Goal: Task Accomplishment & Management: Manage account settings

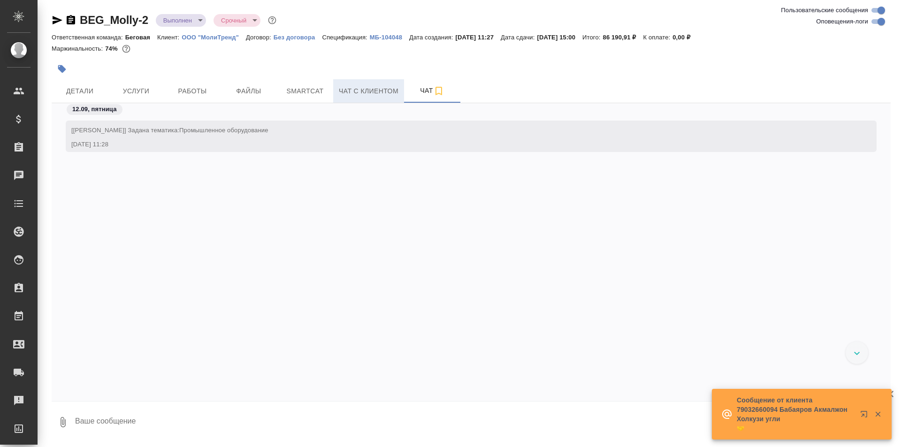
scroll to position [5463, 0]
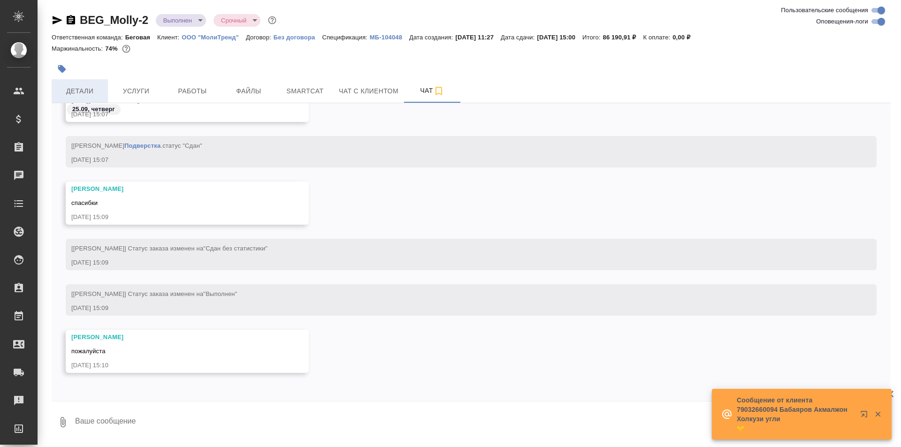
click at [91, 89] on span "Детали" at bounding box center [79, 91] width 45 height 12
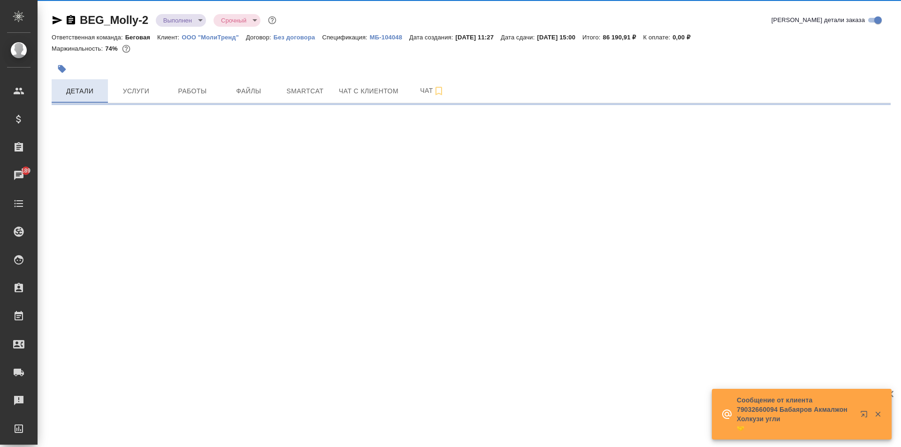
select select "RU"
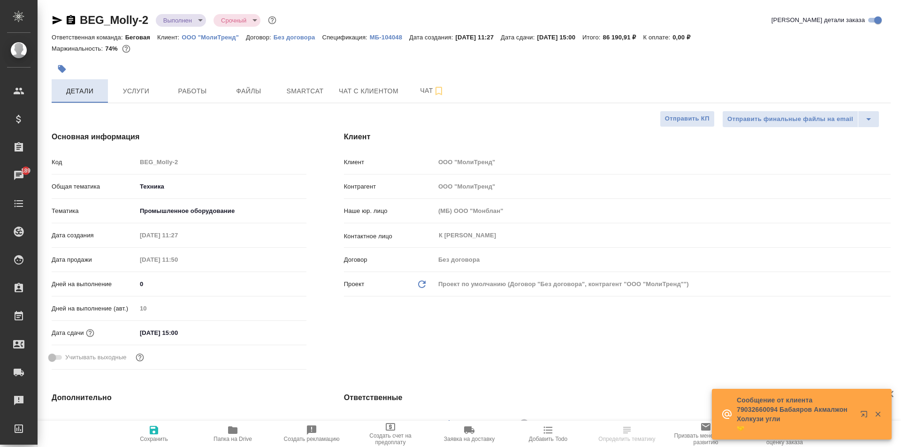
type textarea "x"
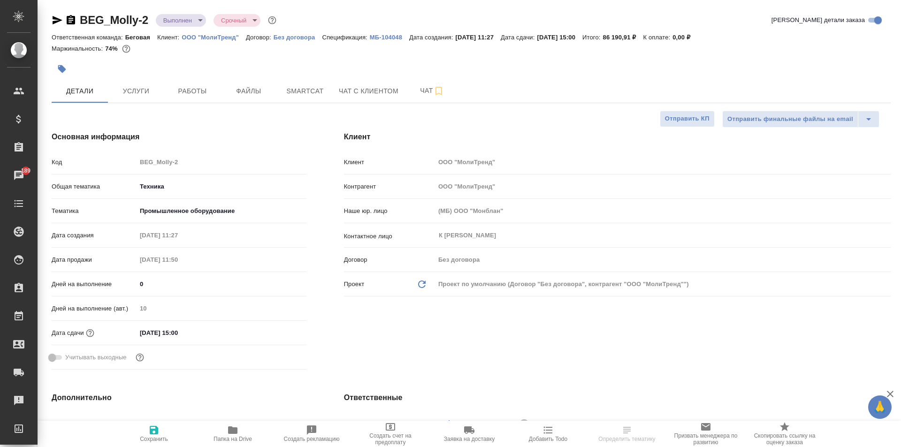
select select "RU"
type textarea "x"
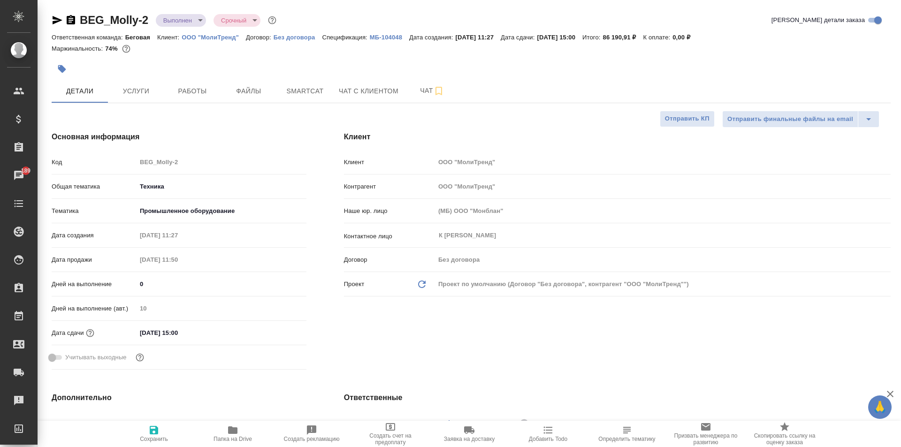
type textarea "x"
drag, startPoint x: 79, startPoint y: 23, endPoint x: 148, endPoint y: 27, distance: 69.1
click at [148, 27] on div "BEG_Molly-2 Выполнен completed Срочный urgent" at bounding box center [165, 20] width 227 height 15
copy link "BEG_Molly-2"
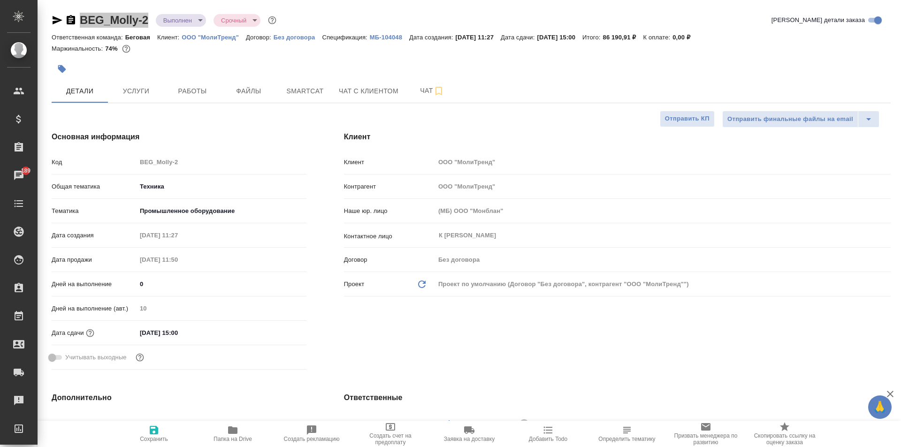
type textarea "x"
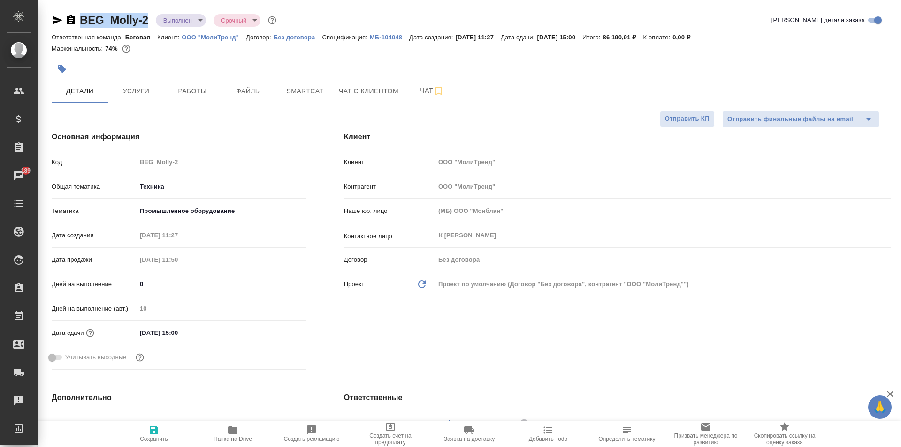
type textarea "x"
click at [202, 92] on span "Работы" at bounding box center [192, 91] width 45 height 12
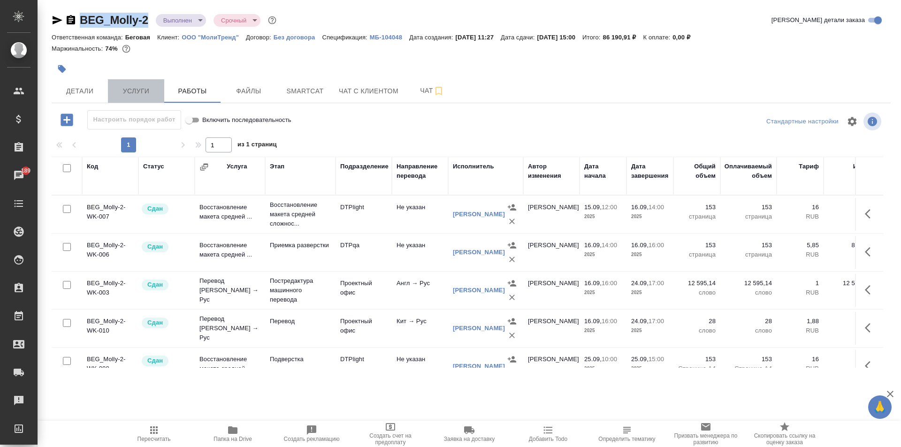
click at [113, 89] on button "Услуги" at bounding box center [136, 90] width 56 height 23
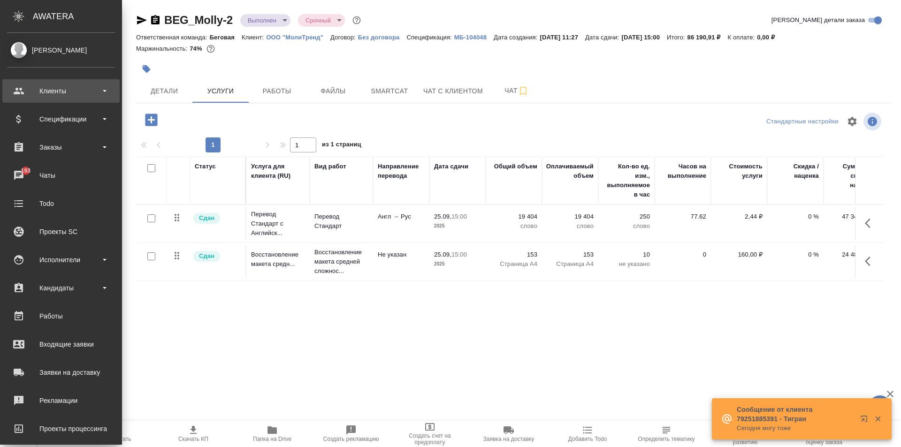
click at [59, 88] on div "Клиенты" at bounding box center [61, 91] width 108 height 14
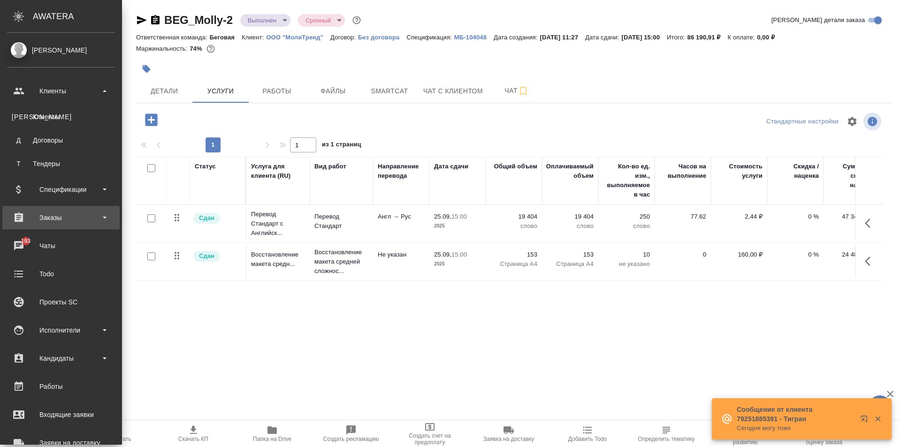
click at [92, 228] on div "Заказы" at bounding box center [60, 217] width 117 height 23
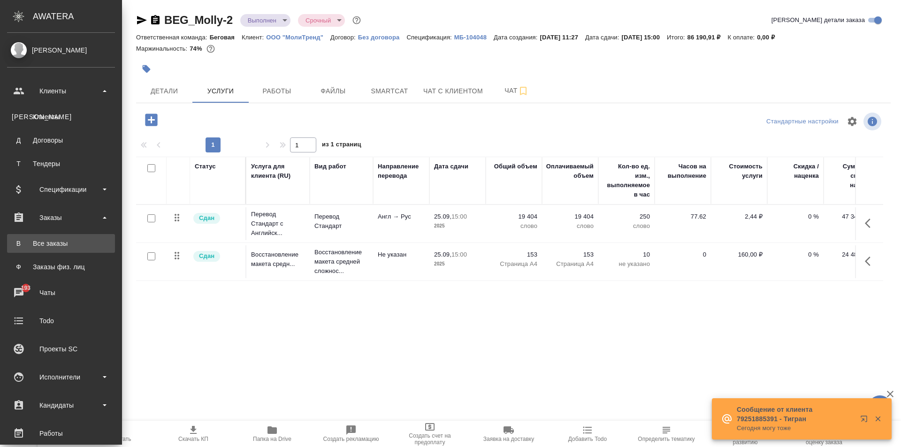
click at [89, 240] on div "Все заказы" at bounding box center [61, 243] width 99 height 9
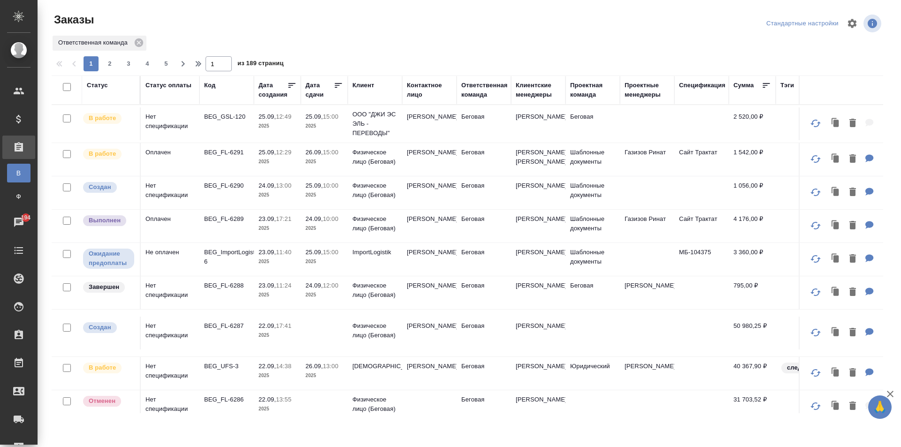
click at [212, 84] on div "Код" at bounding box center [209, 85] width 11 height 9
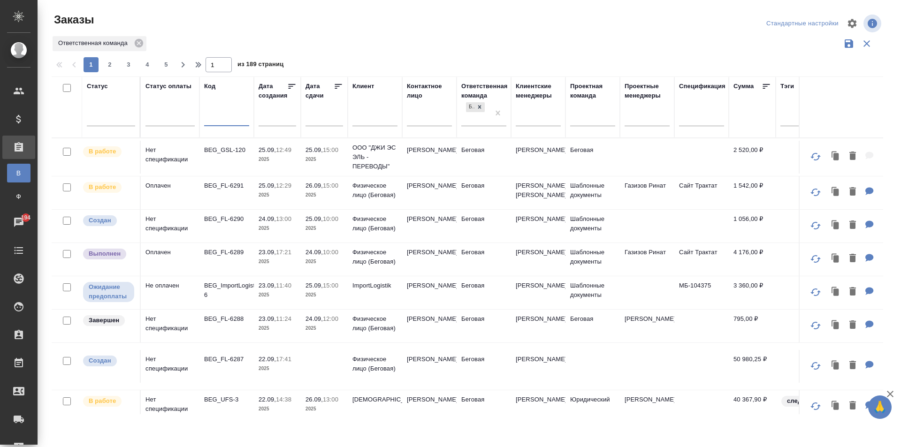
click at [214, 116] on input "text" at bounding box center [226, 120] width 45 height 12
paste input "BEG_FL-6260"
type input "BEG_FL-6260"
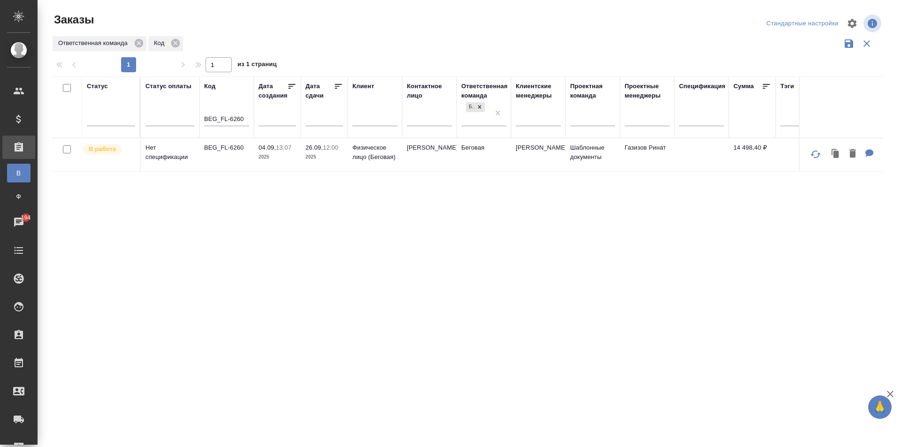
click at [444, 166] on td "Ерёмина Елена" at bounding box center [429, 154] width 54 height 33
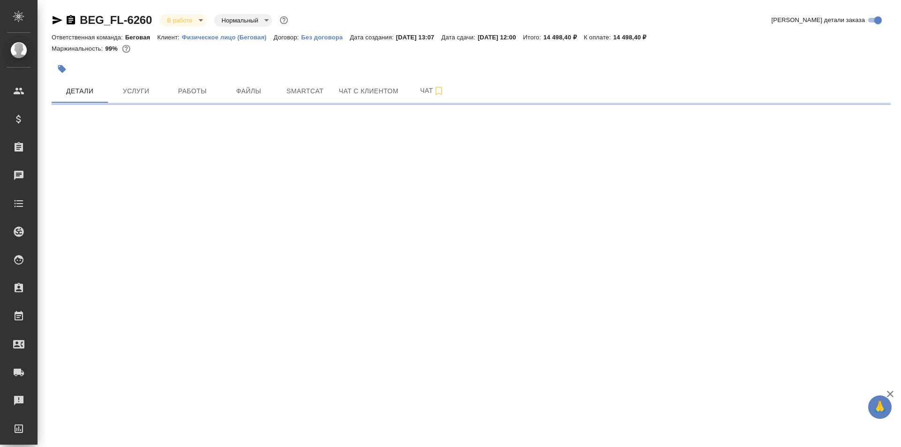
select select "RU"
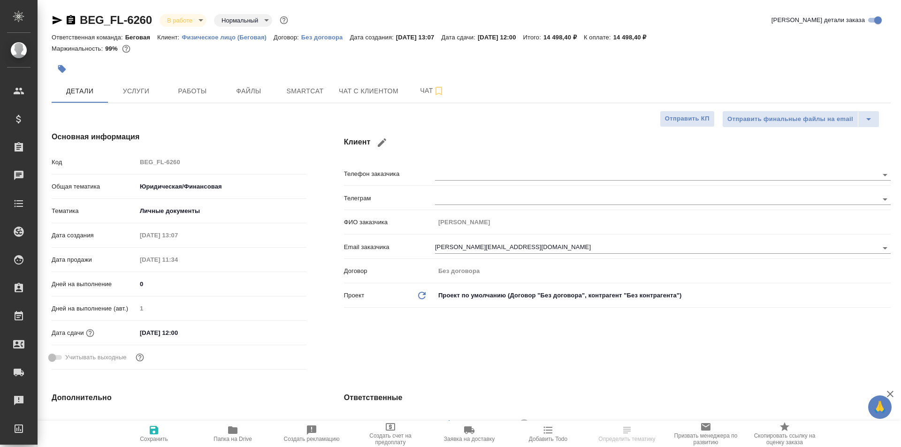
type textarea "x"
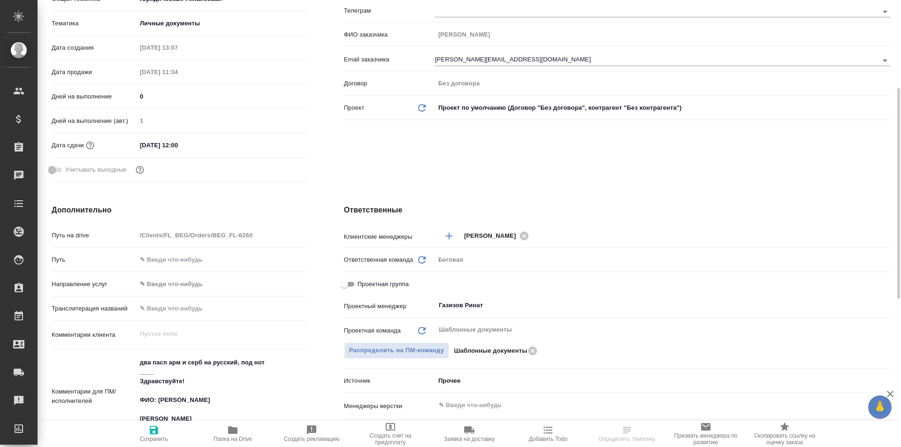
scroll to position [235, 0]
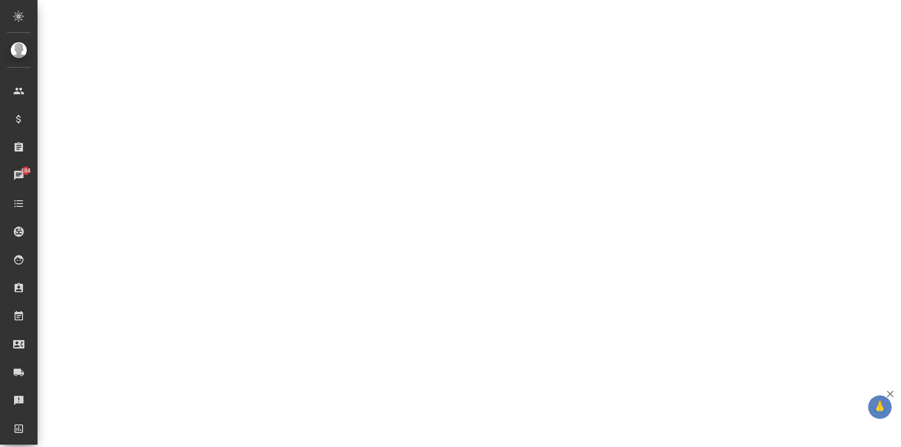
select select "RU"
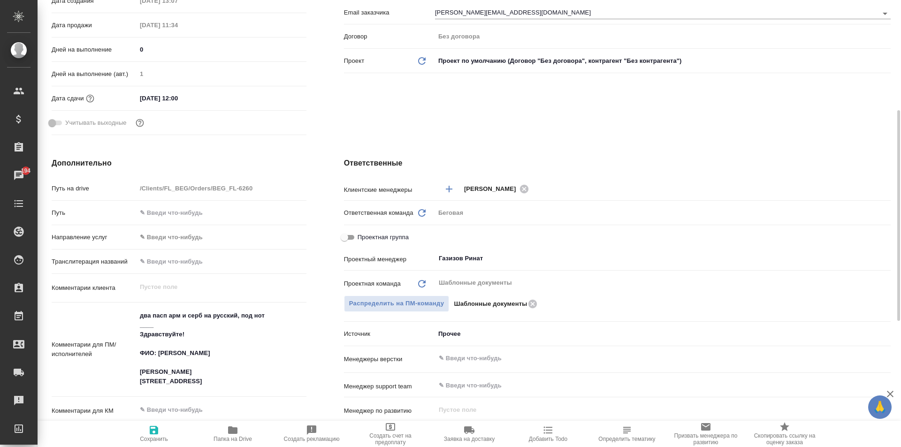
type textarea "x"
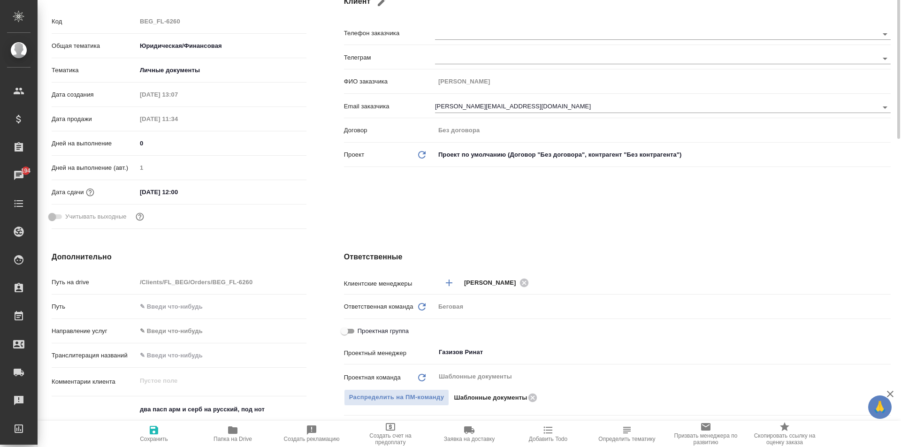
scroll to position [47, 0]
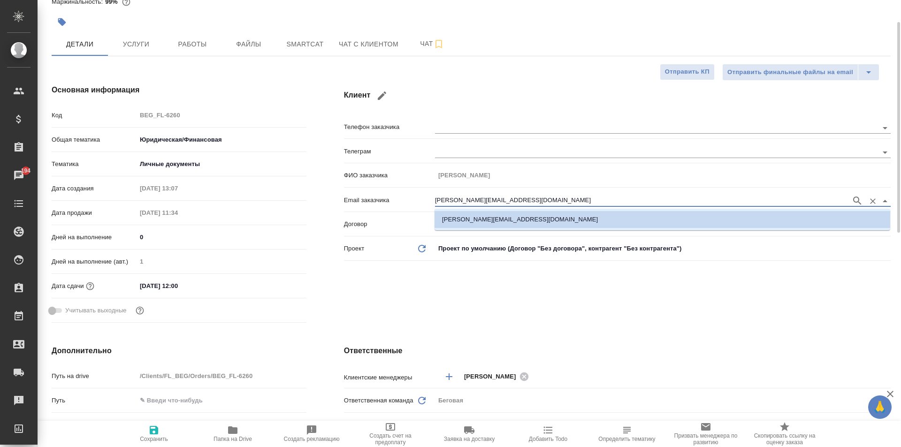
drag, startPoint x: 436, startPoint y: 198, endPoint x: 562, endPoint y: 201, distance: 126.2
click at [562, 201] on input "elena.eremina@multonpartners.com" at bounding box center [640, 200] width 411 height 11
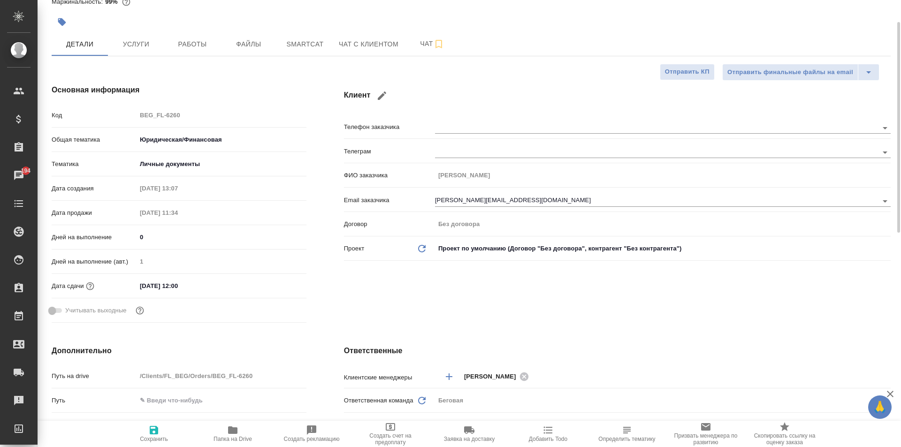
type textarea "x"
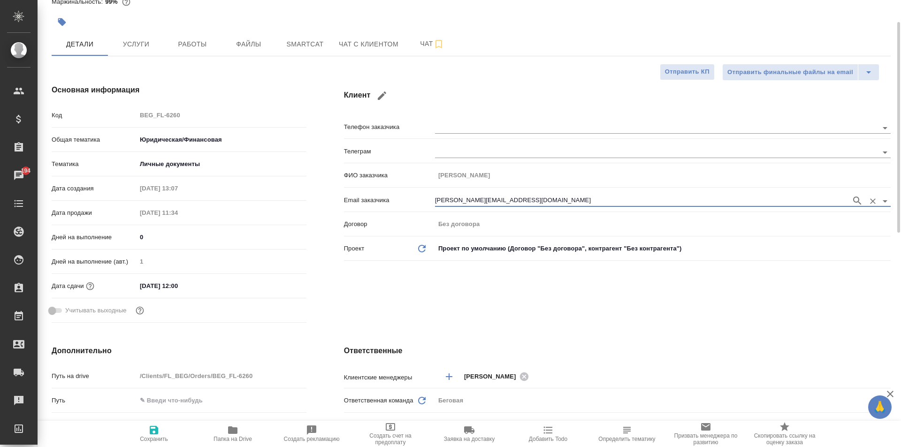
type textarea "x"
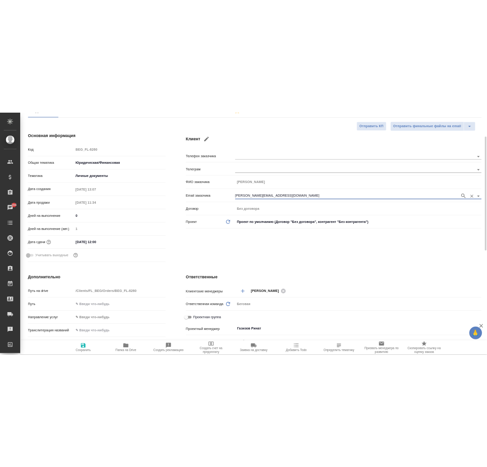
scroll to position [0, 0]
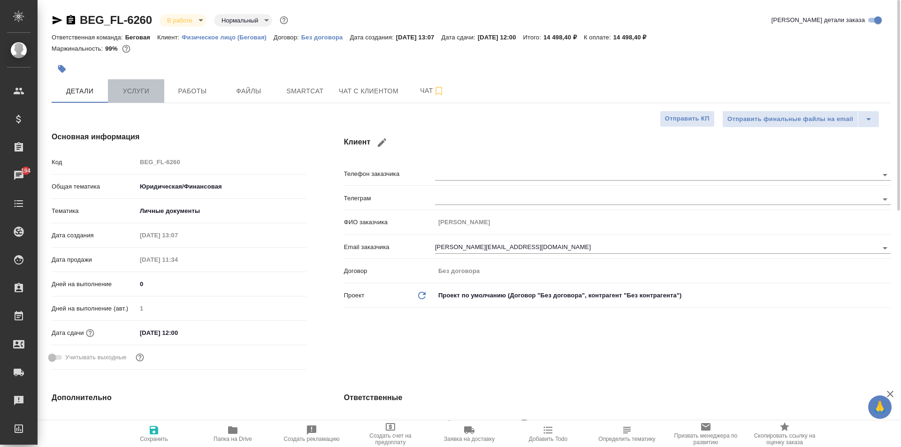
click at [133, 94] on span "Услуги" at bounding box center [136, 91] width 45 height 12
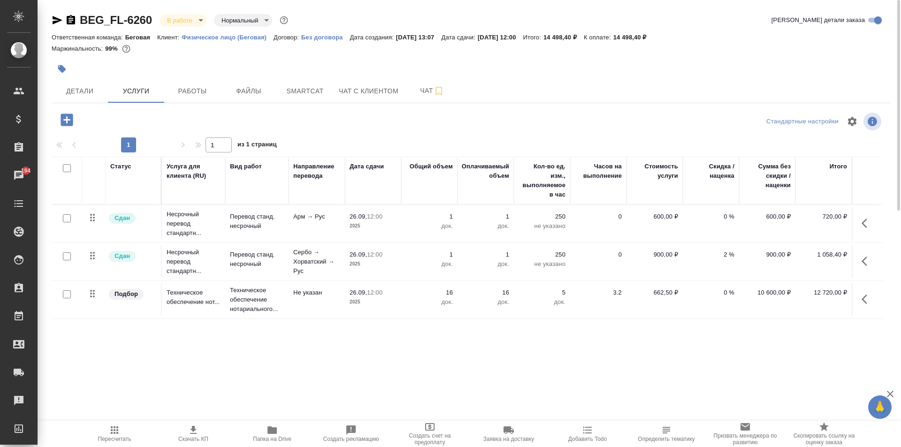
click at [73, 17] on icon "button" at bounding box center [71, 19] width 8 height 9
click at [655, 70] on div at bounding box center [471, 69] width 839 height 21
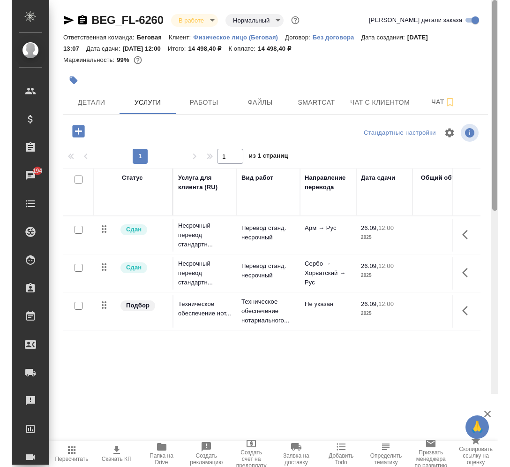
scroll to position [53, 0]
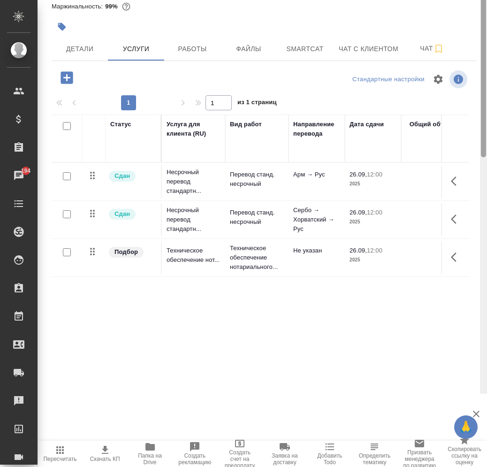
click at [487, 114] on div at bounding box center [483, 170] width 7 height 447
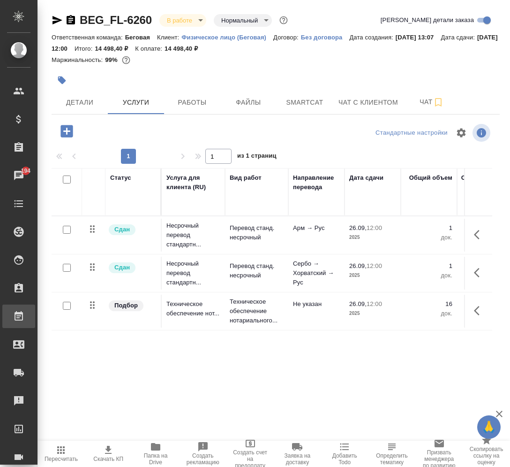
scroll to position [0, 0]
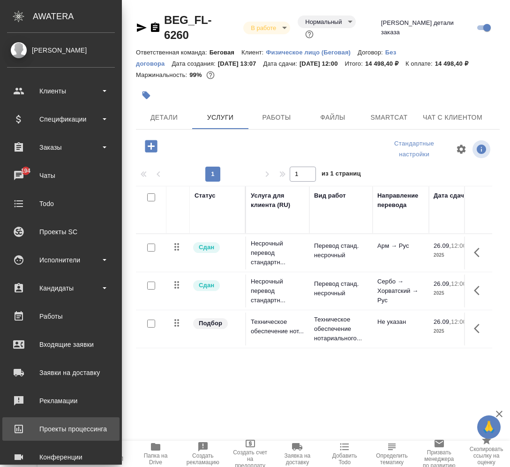
click at [7, 429] on div "Проекты процессинга" at bounding box center [61, 429] width 108 height 14
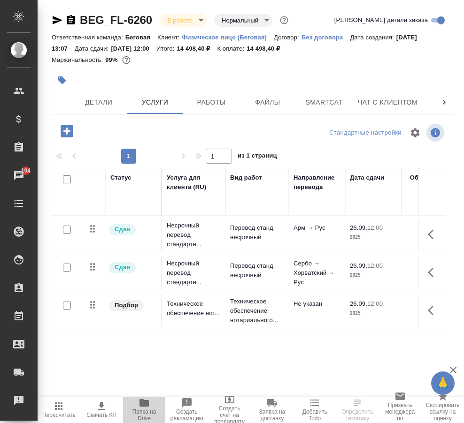
click at [149, 406] on icon "button" at bounding box center [143, 403] width 9 height 8
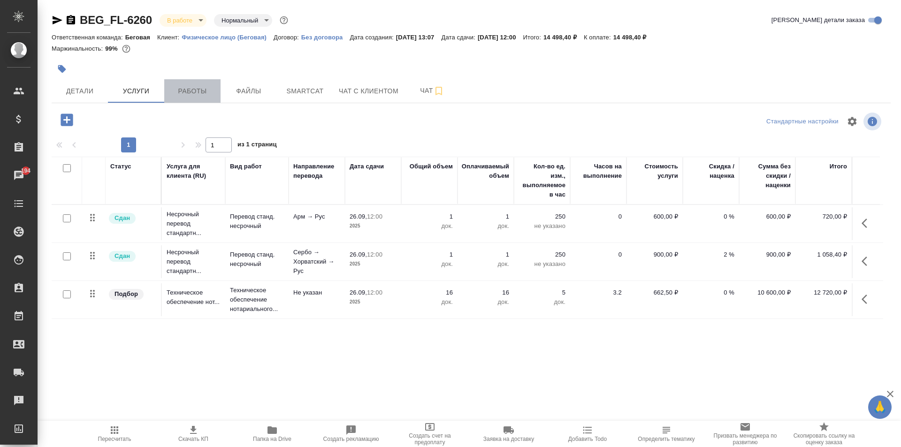
click at [200, 98] on button "Работы" at bounding box center [192, 90] width 56 height 23
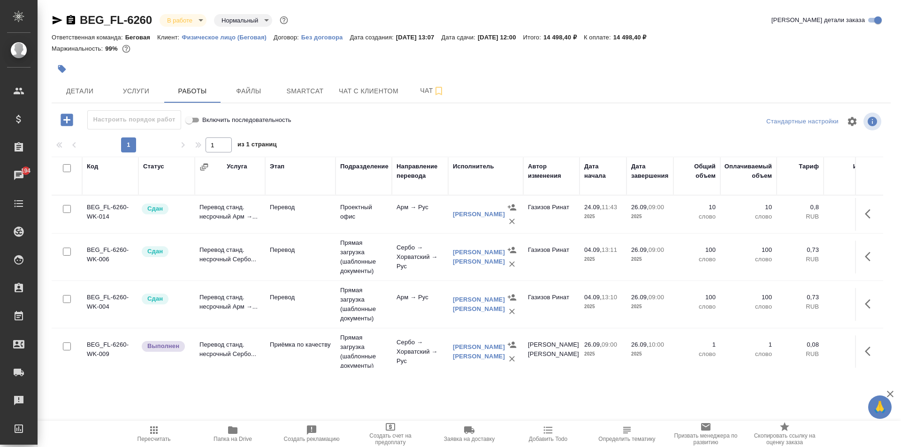
scroll to position [53, 0]
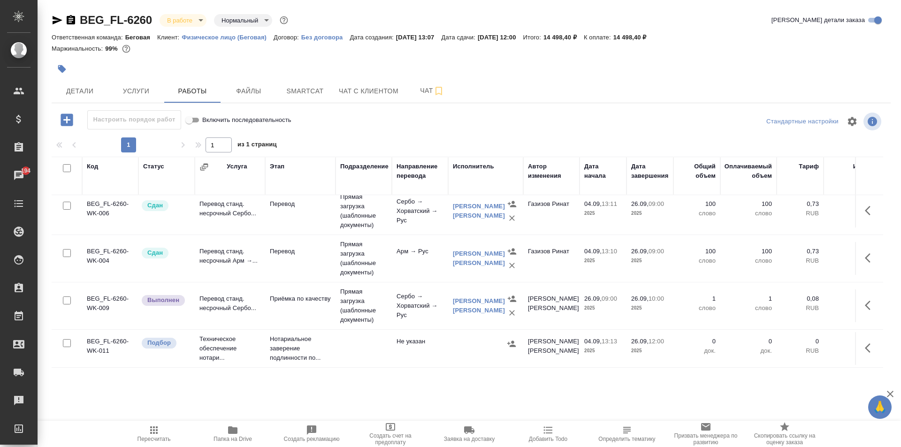
click at [475, 343] on div at bounding box center [486, 344] width 66 height 14
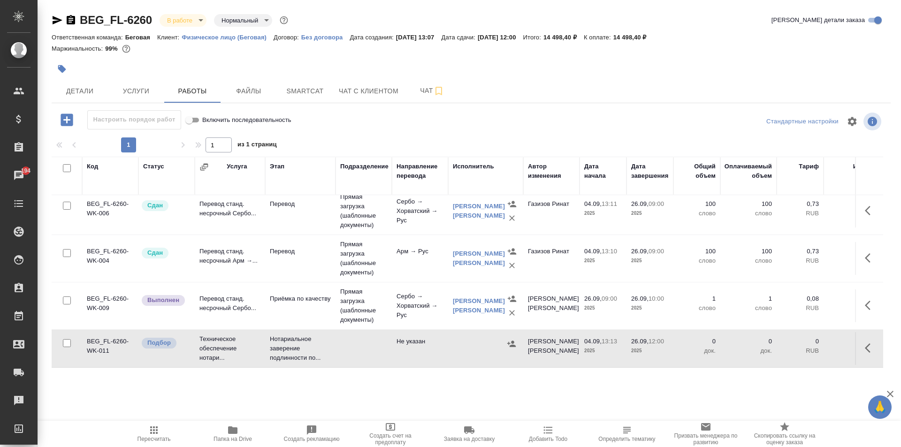
click at [475, 343] on div at bounding box center [486, 344] width 66 height 14
click at [128, 92] on span "Услуги" at bounding box center [136, 91] width 45 height 12
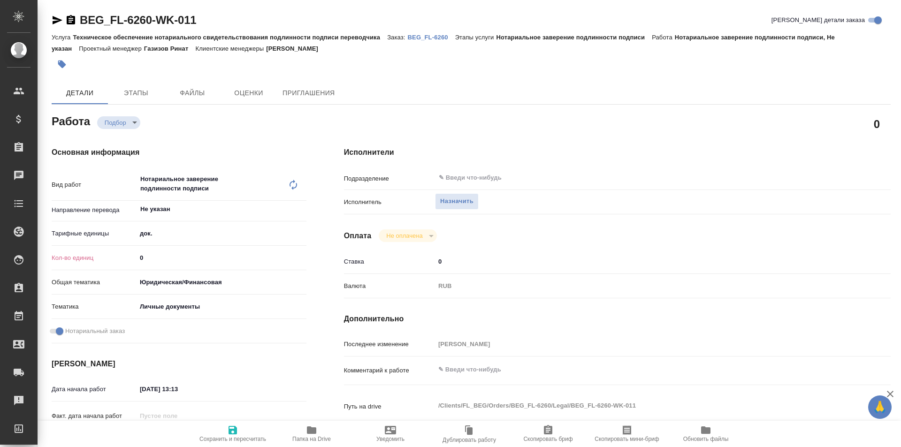
type textarea "x"
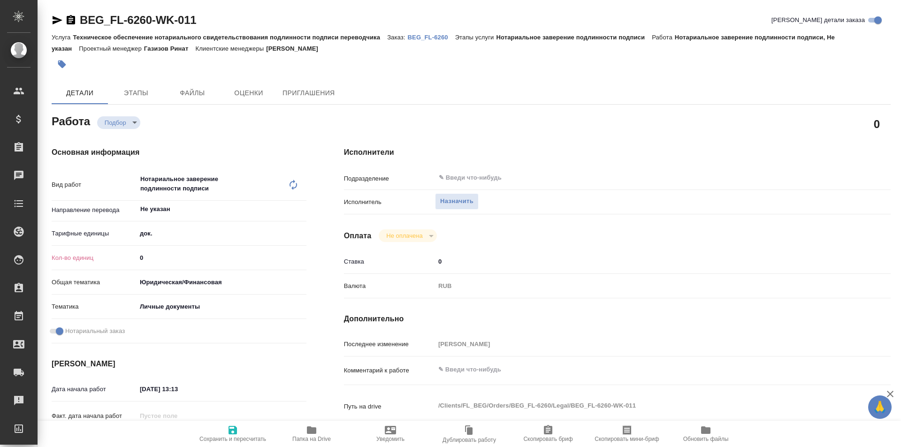
type textarea "x"
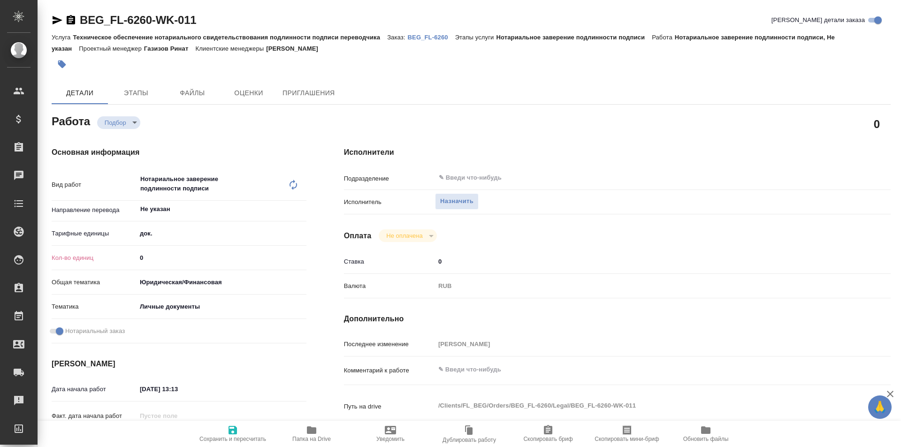
type textarea "x"
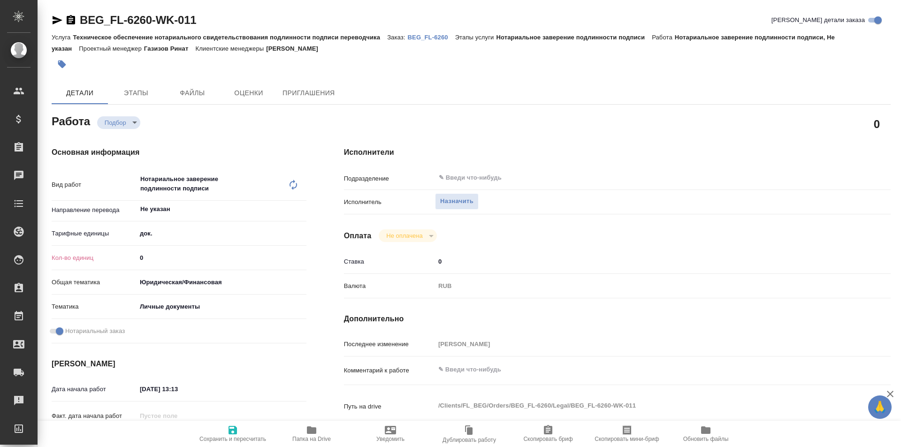
type textarea "x"
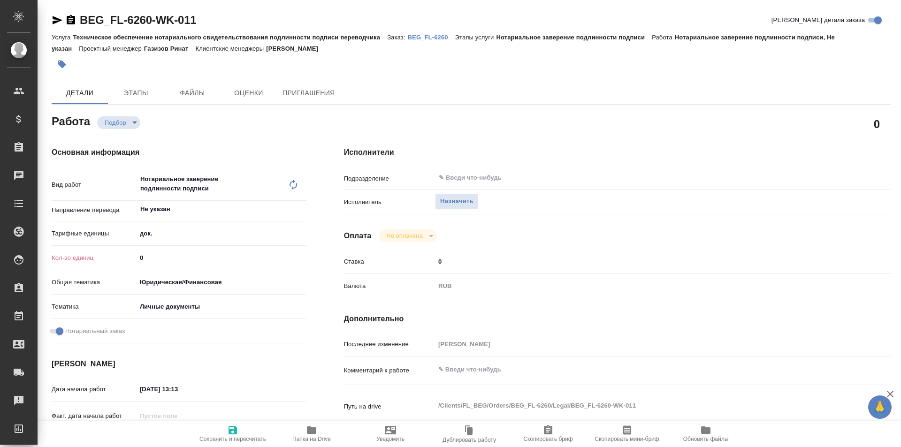
click at [193, 256] on input "0" at bounding box center [222, 258] width 170 height 14
type textarea "x"
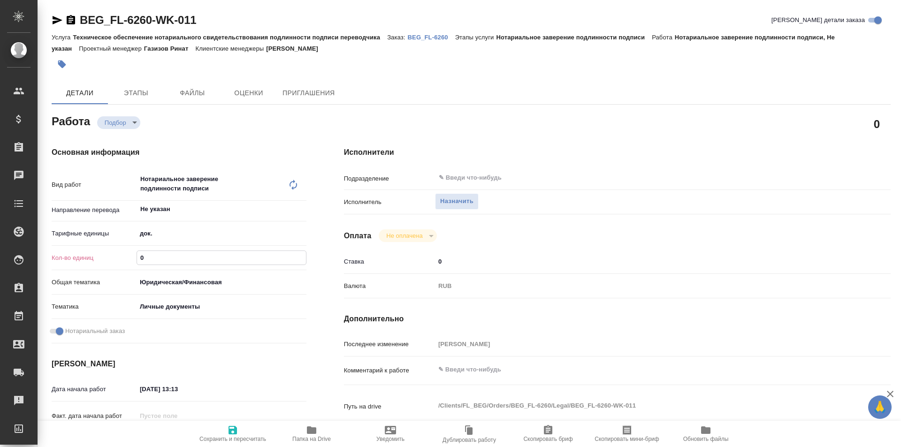
type textarea "x"
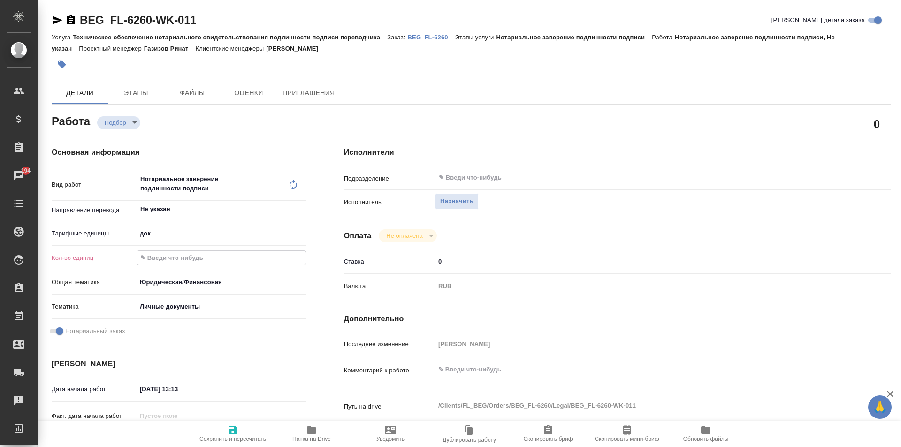
type textarea "x"
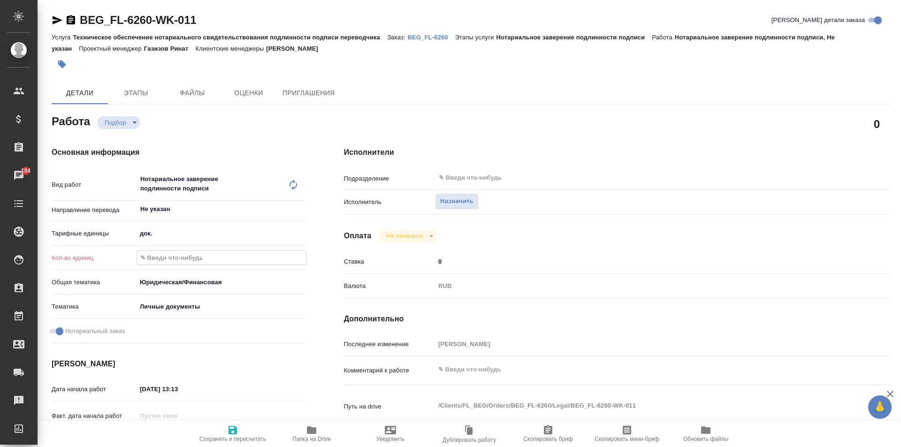
type textarea "x"
type input "8"
type textarea "x"
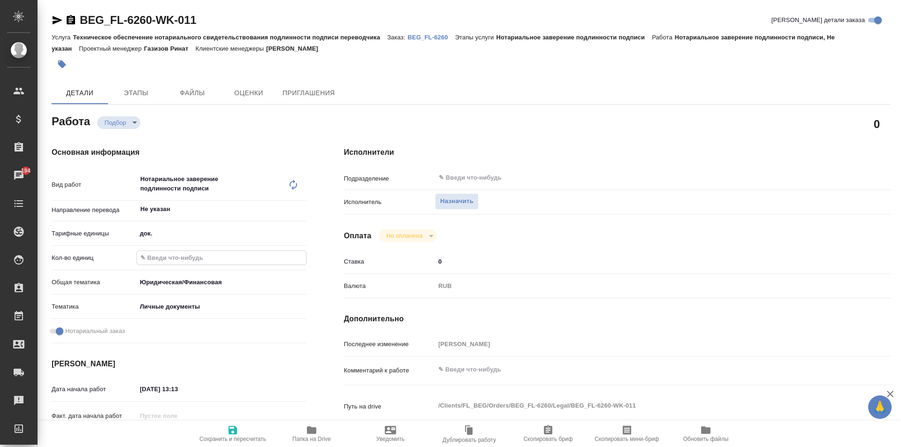
type textarea "x"
type input "8"
type textarea "x"
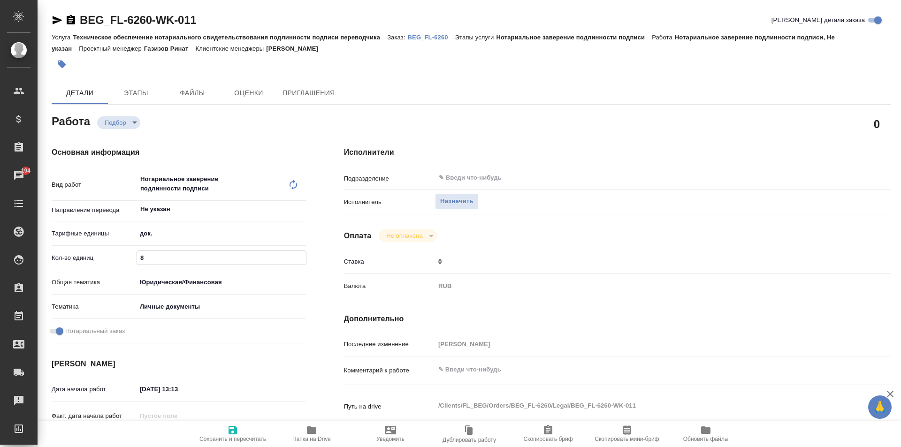
type textarea "x"
type input "1"
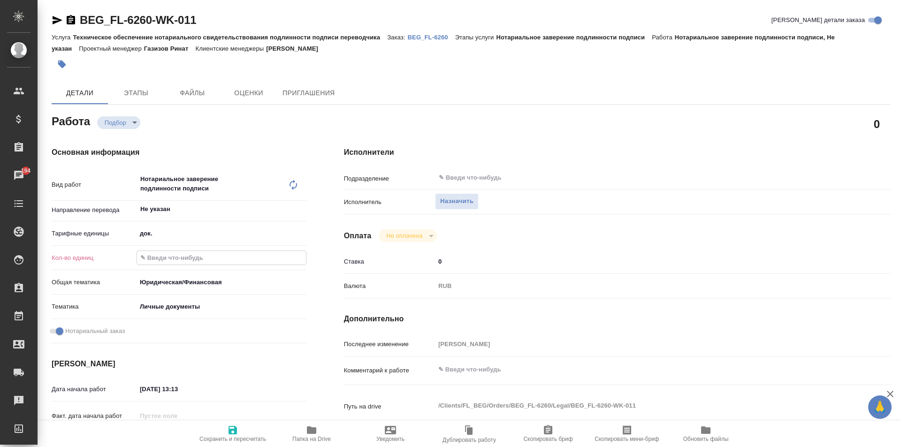
type textarea "x"
type input "16"
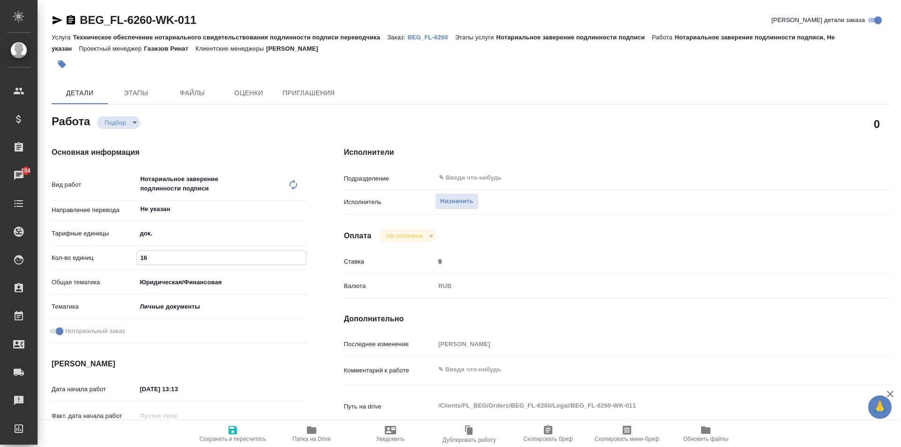
type textarea "x"
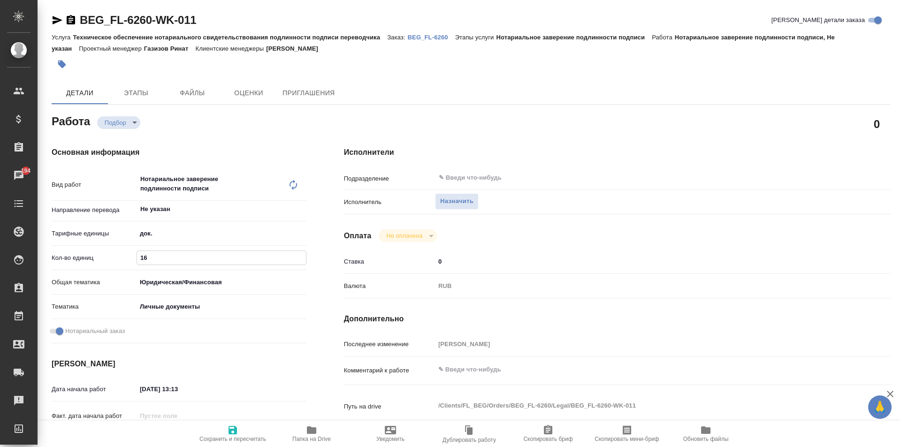
type input "16"
click at [232, 427] on icon "button" at bounding box center [232, 430] width 8 height 8
type textarea "x"
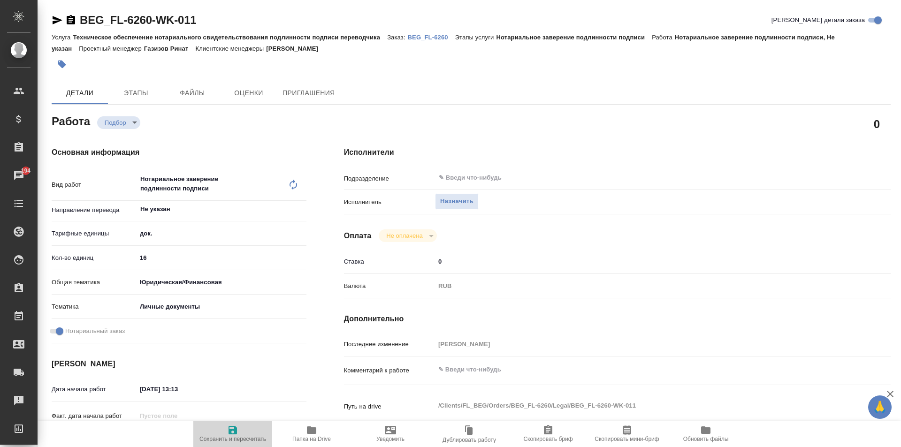
type textarea "x"
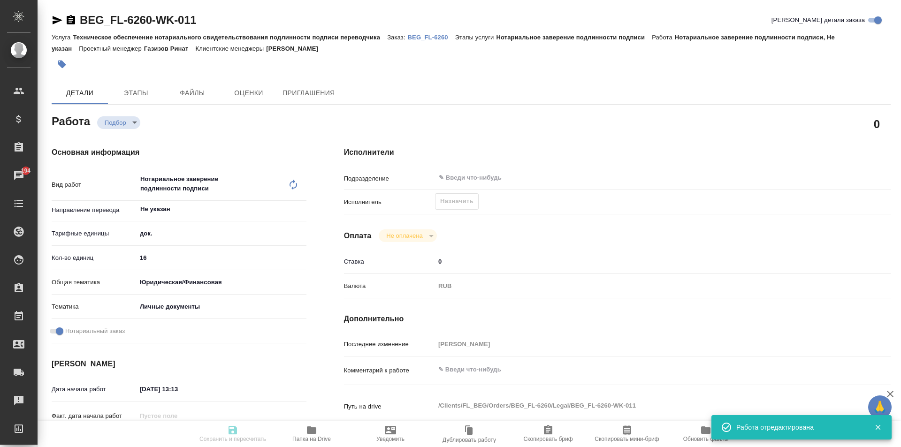
type textarea "x"
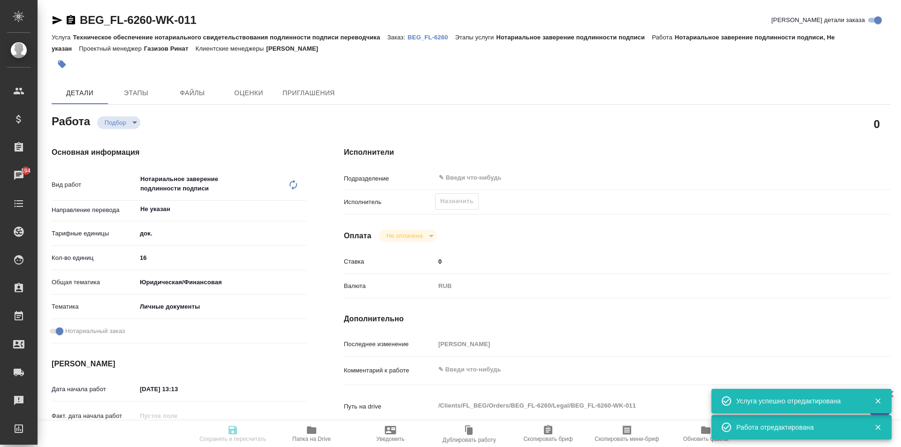
type input "recruiting"
type textarea "Нотариальное заверение подлинности подписи"
type textarea "x"
type input "Не указан"
type input "5a8b1489cc6b4906c91bfd8b"
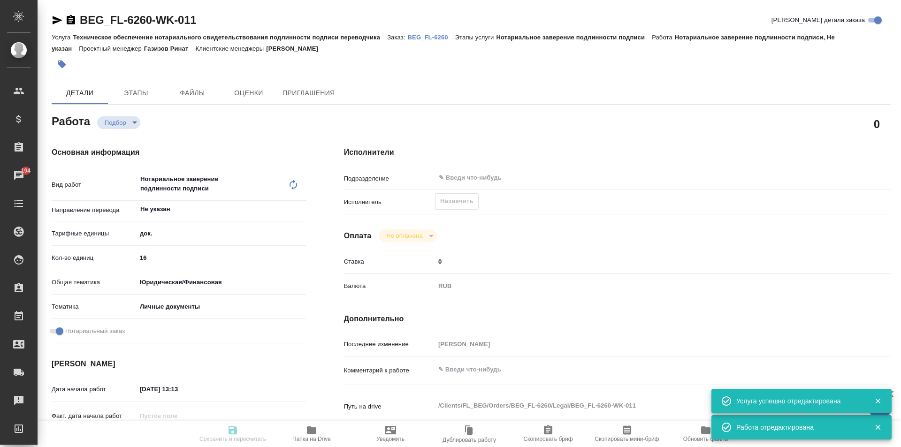
type input "16"
type input "yr-fn"
type input "5a8b8b956a9677013d343cfe"
checkbox input "true"
type input "04.09.2025 13:13"
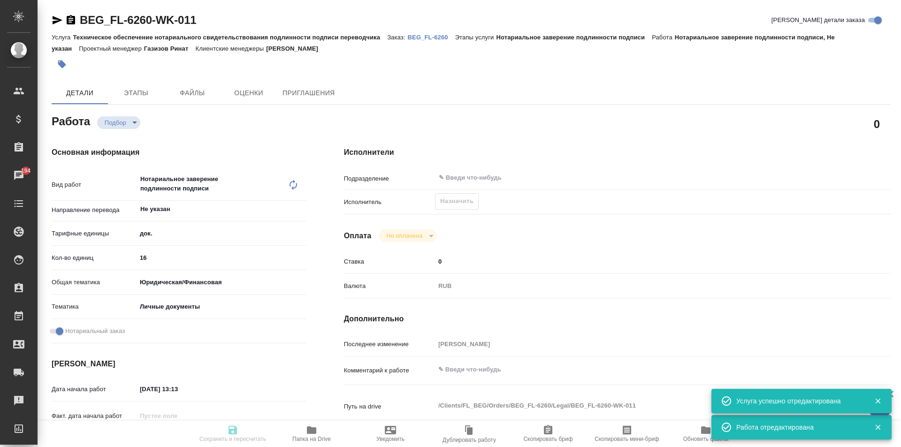
type input "26.09.2025 12:00"
type input "notPayed"
type input "0"
type input "RUB"
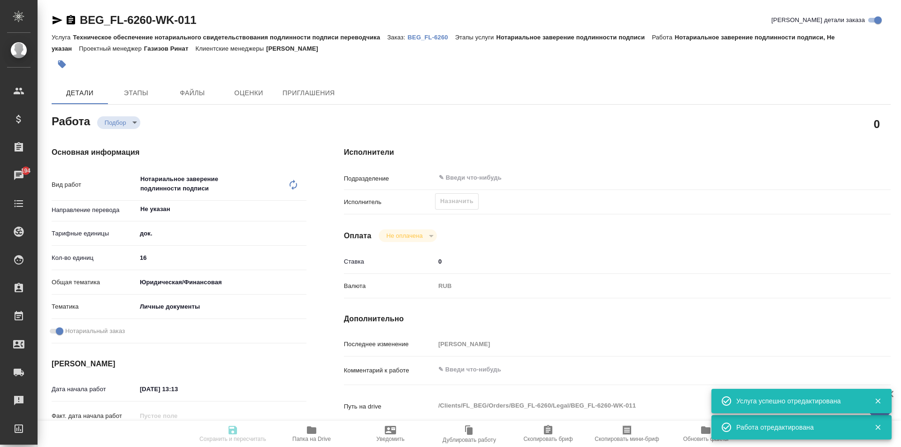
type input "[PERSON_NAME]"
type textarea "x"
type textarea "/Clients/FL_BEG/Orders/BEG_FL-6260/Legal/BEG_FL-6260-WK-011"
type textarea "x"
type input "BEG_FL-6260"
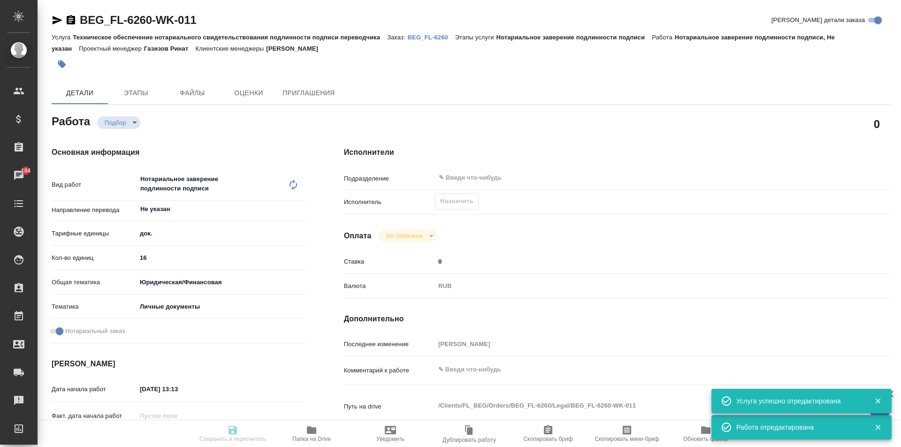
type input "Техническое обеспечение нотариального свидетельствования подлинности подписи пе…"
type input "Нотариальное заверение подлинности подписи"
type input "[PERSON_NAME]"
type input "/Clients/FL_BEG/Orders/BEG_FL-6260"
type textarea "x"
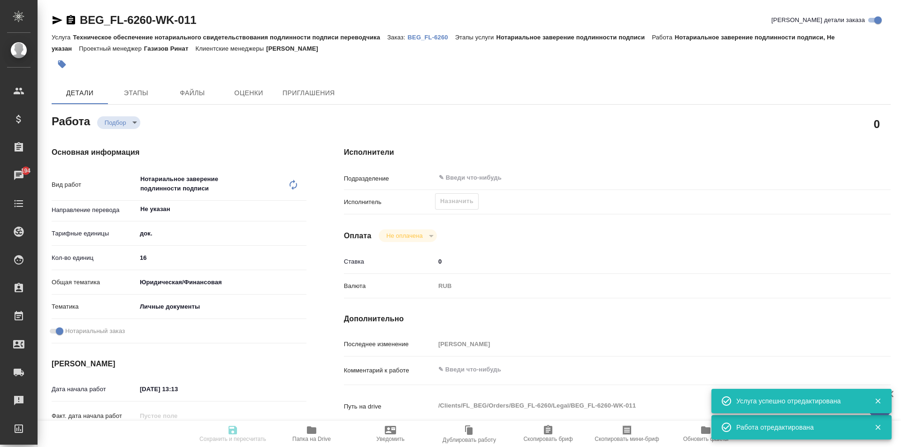
type textarea "два пасп арм и серб на русский, под нот ____ Здравствуйте! ФИО: Никогосян Гевор…"
type textarea "x"
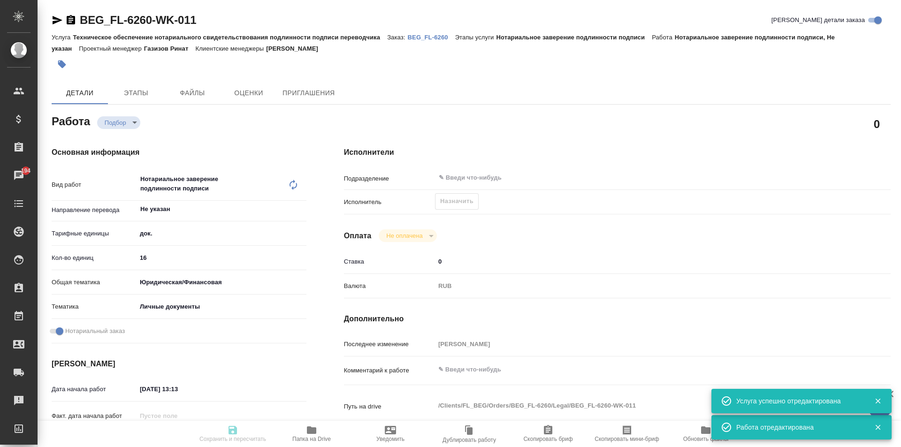
type textarea "x"
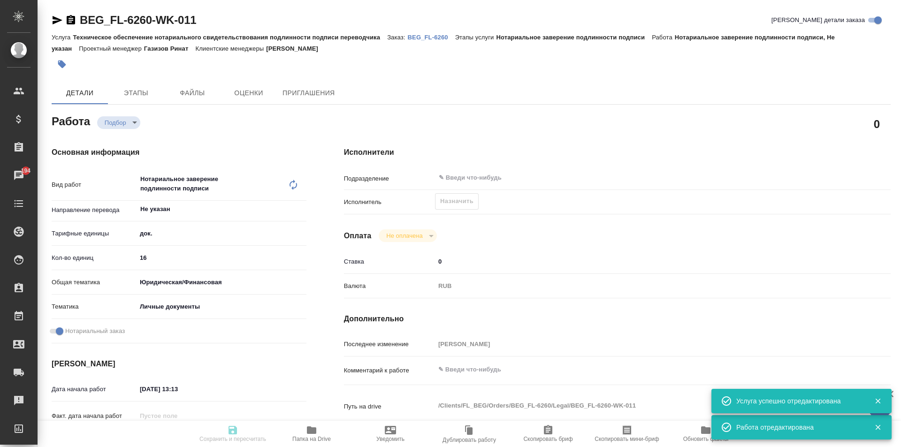
type textarea "x"
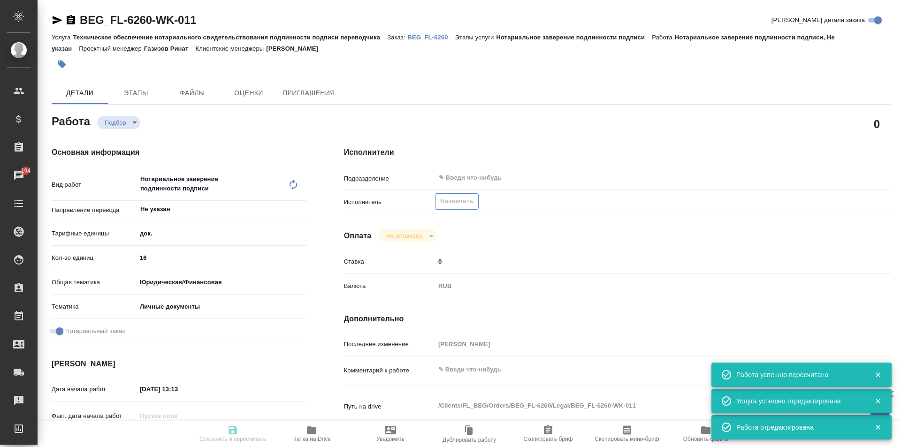
type input "recruiting"
type textarea "Нотариальное заверение подлинности подписи"
type textarea "x"
type input "Не указан"
type input "5a8b1489cc6b4906c91bfd8b"
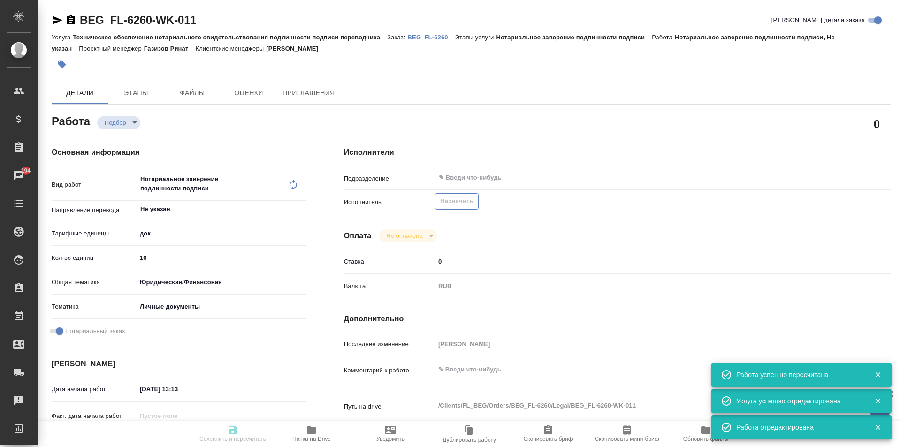
type input "16"
type input "yr-fn"
type input "5a8b8b956a9677013d343cfe"
checkbox input "true"
type input "04.09.2025 13:13"
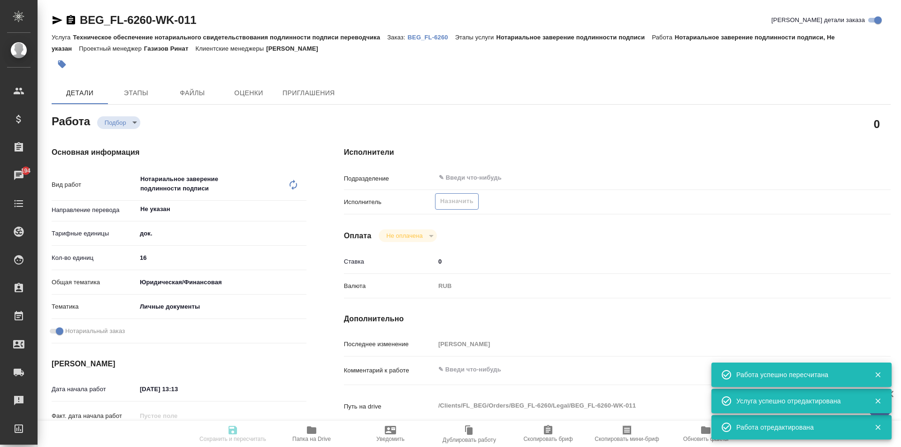
type input "26.09.2025 12:00"
type input "notPayed"
type input "0"
type input "RUB"
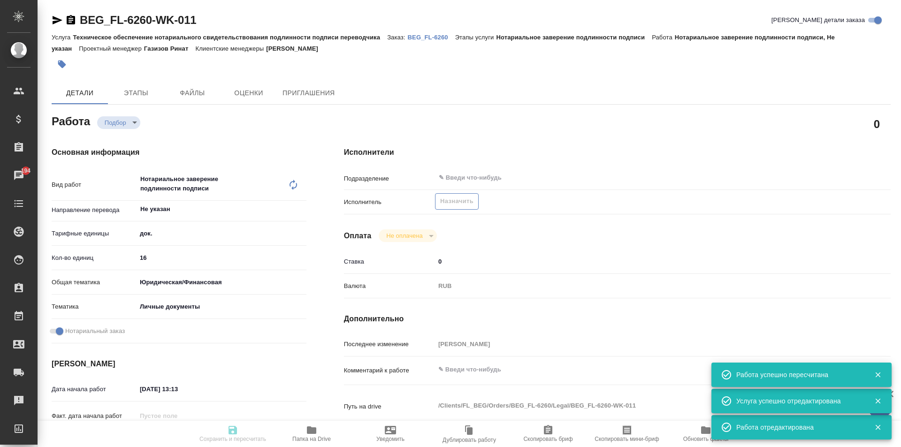
type input "[PERSON_NAME]"
type textarea "x"
type textarea "/Clients/FL_BEG/Orders/BEG_FL-6260/Legal/BEG_FL-6260-WK-011"
type textarea "x"
type input "BEG_FL-6260"
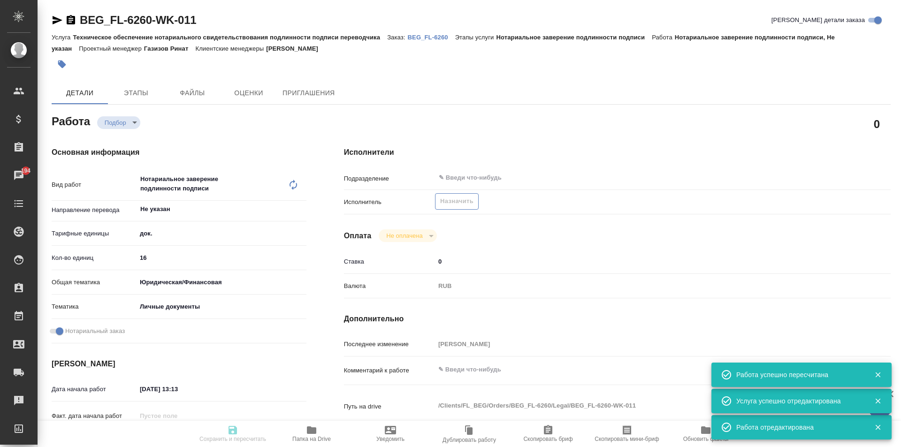
type input "Техническое обеспечение нотариального свидетельствования подлинности подписи пе…"
type input "Нотариальное заверение подлинности подписи"
type input "[PERSON_NAME]"
type input "/Clients/FL_BEG/Orders/BEG_FL-6260"
type textarea "x"
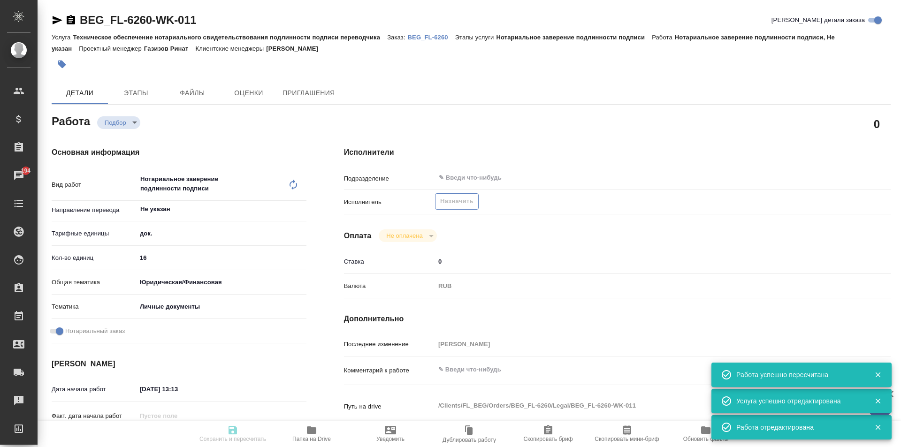
type textarea "два пасп арм и серб на русский, под нот ____ Здравствуйте! ФИО: Никогосян Гевор…"
type textarea "x"
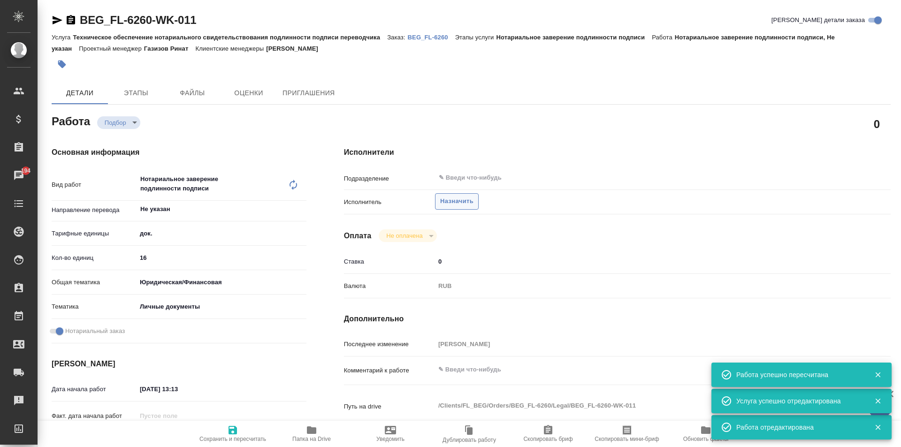
type textarea "x"
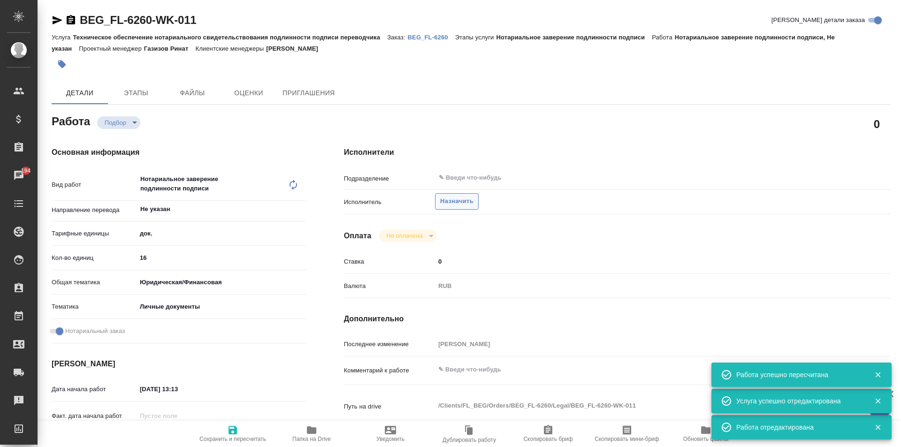
type textarea "x"
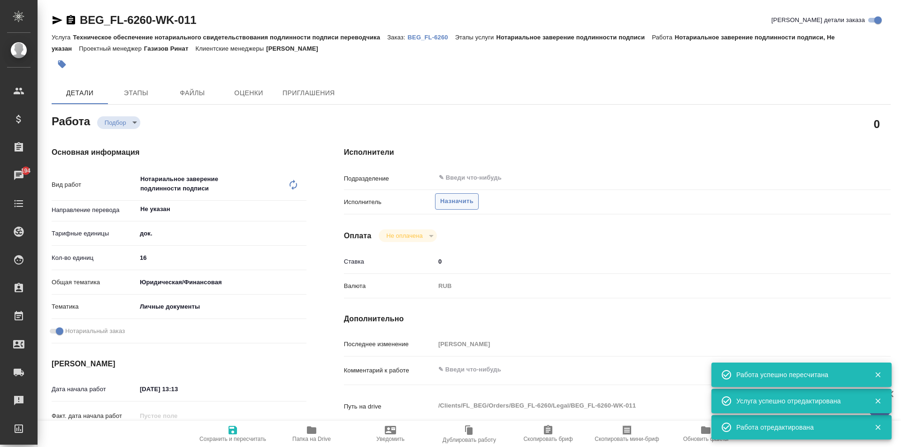
type textarea "x"
click at [455, 204] on span "Назначить" at bounding box center [456, 201] width 33 height 11
type textarea "x"
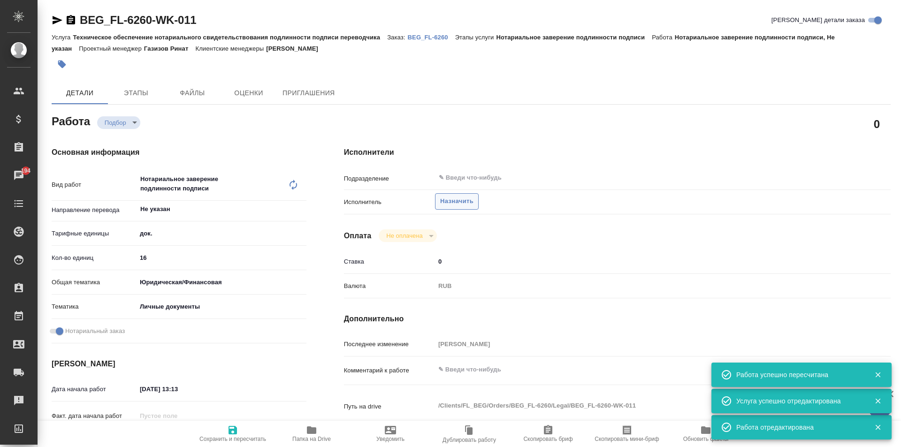
type textarea "x"
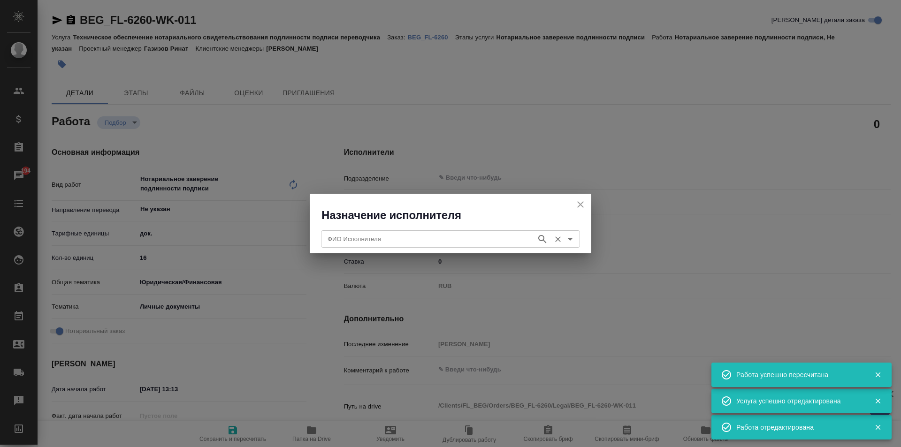
click at [432, 234] on input "ФИО Исполнителя" at bounding box center [428, 238] width 208 height 11
type textarea "x"
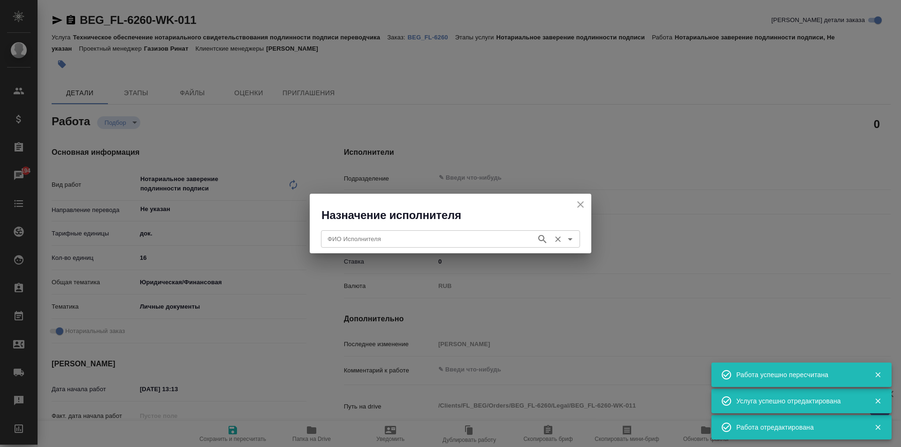
type textarea "x"
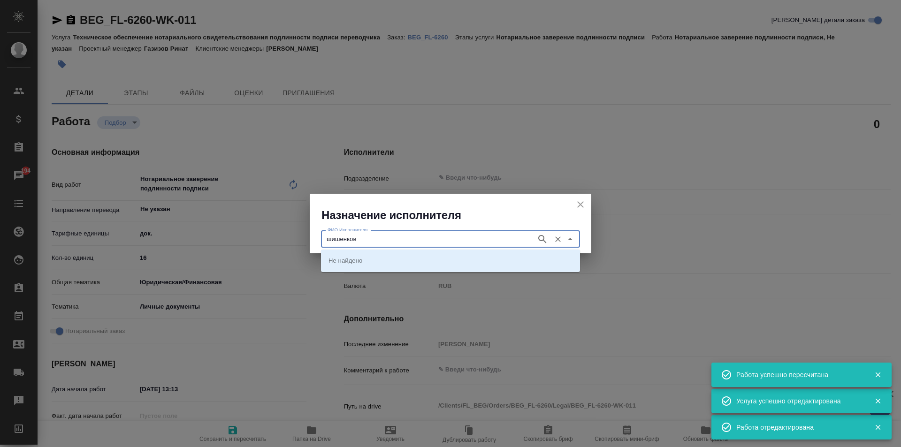
type input "шишенков"
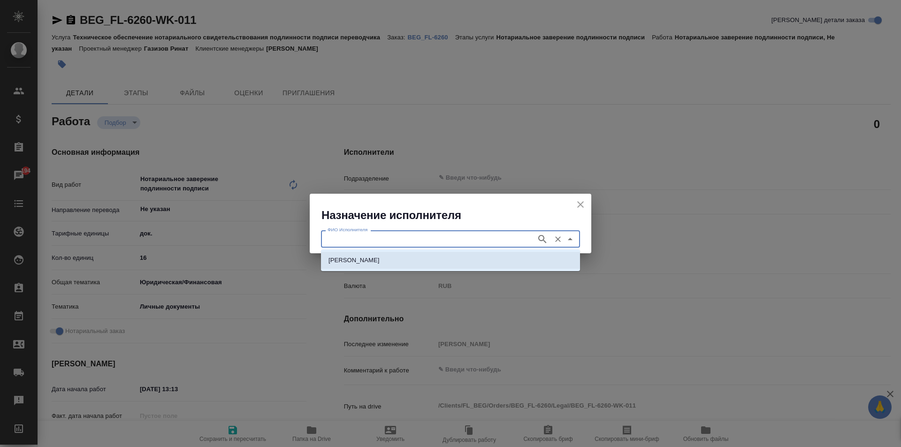
click at [424, 268] on li "НОТАРИУС Шишенков Леонид Васильевич" at bounding box center [450, 260] width 259 height 17
type input "НОТАРИУС Шишенков Леонид Васильевич"
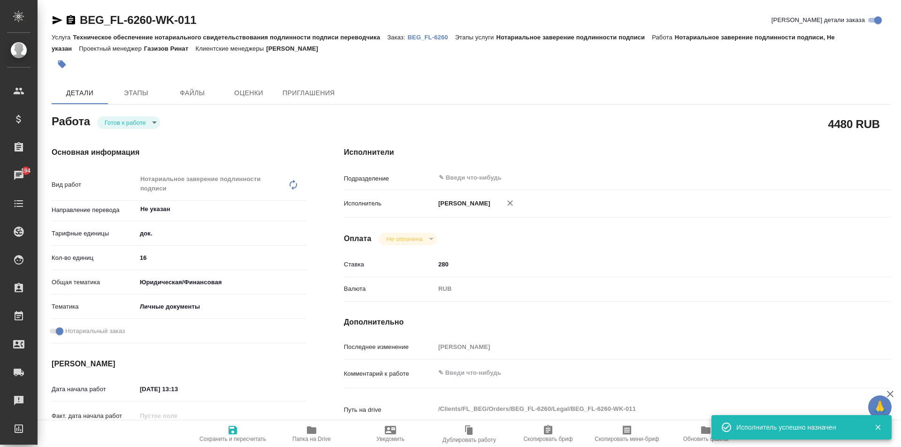
type textarea "x"
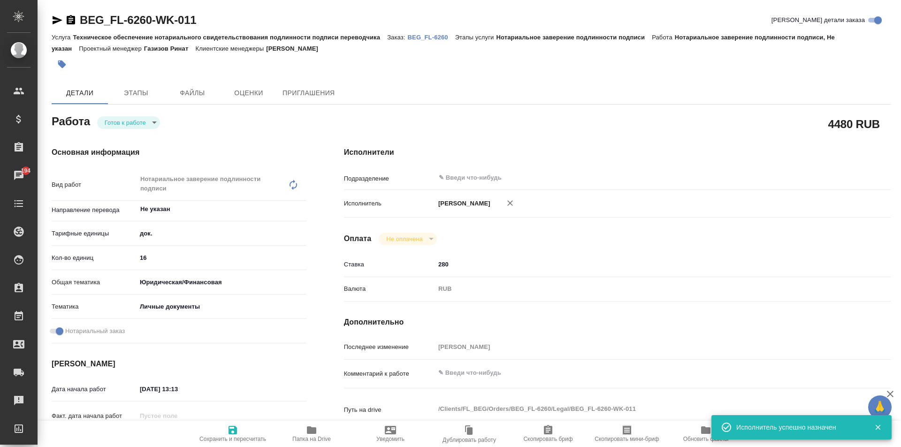
type textarea "x"
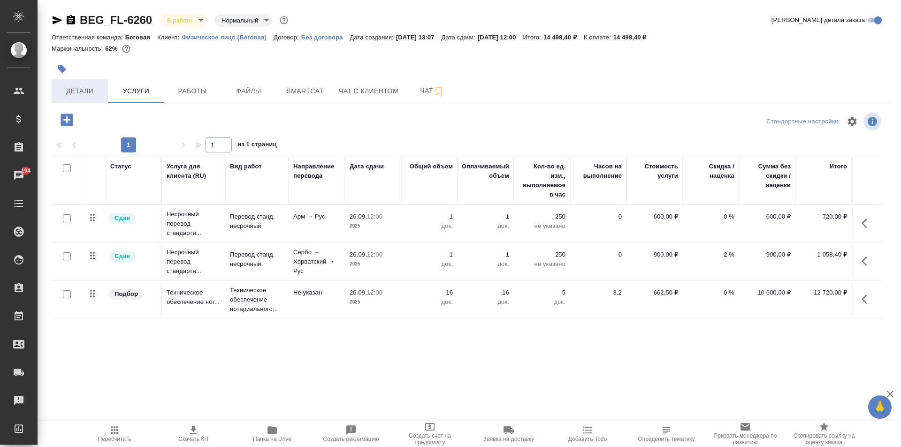
click at [81, 98] on button "Детали" at bounding box center [80, 90] width 56 height 23
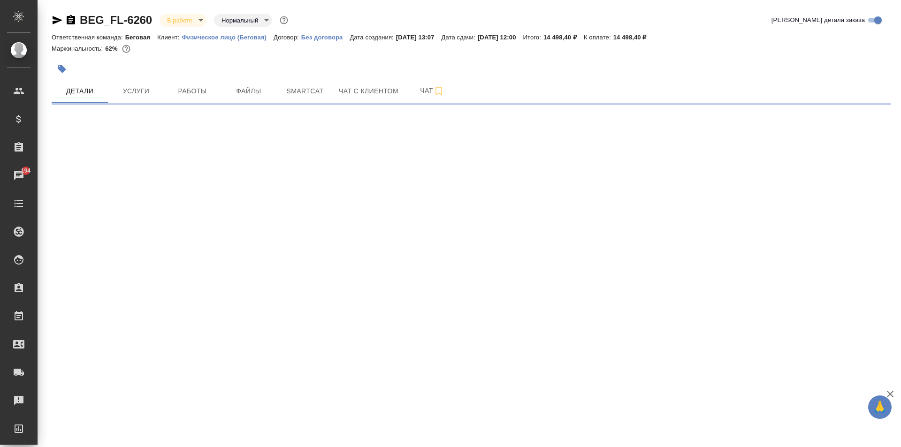
select select "RU"
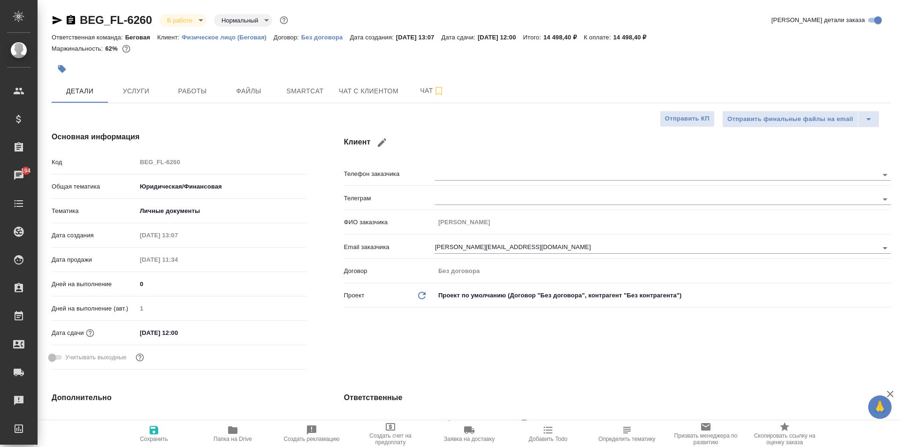
type textarea "x"
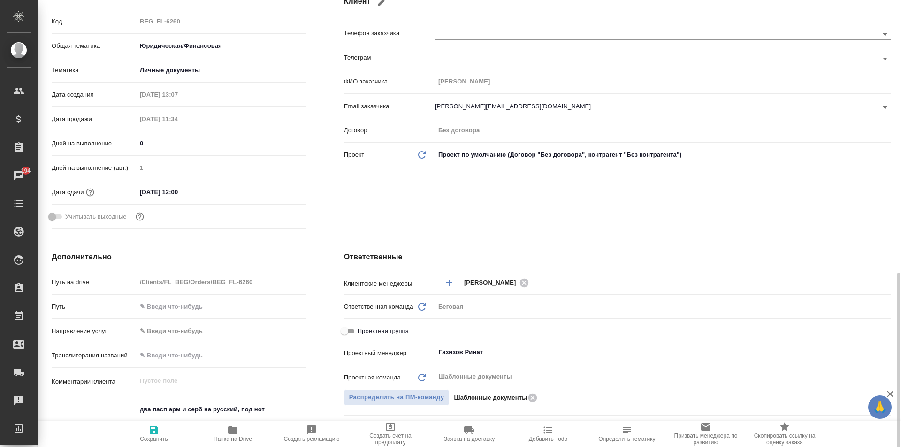
scroll to position [328, 0]
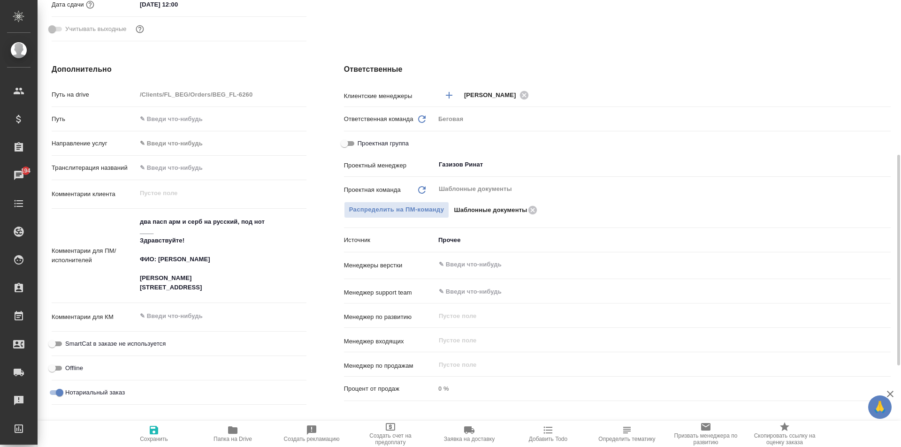
click at [350, 140] on input "Проектная группа" at bounding box center [344, 143] width 34 height 11
checkbox input "true"
type textarea "x"
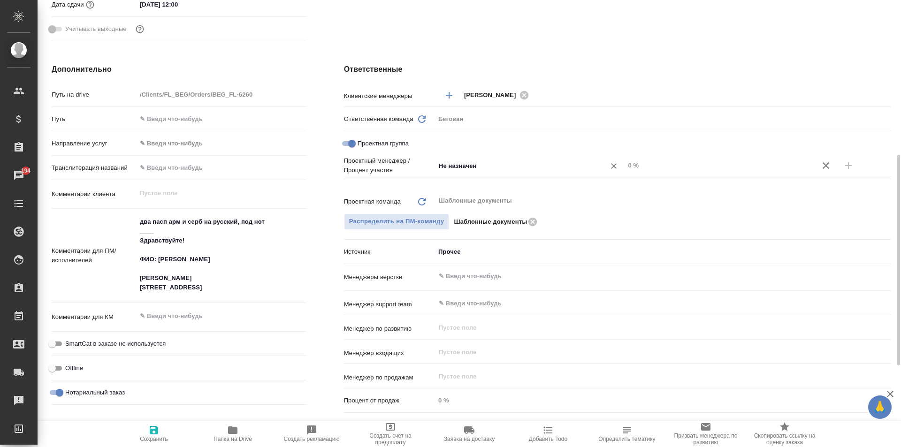
click at [494, 161] on input "Не назначен" at bounding box center [514, 165] width 153 height 11
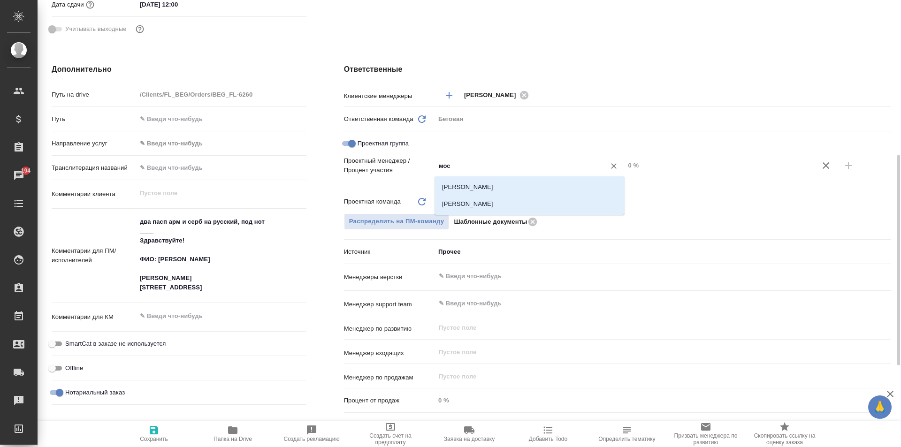
type input "моск"
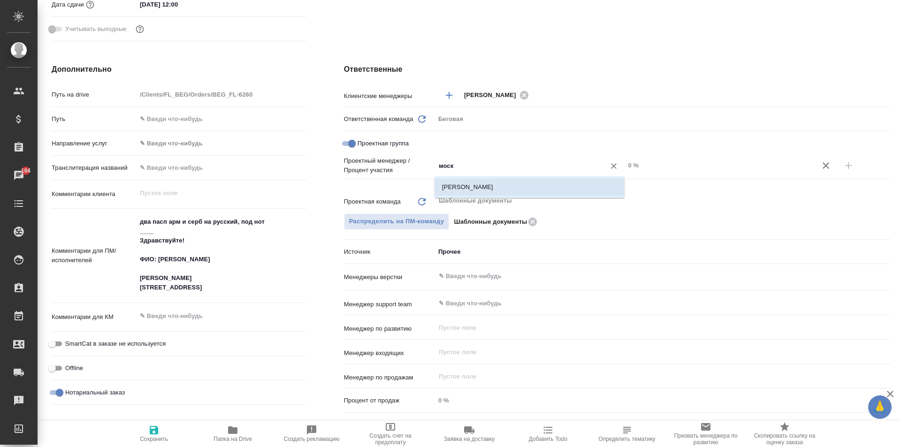
click at [513, 182] on li "[PERSON_NAME]" at bounding box center [529, 187] width 190 height 17
type textarea "x"
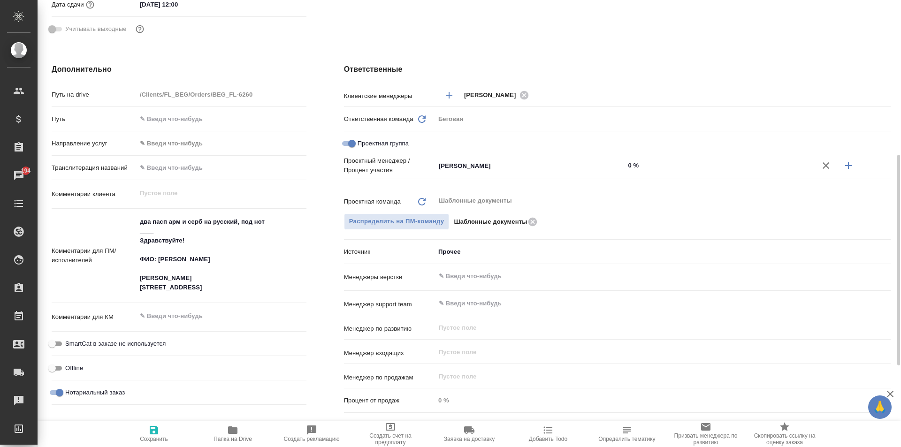
click at [630, 164] on input "0 %" at bounding box center [719, 166] width 190 height 14
type textarea "x"
type input "8 %"
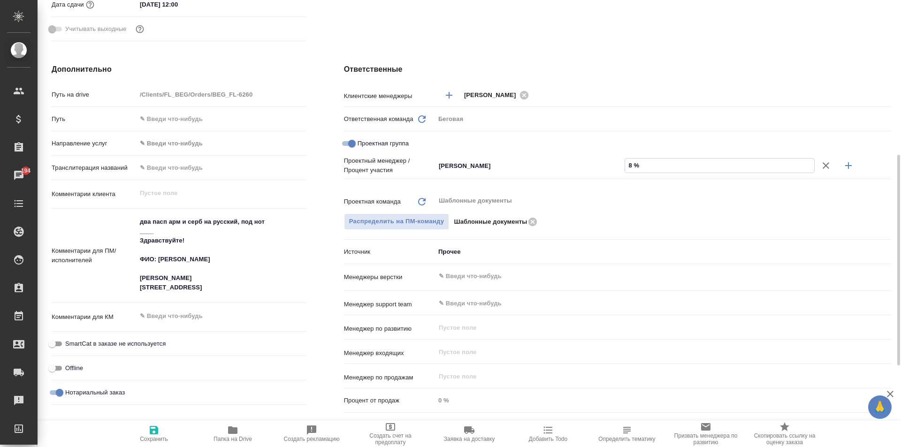
type textarea "x"
type input "87 %"
type textarea "x"
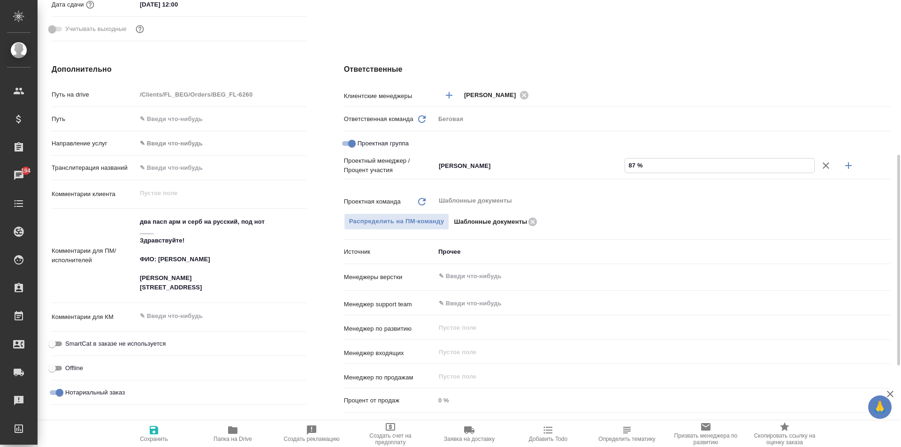
type textarea "x"
type input "87 %"
click at [851, 167] on icon "button" at bounding box center [848, 165] width 11 height 11
type textarea "x"
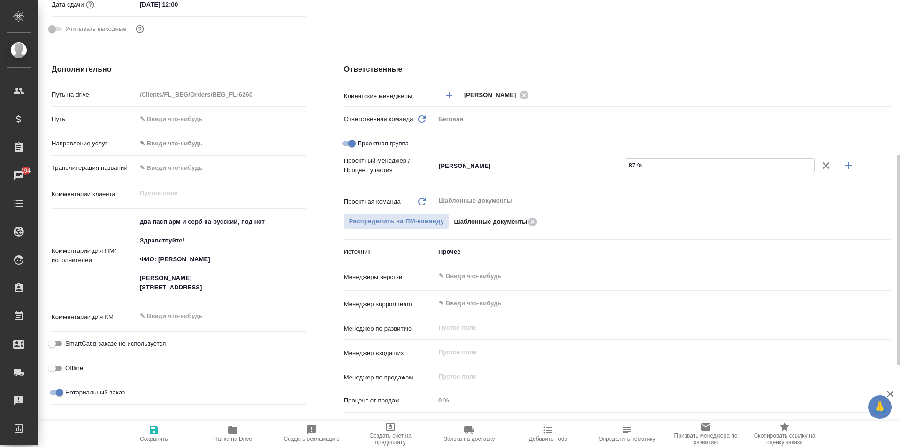
type textarea "x"
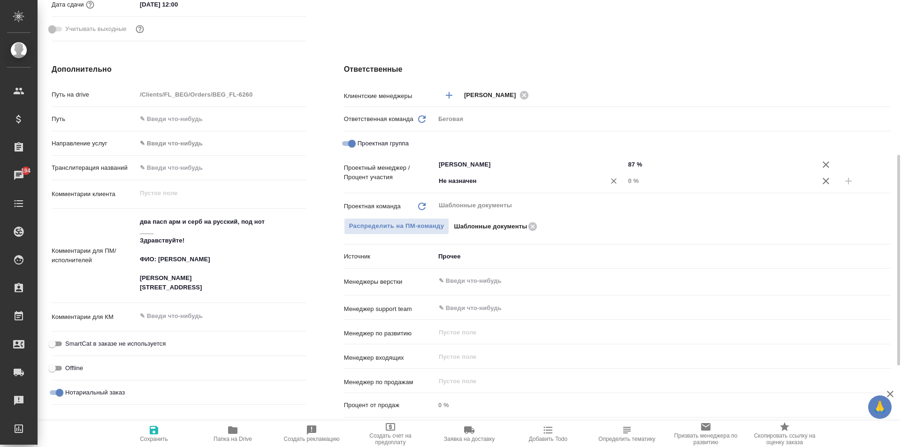
click at [472, 182] on input "Не назначен" at bounding box center [514, 180] width 153 height 11
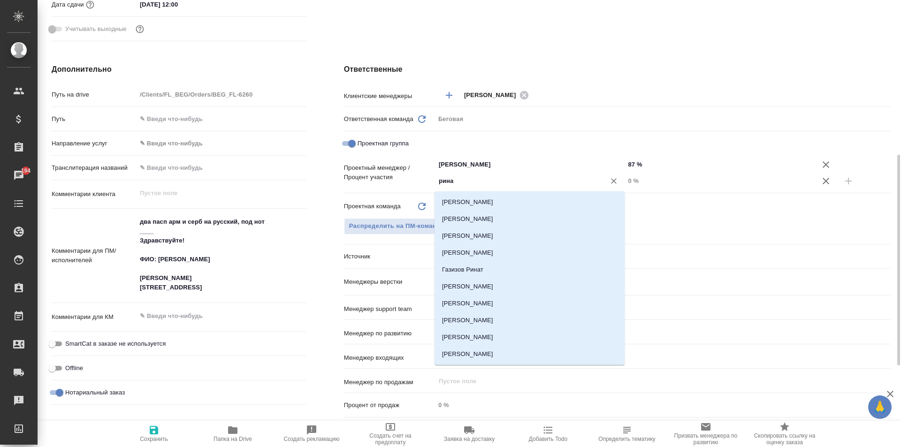
type input "ринат"
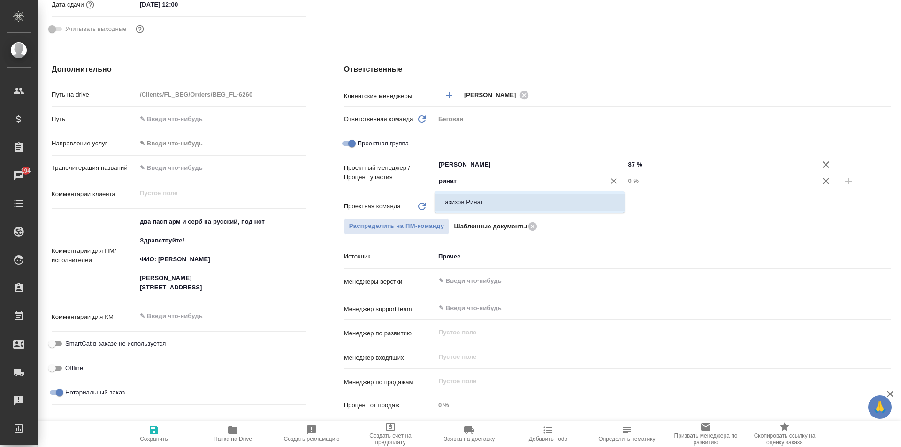
click at [501, 205] on li "Газизов Ринат" at bounding box center [529, 202] width 190 height 17
type textarea "x"
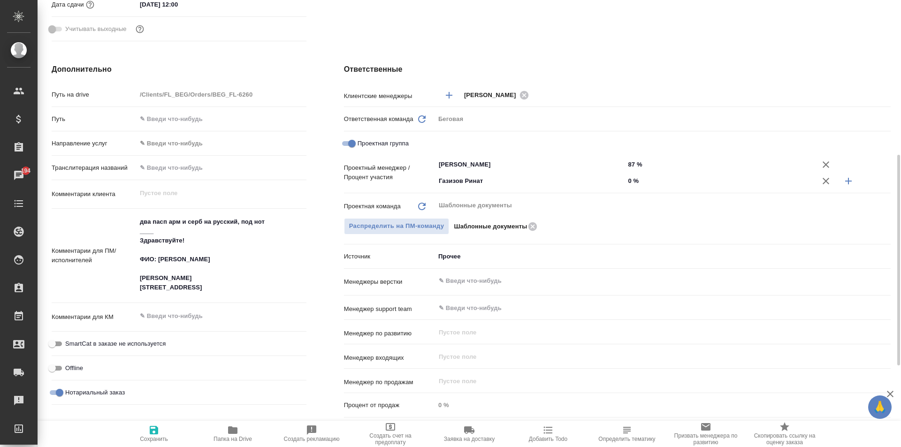
click at [634, 178] on input "0 %" at bounding box center [719, 181] width 190 height 14
type textarea "x"
type input "1 %"
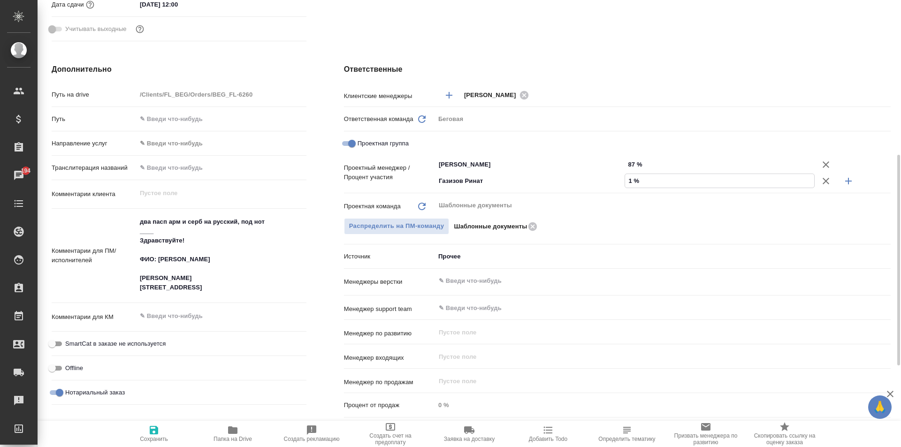
type textarea "x"
type input "13 %"
type textarea "x"
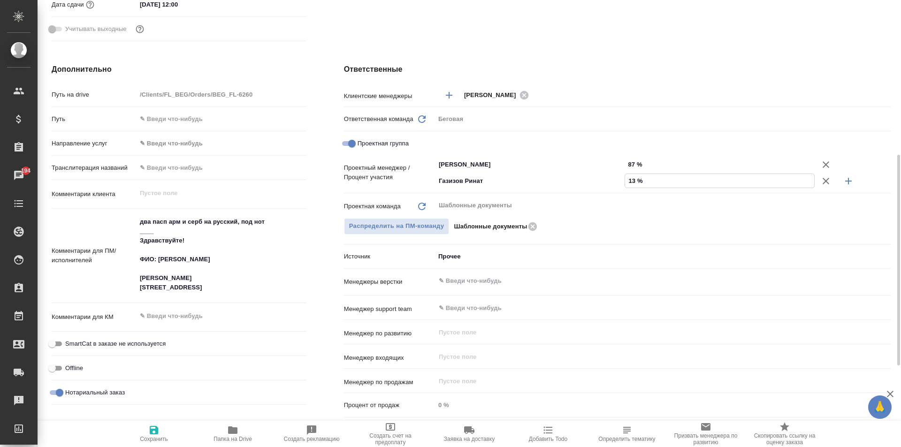
type textarea "x"
type input "13 %"
click at [152, 424] on button "Сохранить" at bounding box center [153, 434] width 79 height 26
type textarea "x"
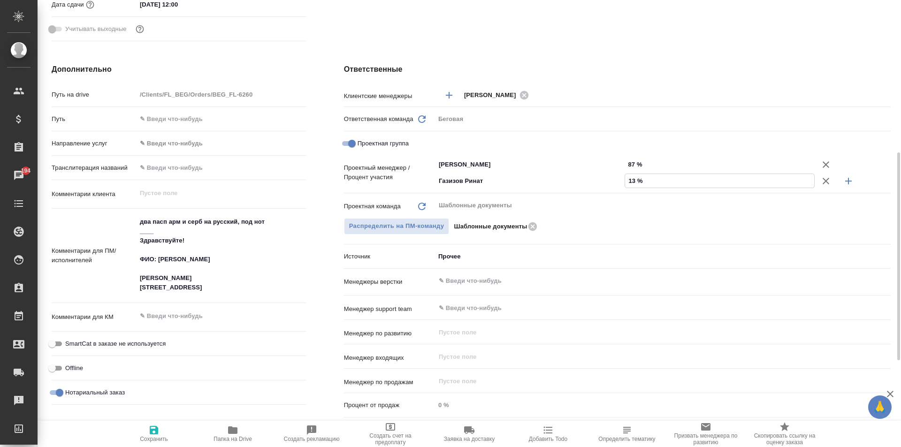
type textarea "x"
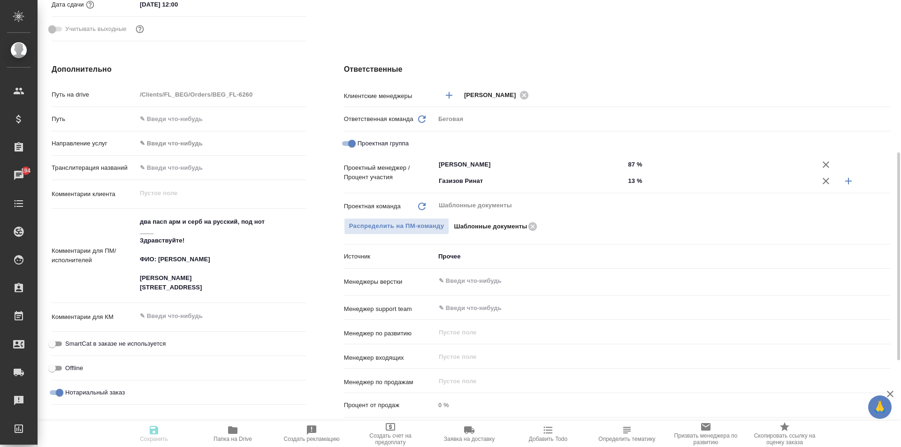
type textarea "x"
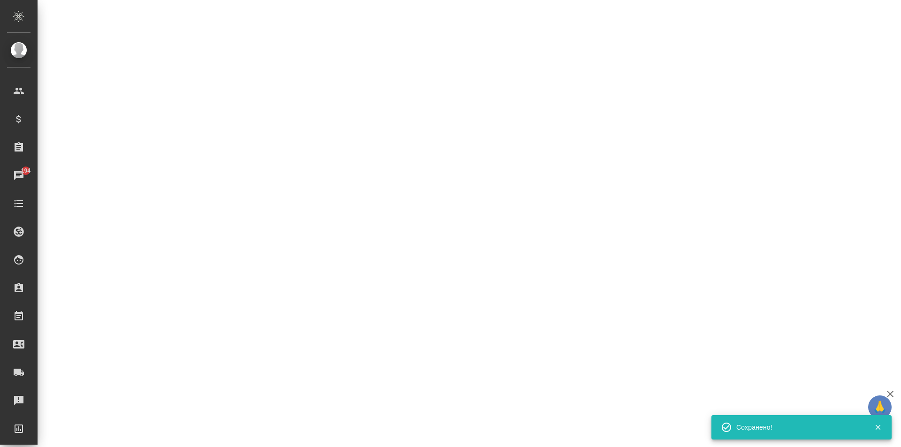
select select "RU"
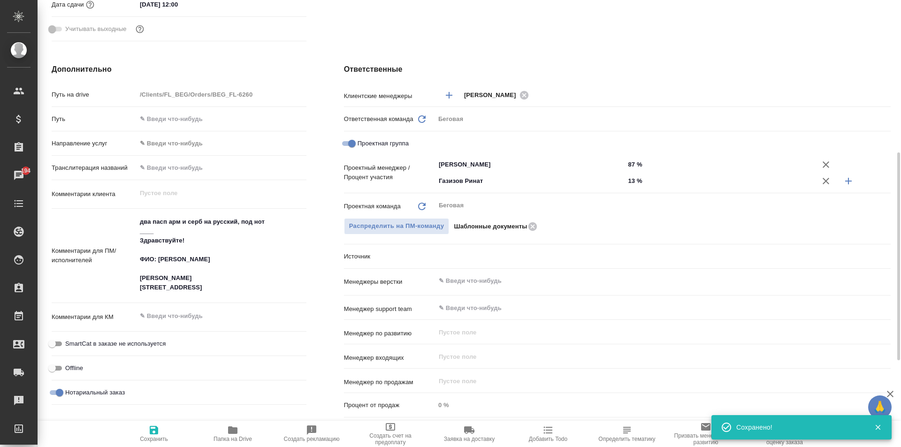
type textarea "x"
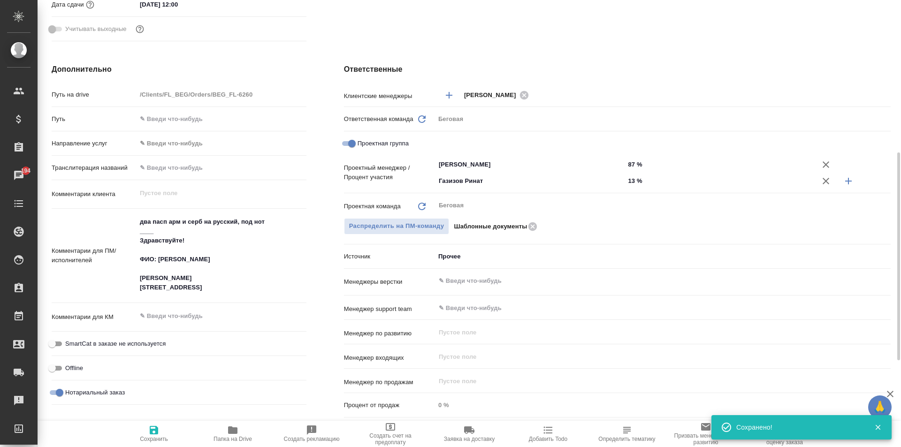
type textarea "x"
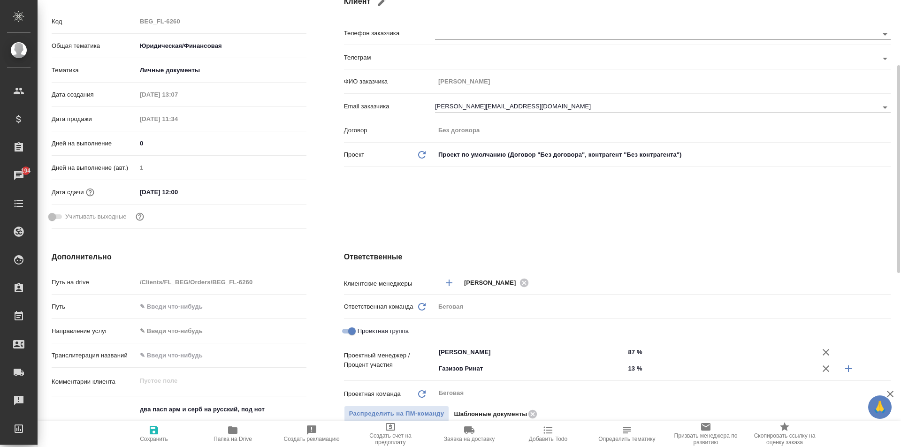
scroll to position [0, 0]
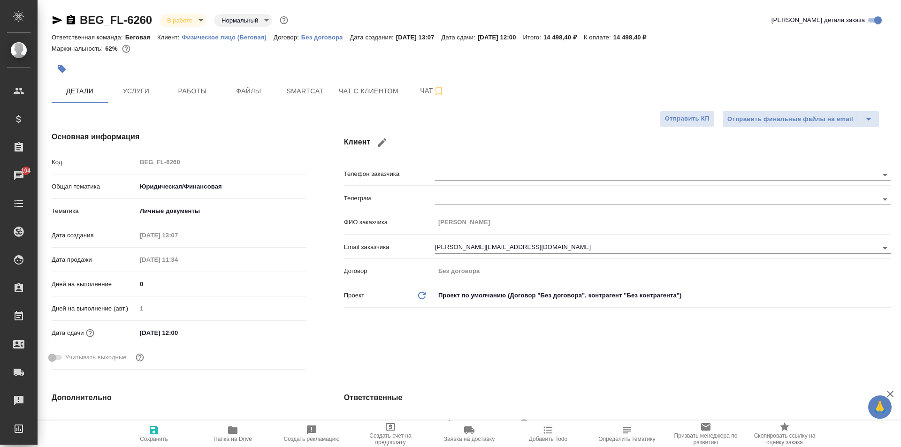
type textarea "x"
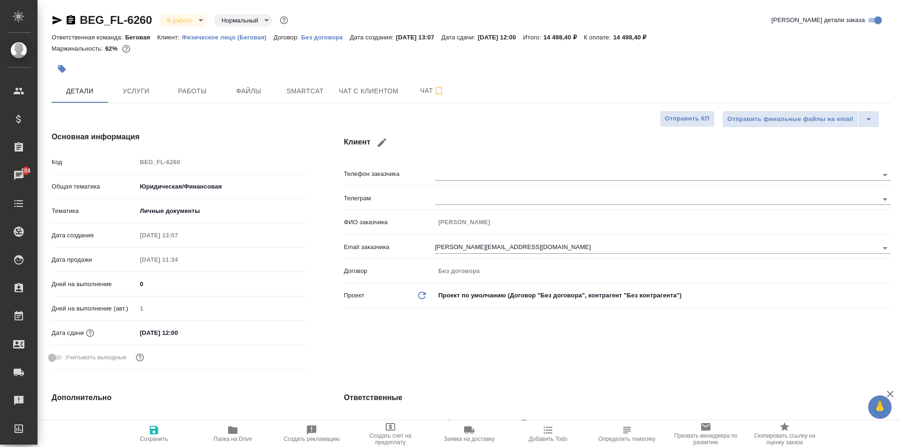
type textarea "x"
click at [122, 96] on span "Услуги" at bounding box center [136, 91] width 45 height 12
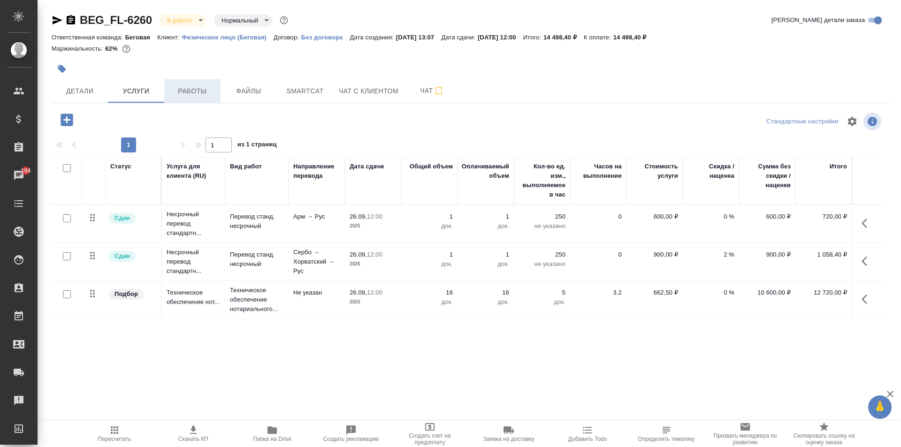
click at [191, 93] on span "Работы" at bounding box center [192, 91] width 45 height 12
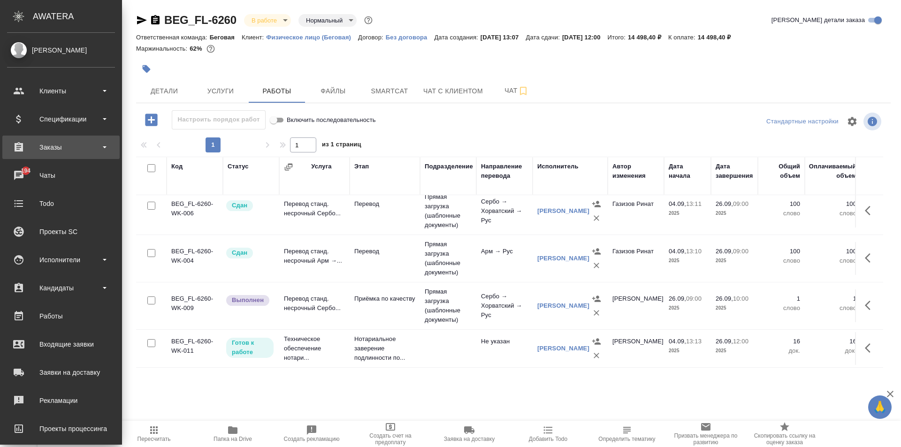
click at [46, 154] on div "Заказы" at bounding box center [60, 147] width 117 height 23
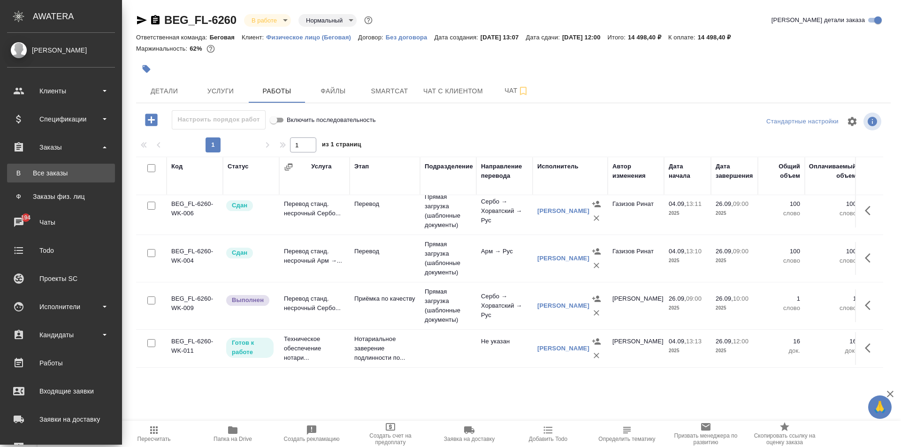
click at [51, 166] on link "В Все заказы" at bounding box center [61, 173] width 108 height 19
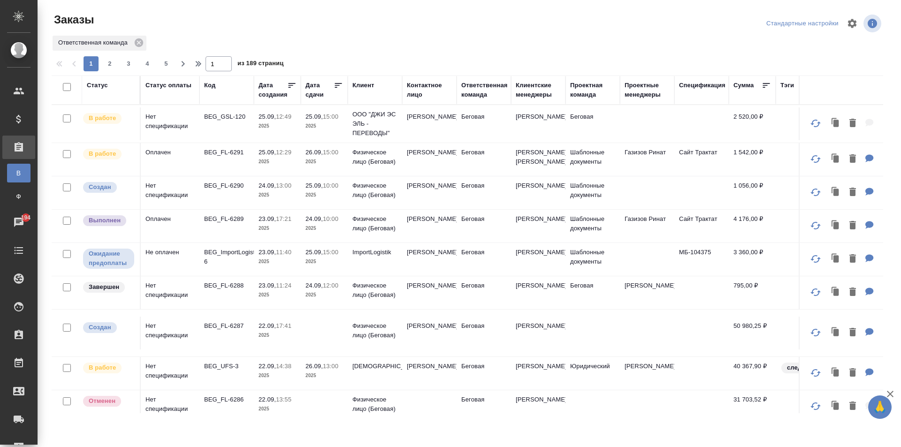
click at [436, 128] on td "Медведева Марина" at bounding box center [429, 123] width 54 height 33
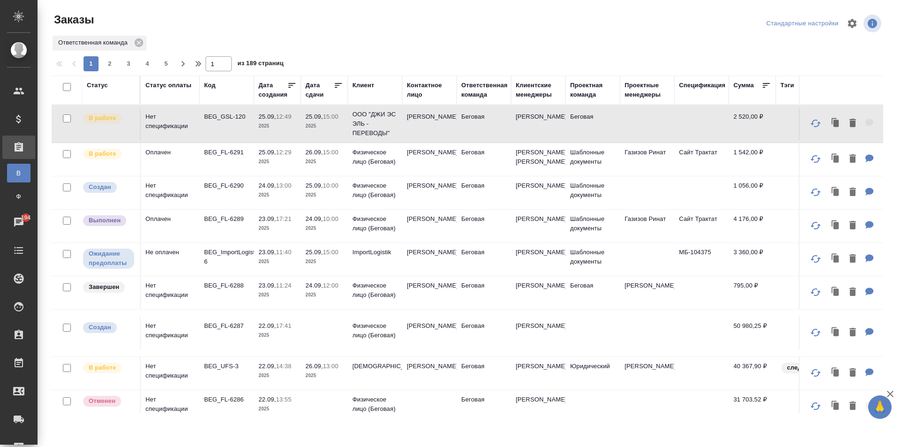
click at [400, 233] on td "Физическое лицо (Беговая)" at bounding box center [375, 226] width 54 height 33
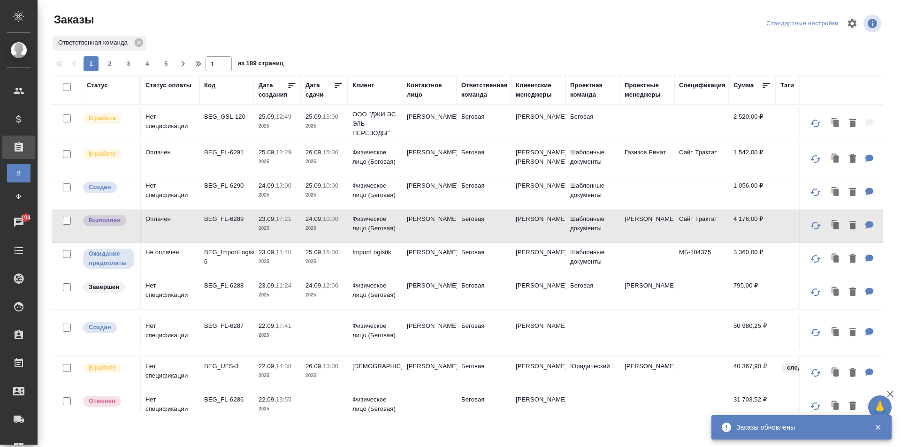
scroll to position [47, 0]
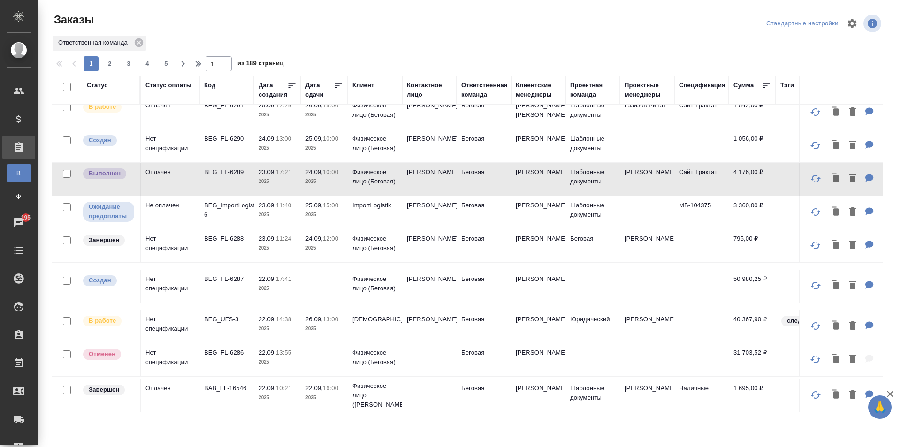
click at [480, 261] on td "Беговая" at bounding box center [484, 245] width 54 height 33
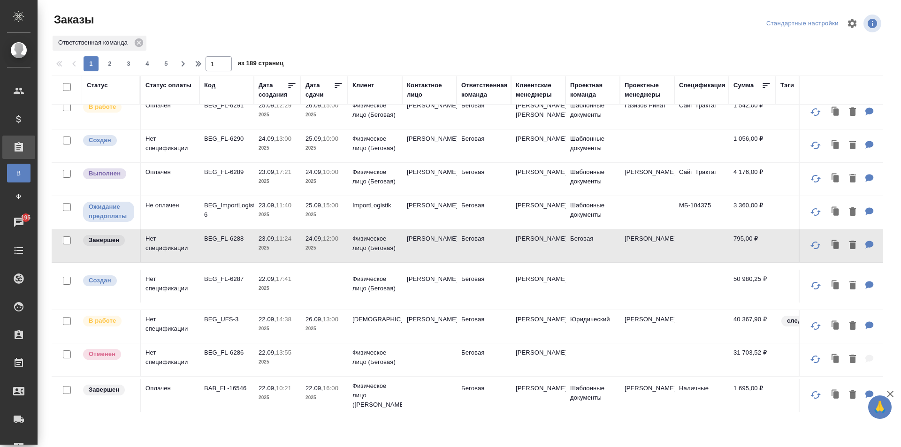
click at [447, 323] on td "Дарыкин Алексей" at bounding box center [429, 326] width 54 height 33
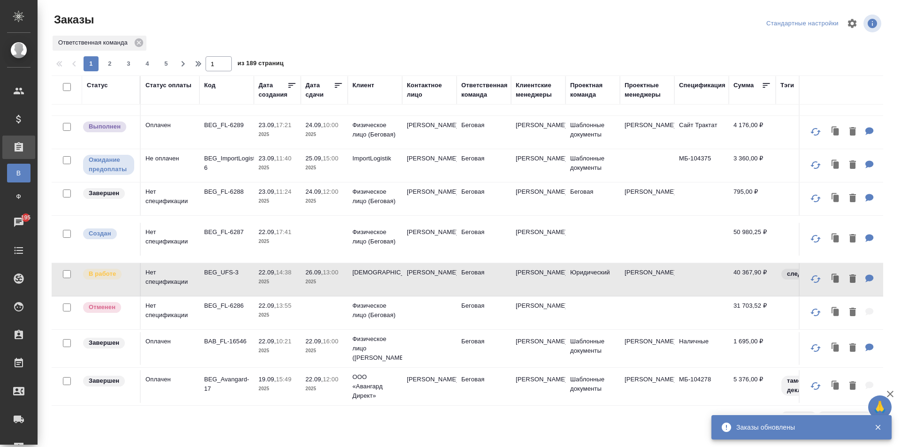
scroll to position [141, 0]
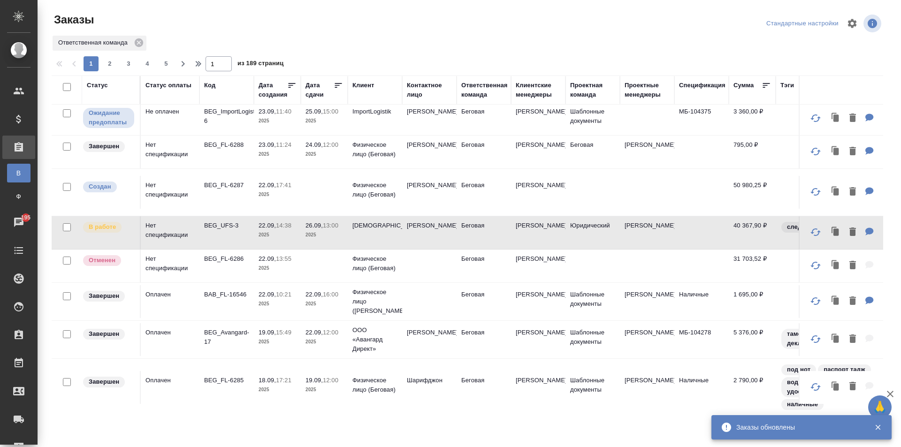
click at [489, 305] on td "Беговая" at bounding box center [484, 301] width 54 height 33
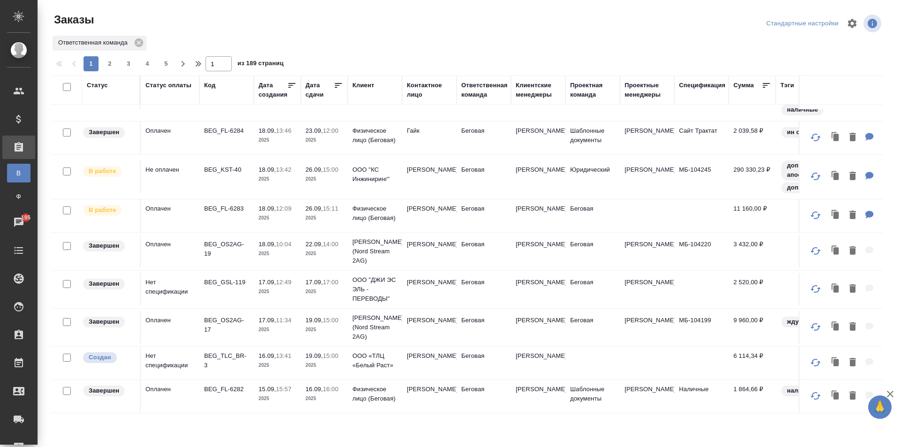
scroll to position [422, 0]
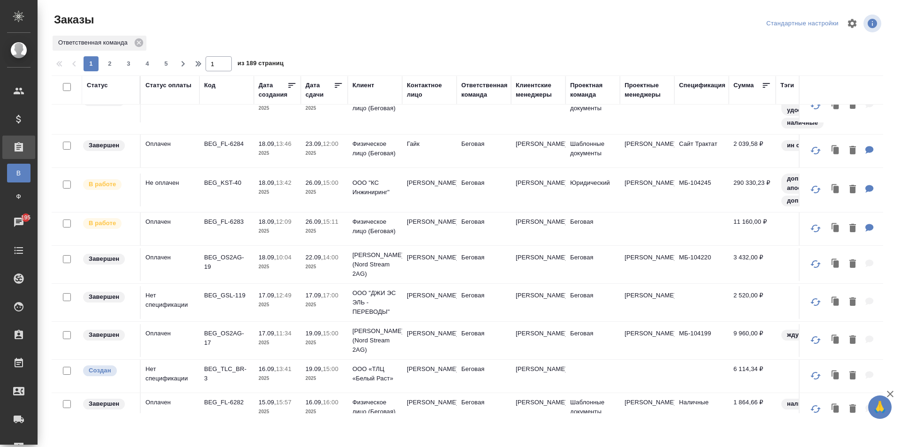
click at [438, 190] on td "[PERSON_NAME]" at bounding box center [429, 190] width 54 height 33
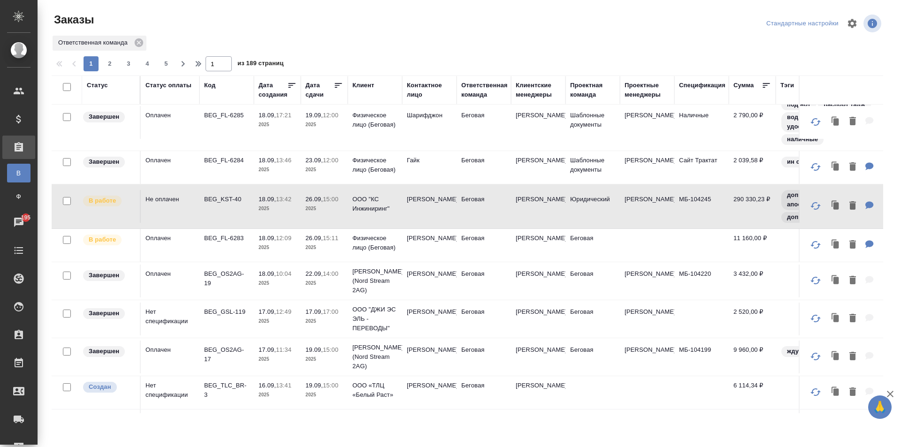
scroll to position [393, 0]
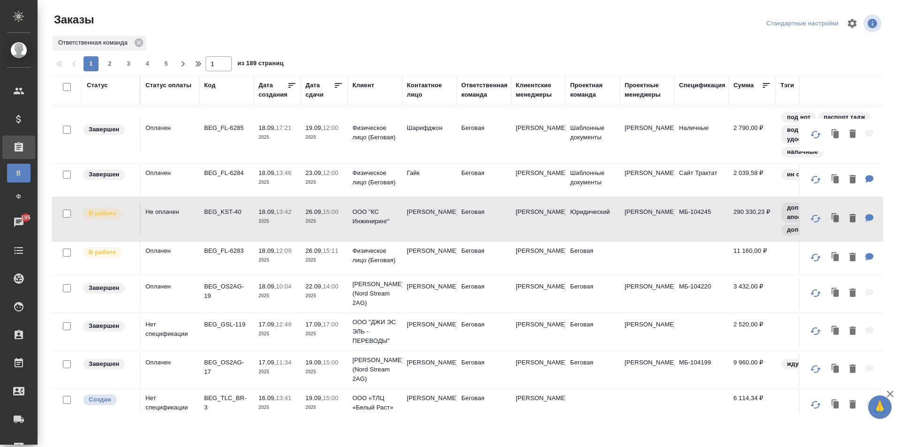
click at [449, 255] on td "[PERSON_NAME]" at bounding box center [429, 258] width 54 height 33
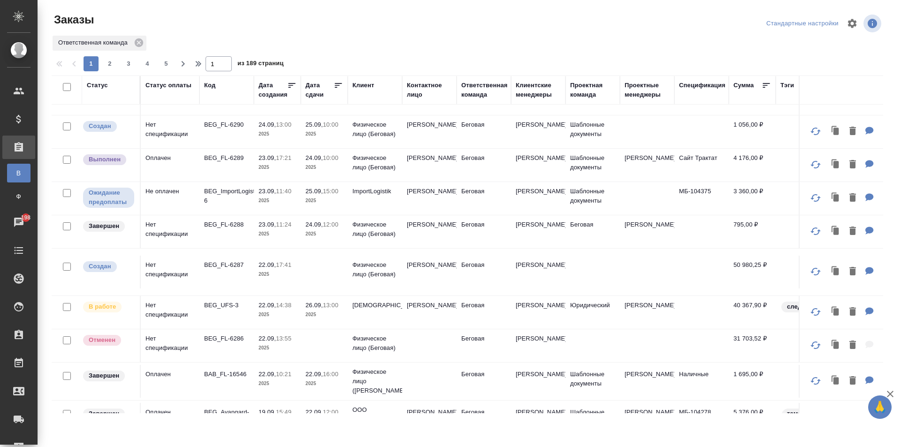
scroll to position [0, 0]
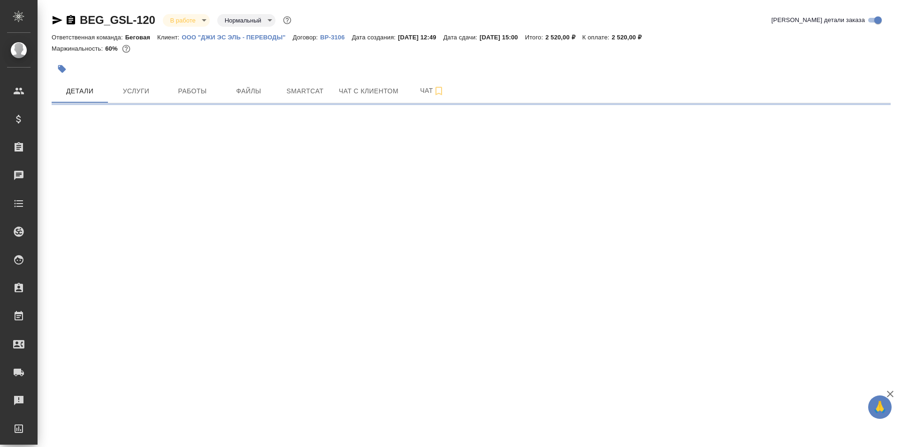
select select "RU"
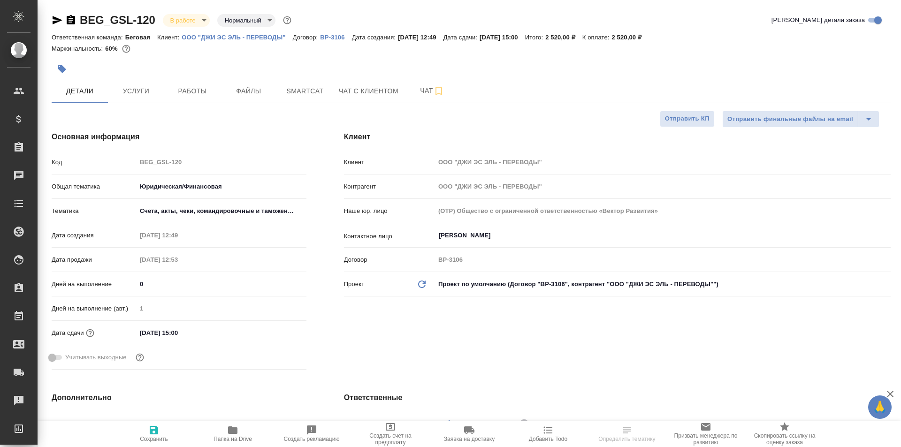
type textarea "x"
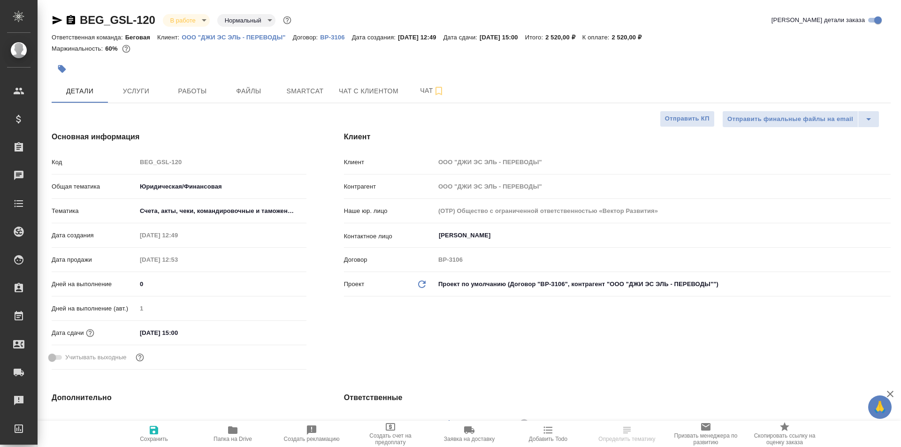
type textarea "x"
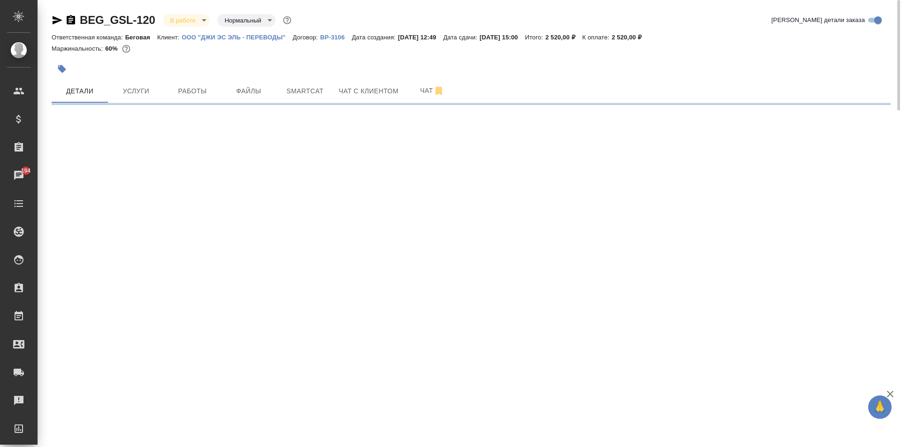
select select "RU"
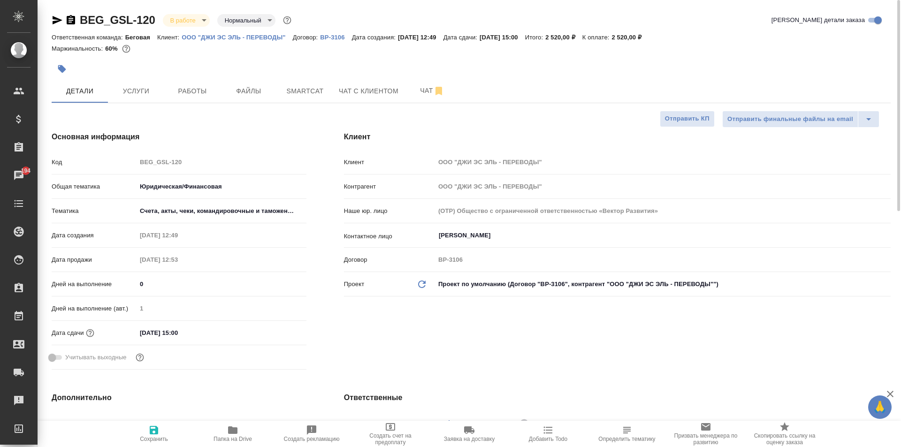
type textarea "x"
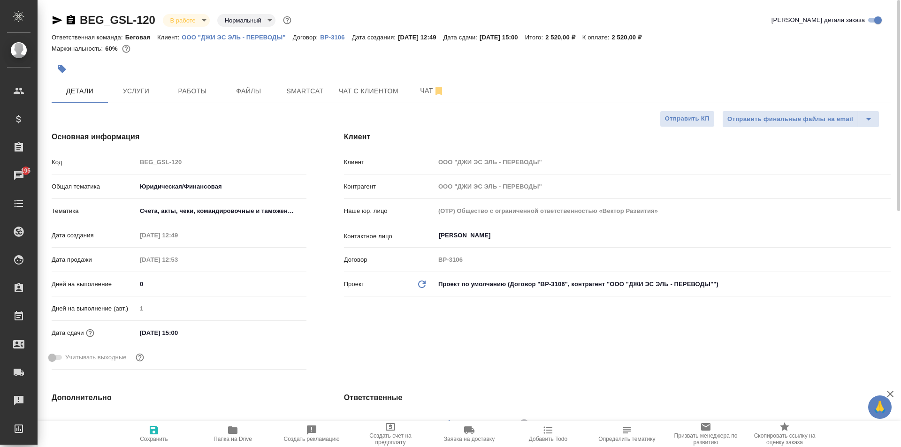
type textarea "x"
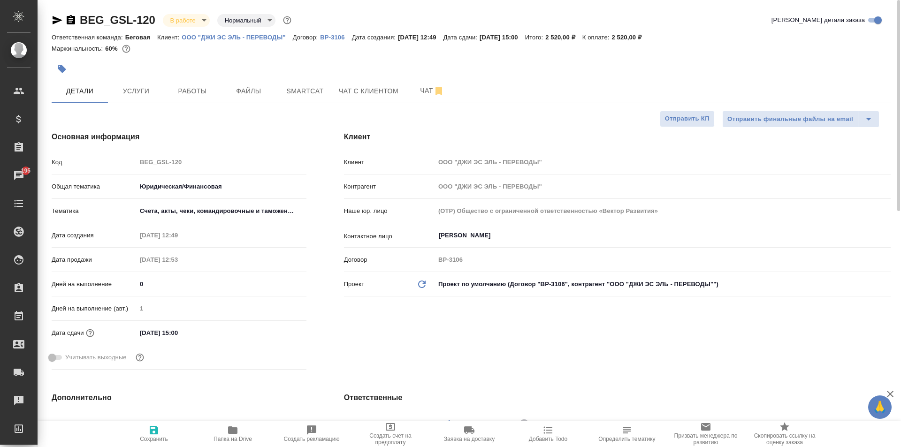
type textarea "x"
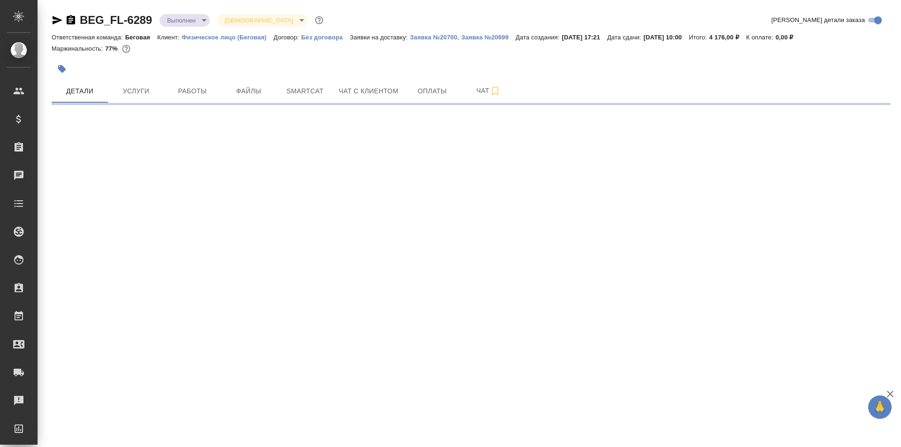
select select "RU"
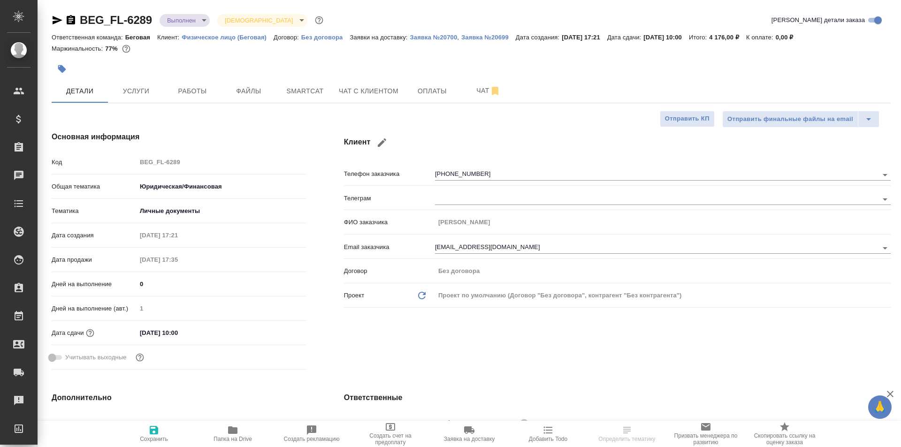
type textarea "x"
click at [124, 89] on span "Услуги" at bounding box center [136, 91] width 45 height 12
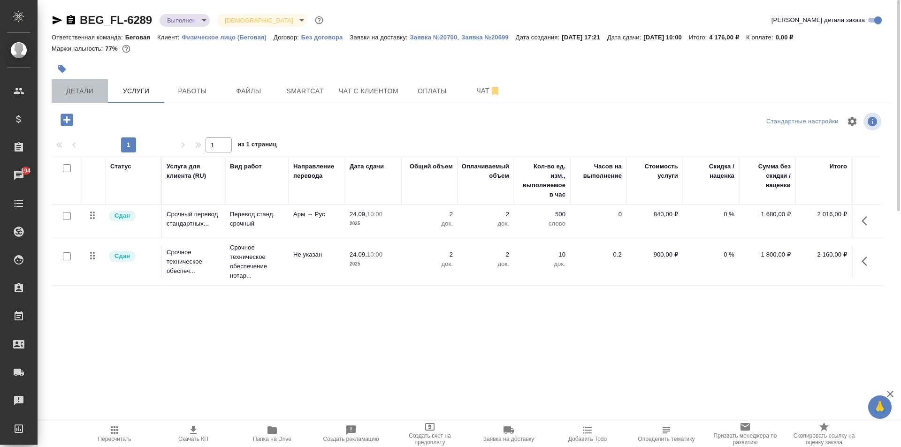
click at [90, 85] on span "Детали" at bounding box center [79, 91] width 45 height 12
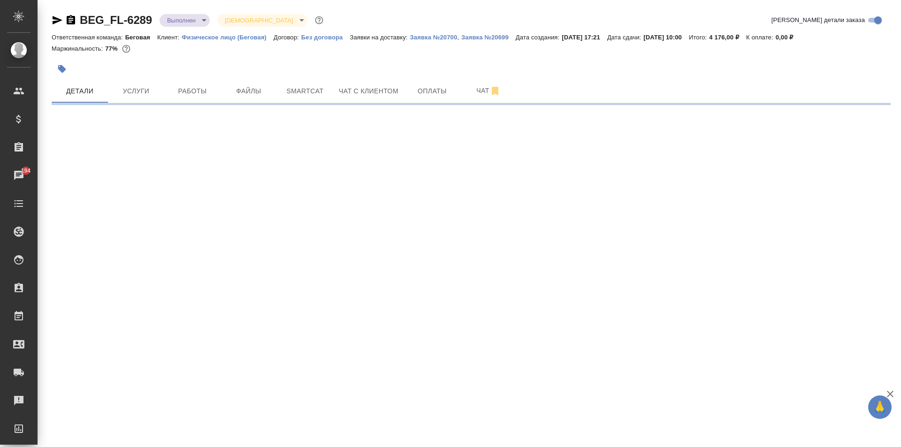
select select "RU"
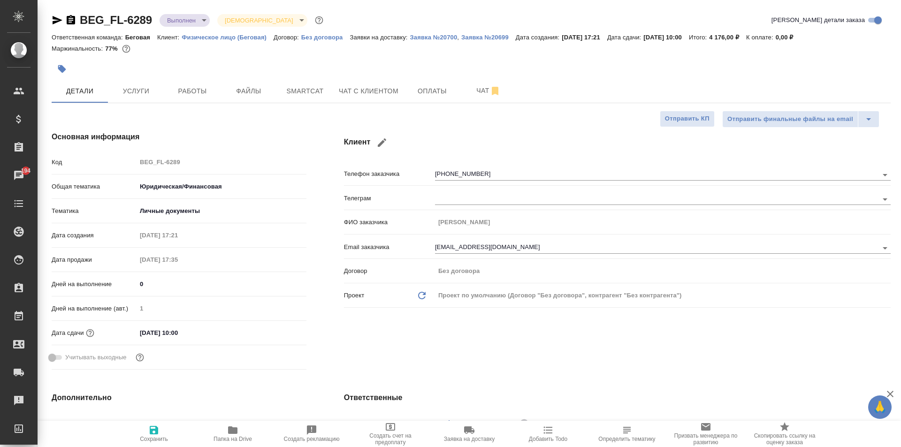
type textarea "x"
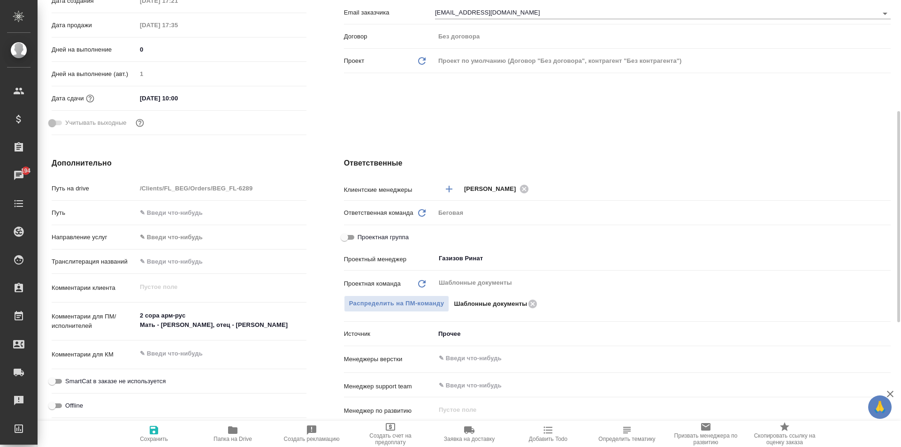
scroll to position [375, 0]
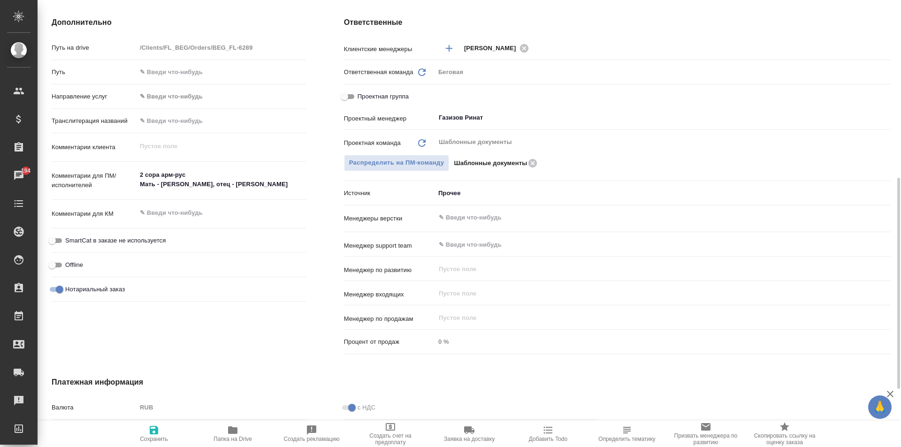
click at [357, 96] on input "Проектная группа" at bounding box center [344, 96] width 34 height 11
checkbox input "true"
type textarea "x"
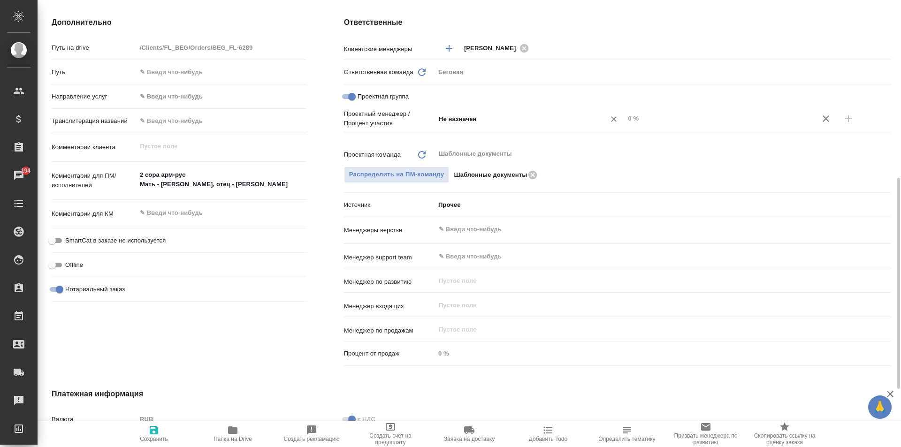
click at [498, 124] on input "Не назначен" at bounding box center [514, 118] width 153 height 11
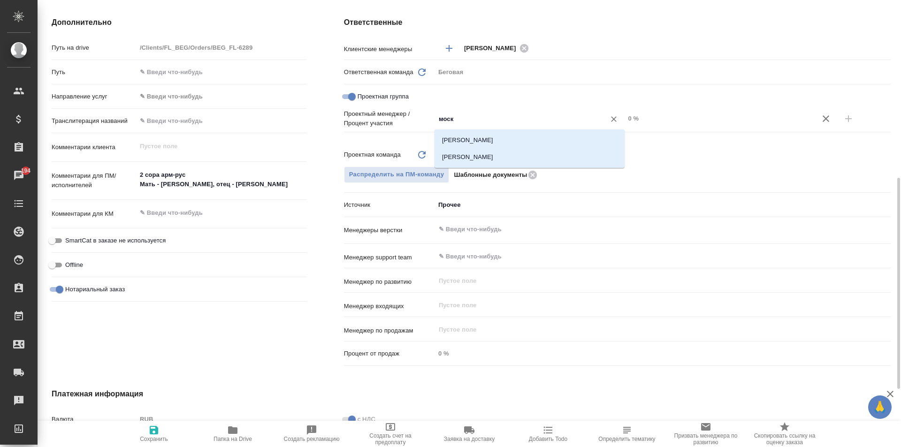
type input "моска"
click at [499, 131] on div "[PERSON_NAME]" at bounding box center [529, 140] width 190 height 22
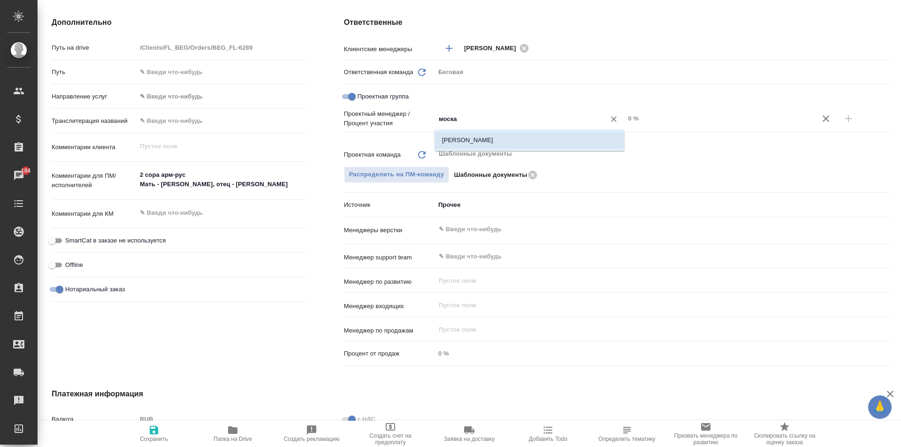
click at [506, 141] on li "[PERSON_NAME]" at bounding box center [529, 140] width 190 height 17
type textarea "x"
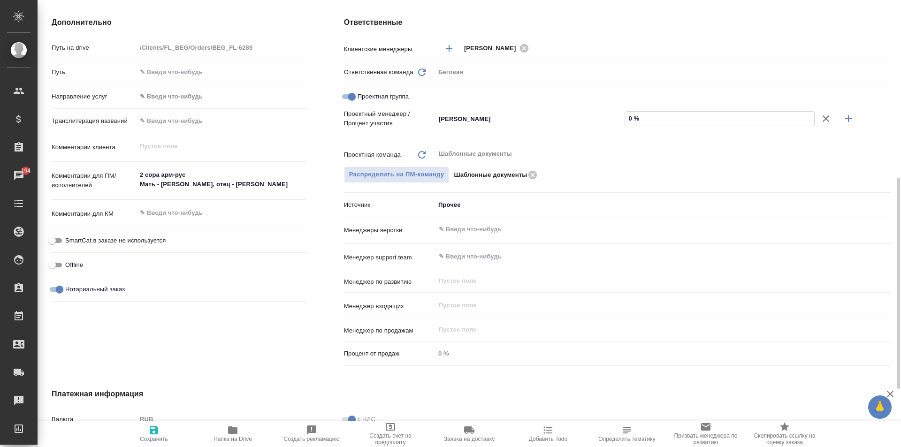
click at [633, 116] on input "0 %" at bounding box center [719, 119] width 189 height 14
type textarea "x"
type input "5 %"
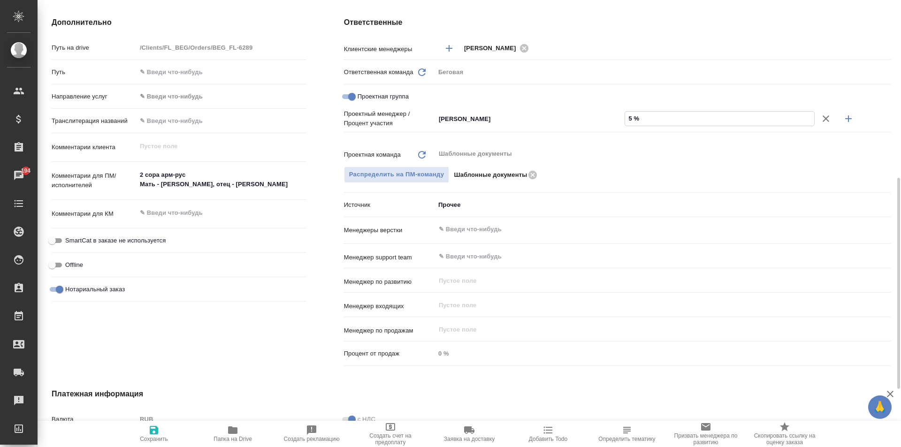
type textarea "x"
type input "51 %"
type textarea "x"
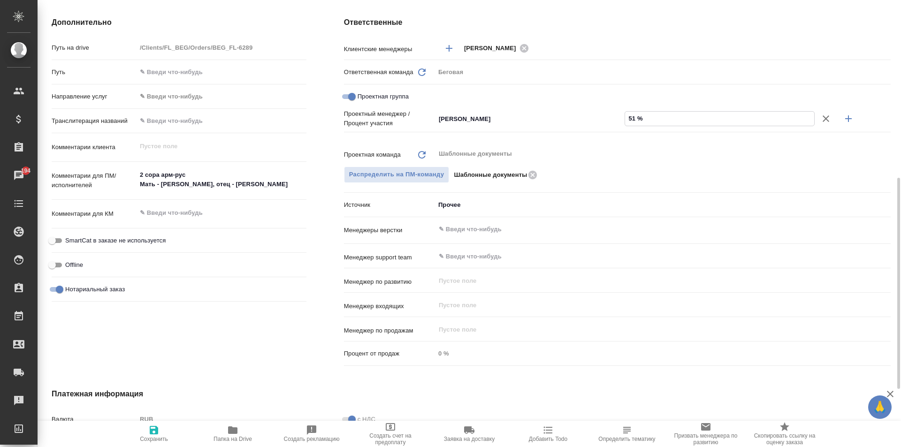
type textarea "x"
type input "51 %"
click at [852, 116] on icon "button" at bounding box center [848, 118] width 11 height 11
type textarea "x"
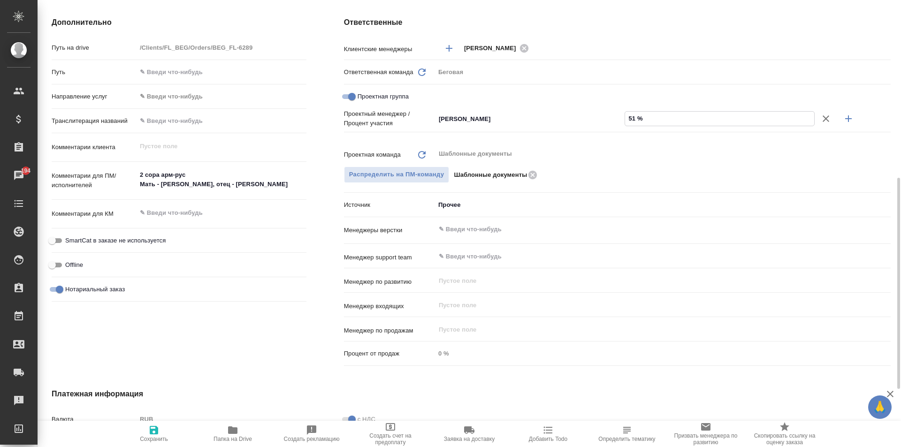
type textarea "x"
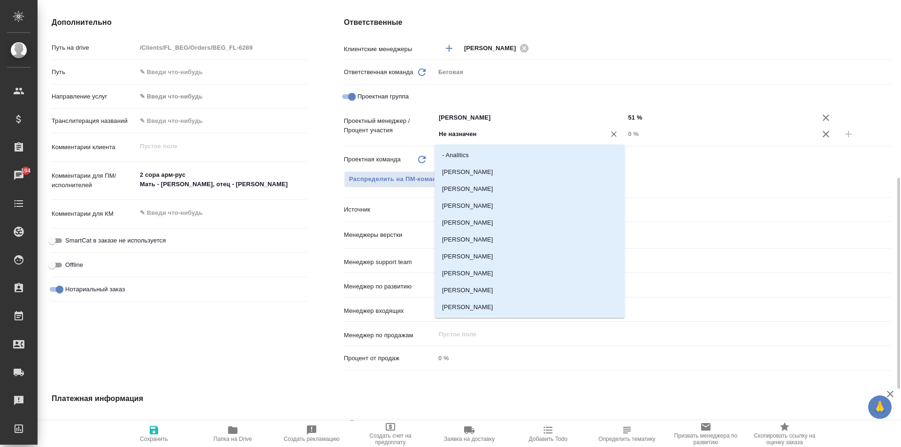
click at [492, 133] on input "Не назначен" at bounding box center [514, 134] width 153 height 11
type input "ринат"
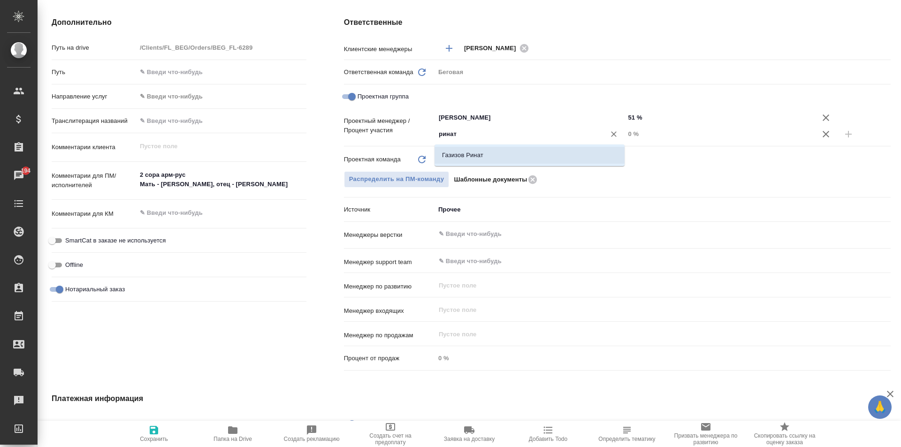
click at [456, 160] on li "Газизов Ринат" at bounding box center [529, 155] width 190 height 17
type textarea "x"
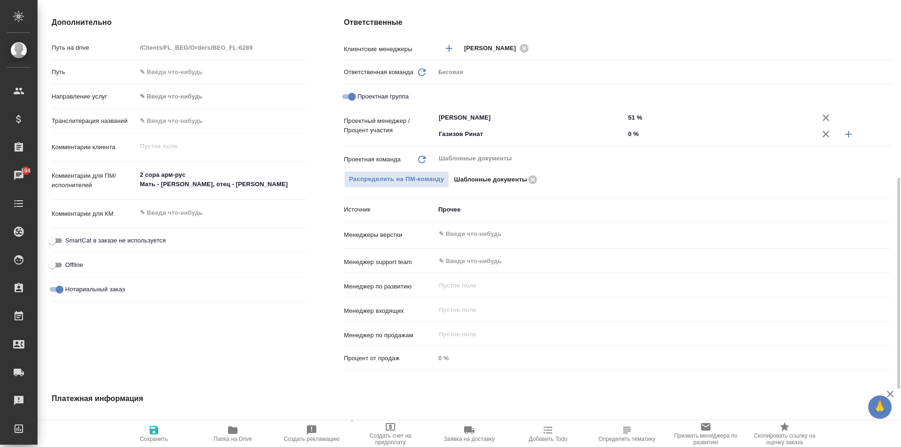
click at [631, 133] on input "0 %" at bounding box center [719, 134] width 190 height 14
type textarea "x"
type input "4 %"
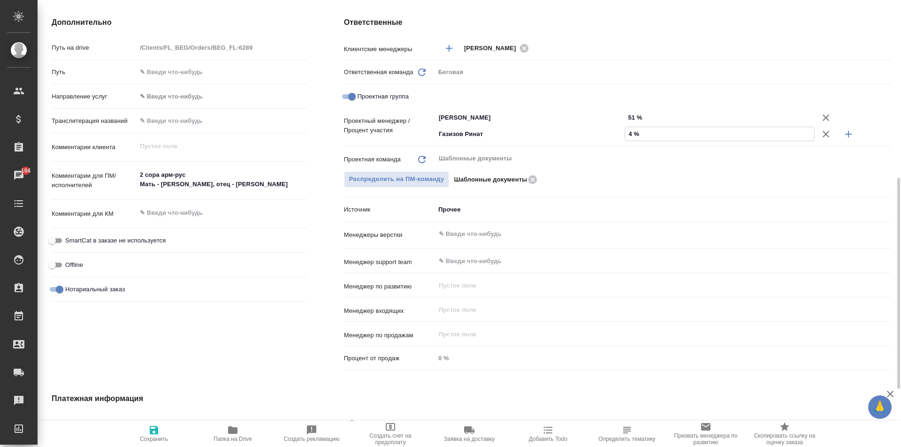
type textarea "x"
type input "49 %"
type textarea "x"
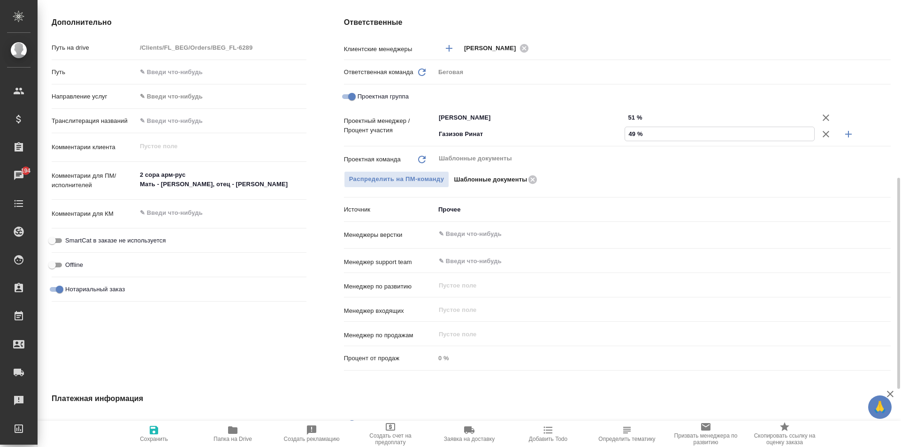
type textarea "x"
type input "49 %"
click at [148, 429] on span "Сохранить" at bounding box center [154, 434] width 68 height 18
type textarea "x"
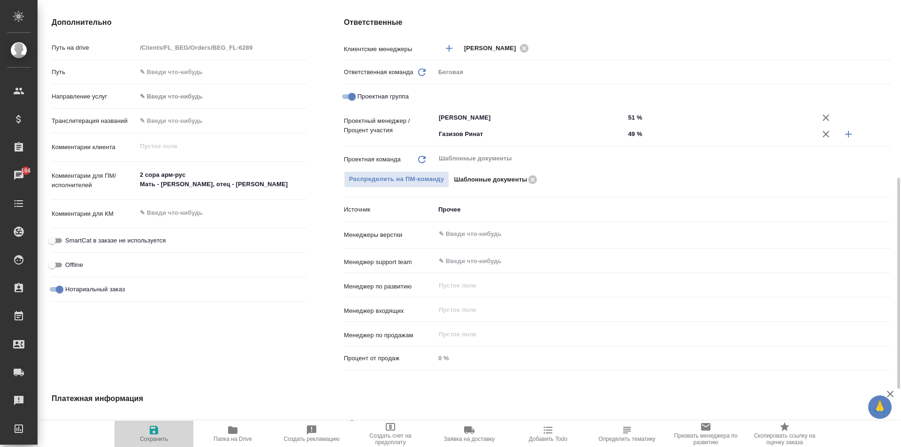
type textarea "x"
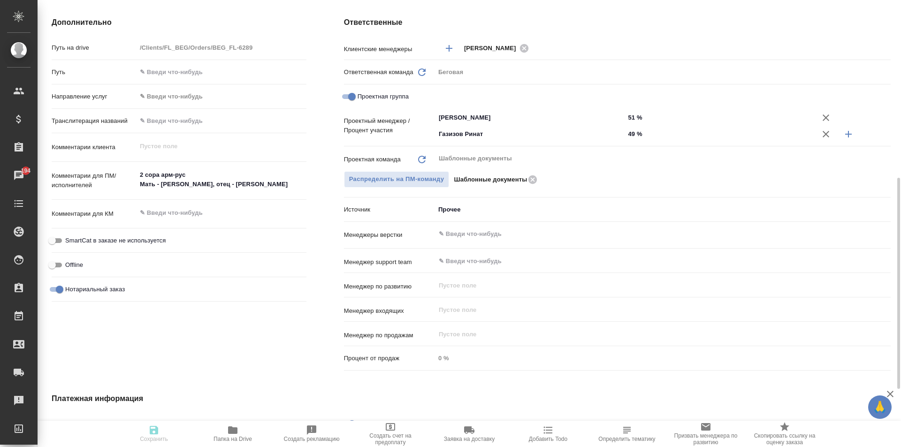
type textarea "x"
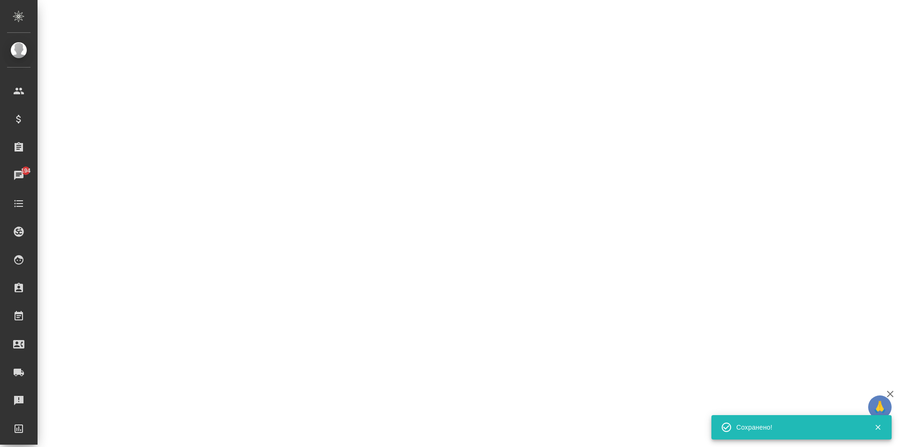
select select "RU"
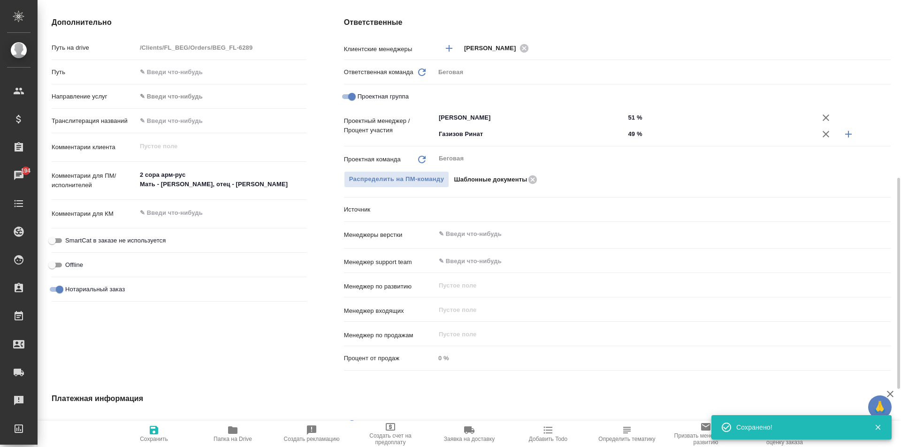
type textarea "x"
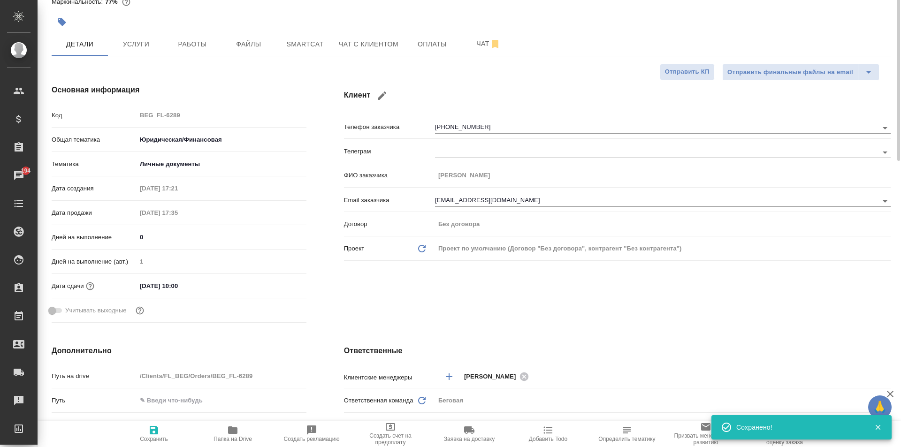
scroll to position [0, 0]
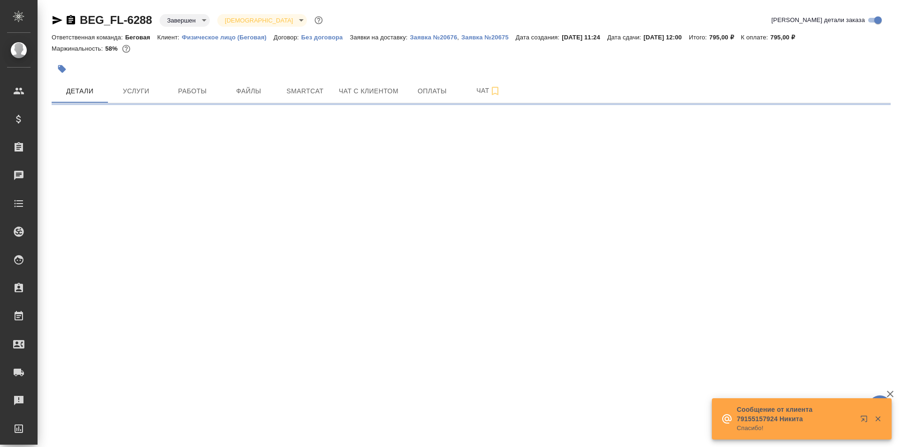
select select "RU"
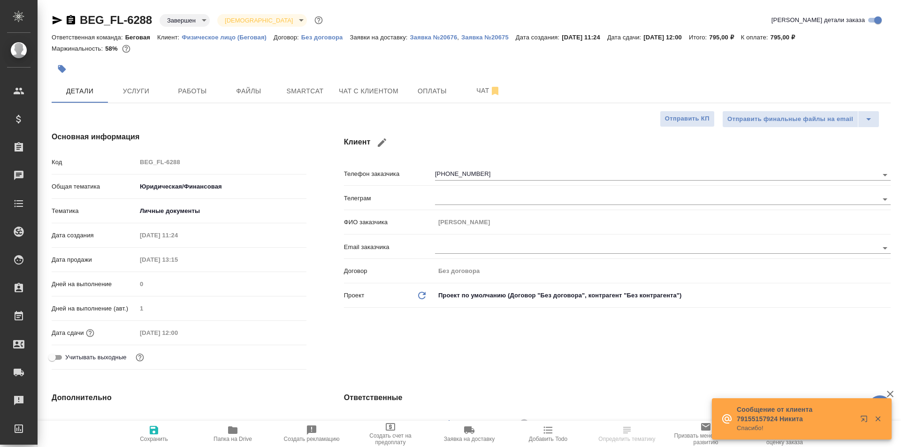
type textarea "x"
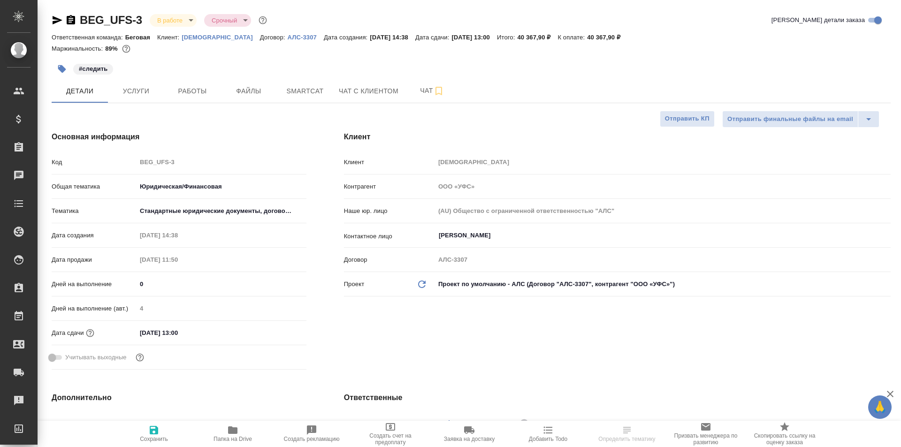
select select "RU"
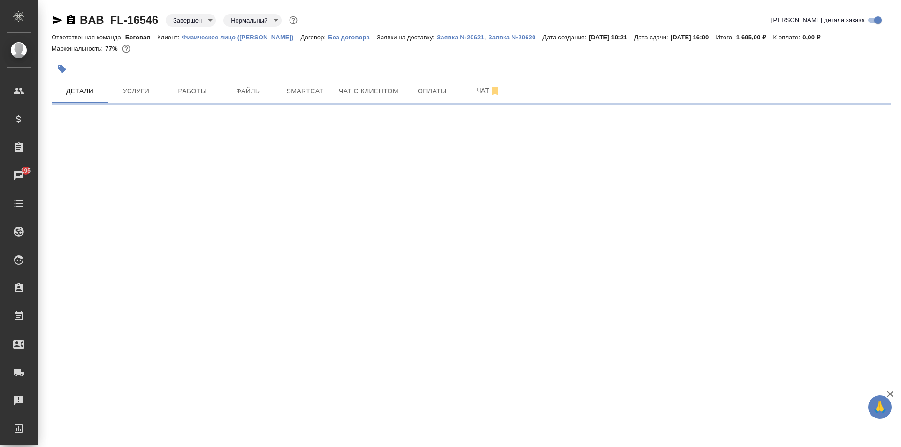
select select "RU"
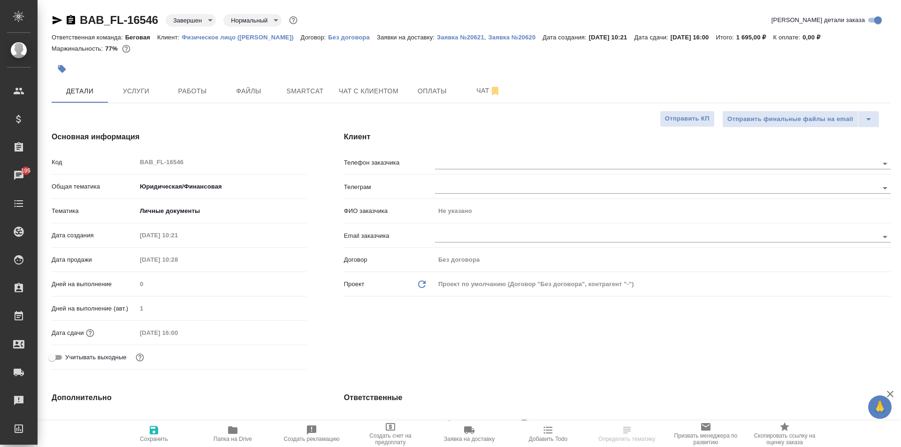
type textarea "x"
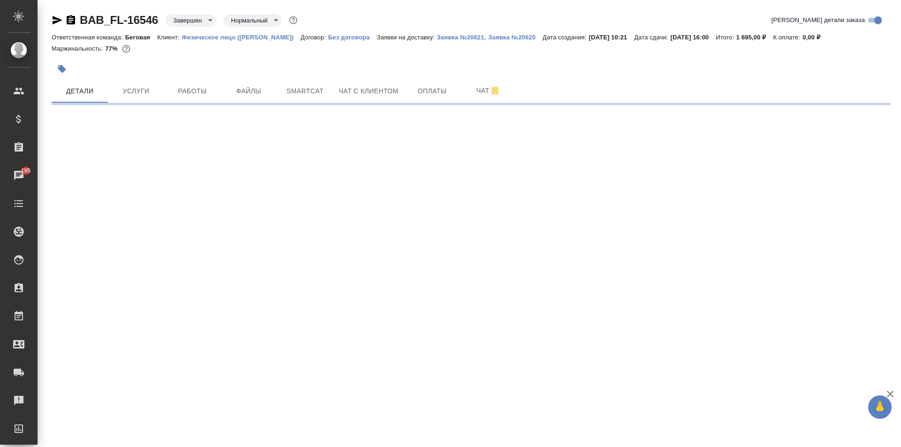
select select "RU"
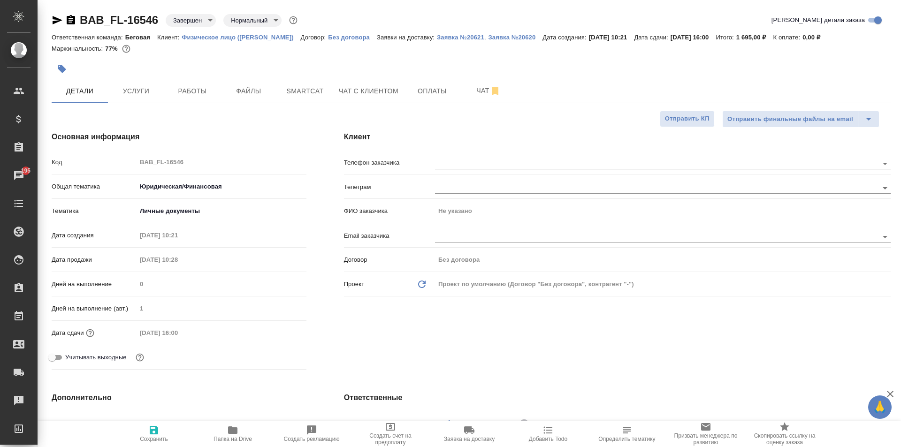
type textarea "x"
click at [484, 304] on div "Клиент Телефон заказчика [PERSON_NAME] ФИО заказчика Не указано Email заказчика…" at bounding box center [617, 253] width 584 height 280
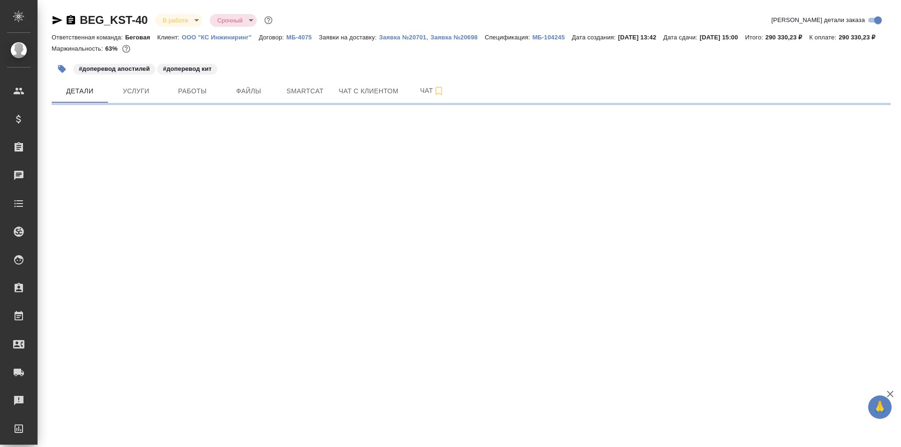
select select "RU"
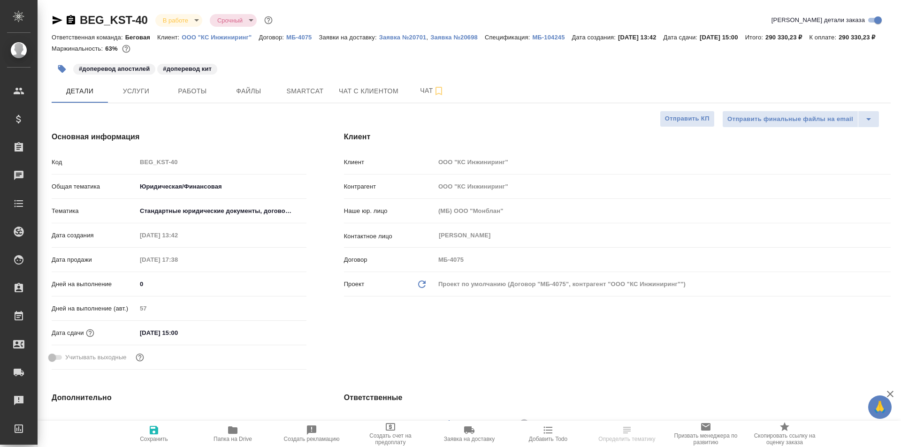
type textarea "x"
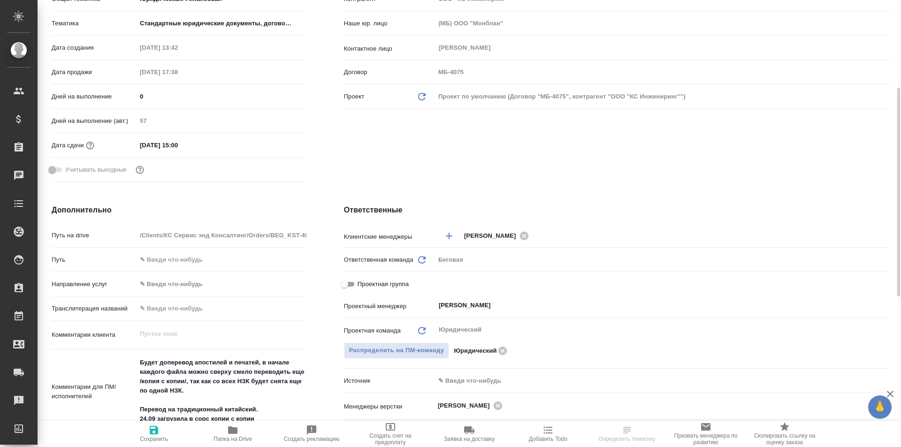
type textarea "x"
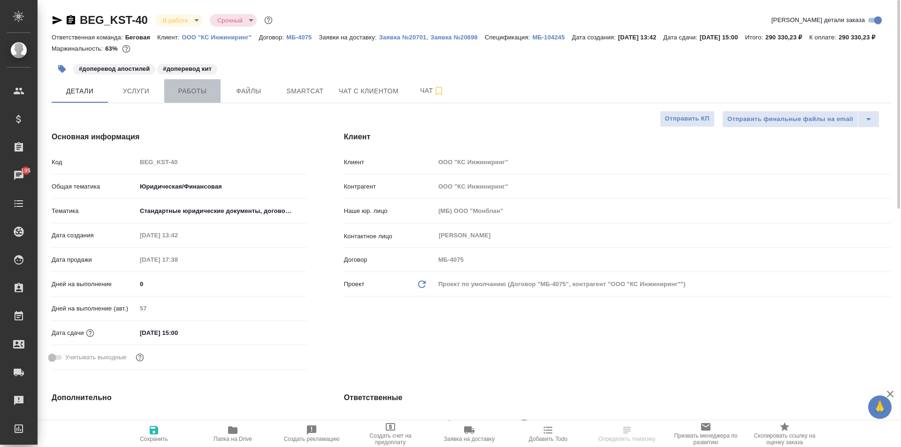
click at [194, 97] on span "Работы" at bounding box center [192, 91] width 45 height 12
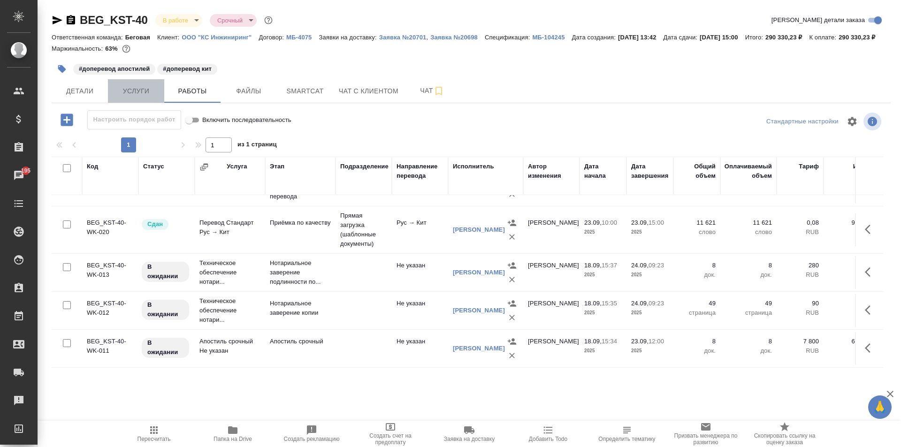
click at [142, 96] on button "Услуги" at bounding box center [136, 90] width 56 height 23
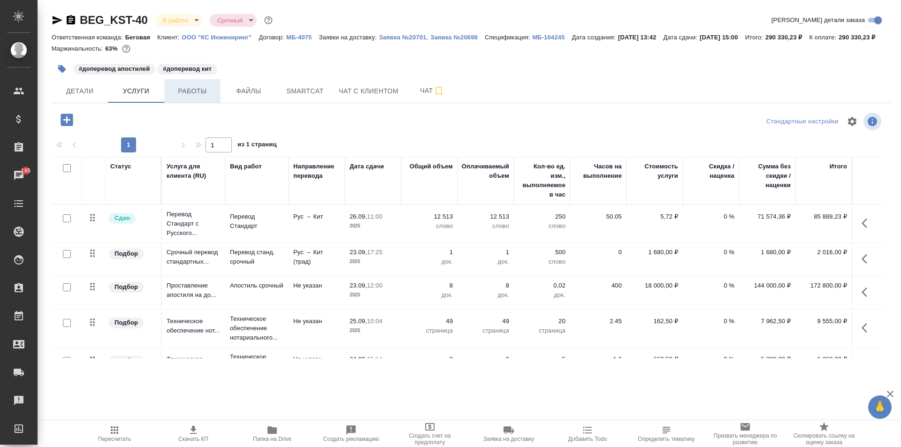
click at [174, 97] on span "Работы" at bounding box center [192, 91] width 45 height 12
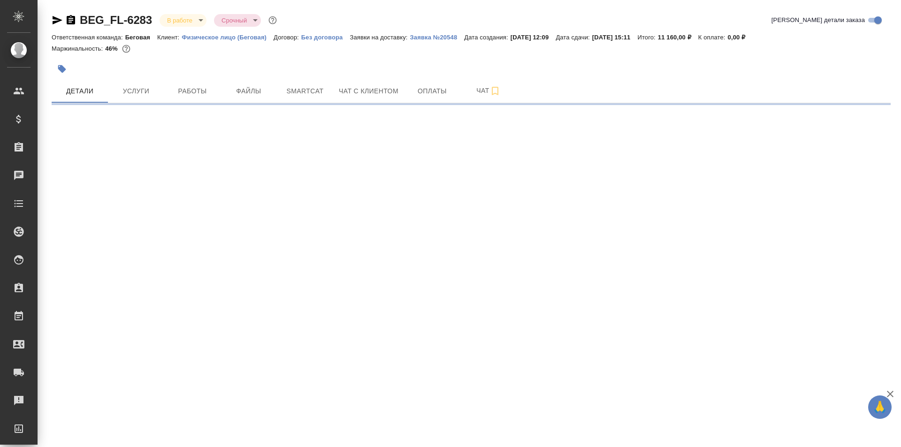
select select "RU"
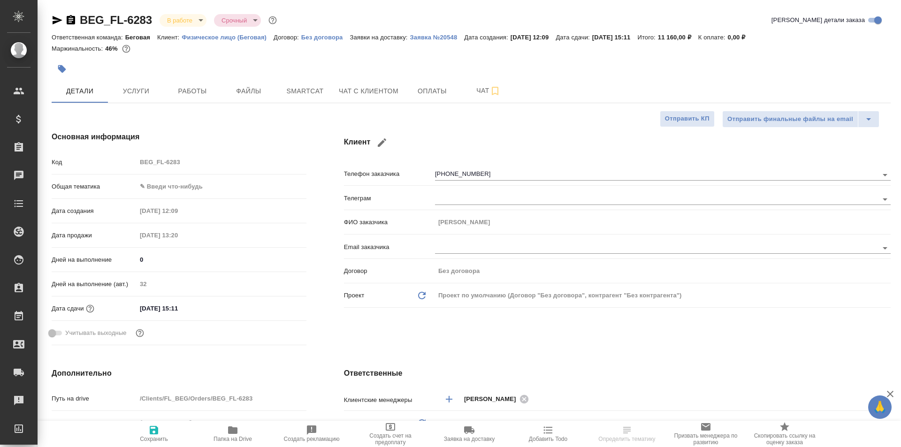
type textarea "x"
click at [150, 91] on span "Услуги" at bounding box center [136, 91] width 45 height 12
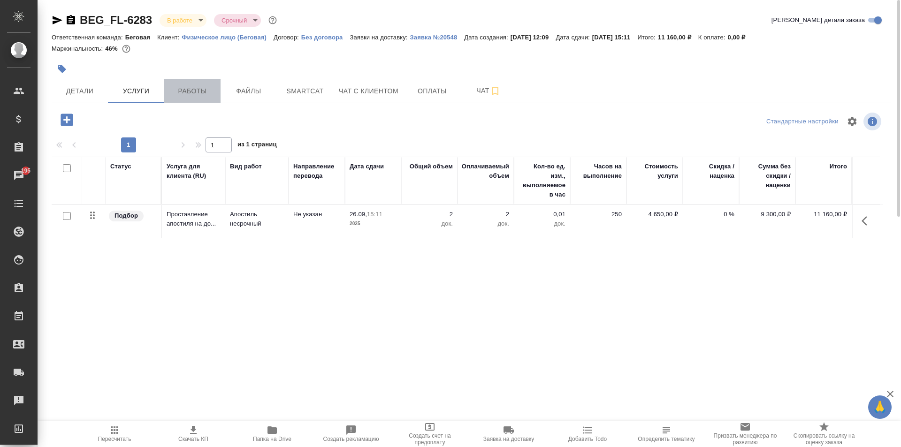
click at [196, 95] on span "Работы" at bounding box center [192, 91] width 45 height 12
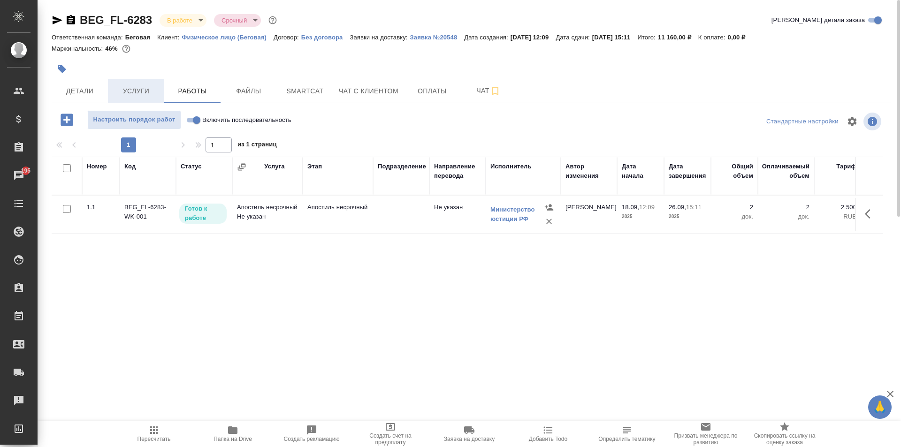
click at [149, 96] on span "Услуги" at bounding box center [136, 91] width 45 height 12
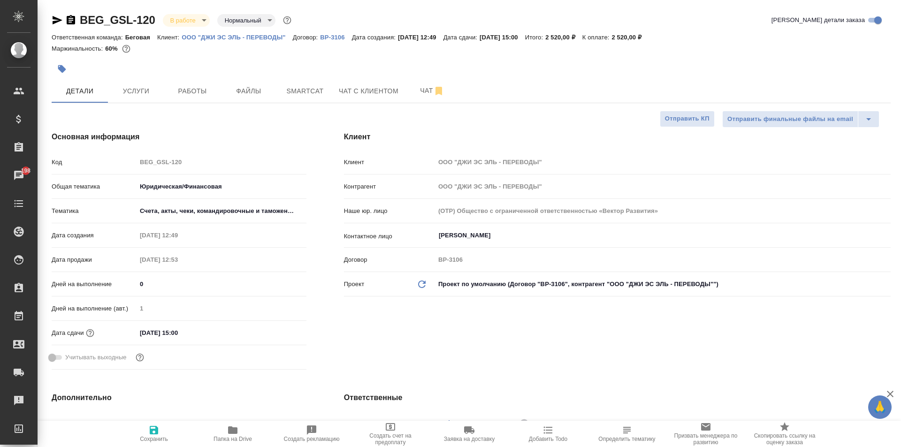
select select "RU"
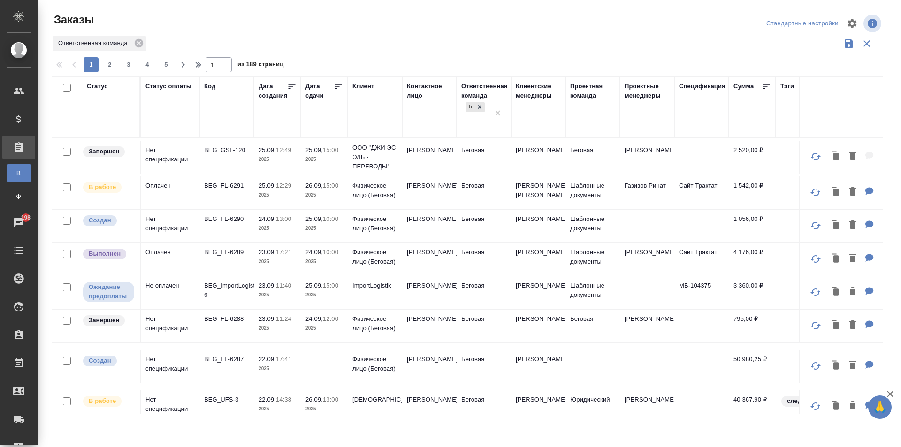
click at [218, 115] on input "text" at bounding box center [226, 120] width 45 height 12
paste input "BEG_FL-6260"
type input "BEG_FL-6260"
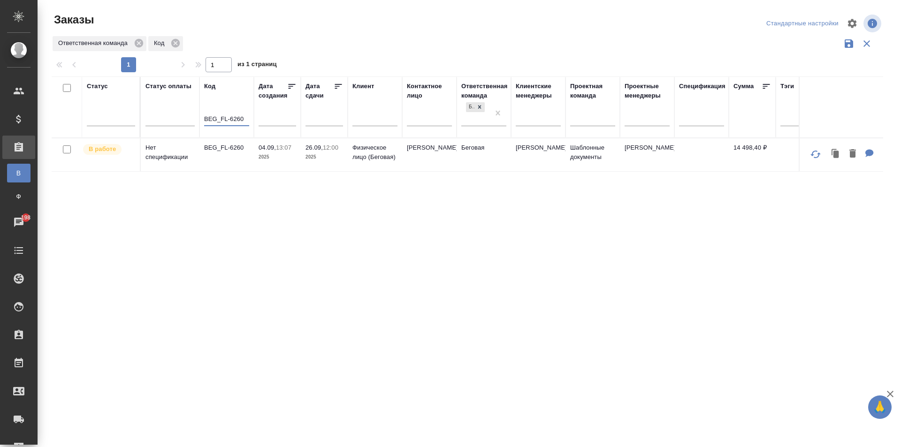
click at [227, 163] on td "BEG_FL-6260" at bounding box center [226, 154] width 54 height 33
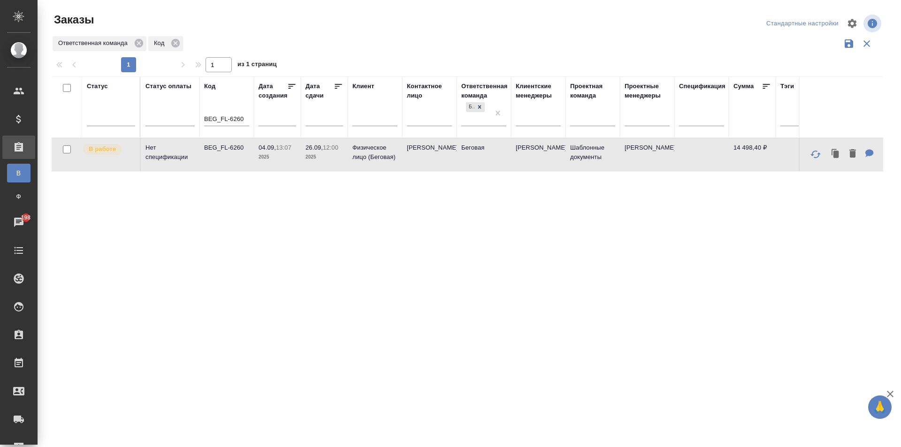
click at [227, 163] on td "BEG_FL-6260" at bounding box center [226, 154] width 54 height 33
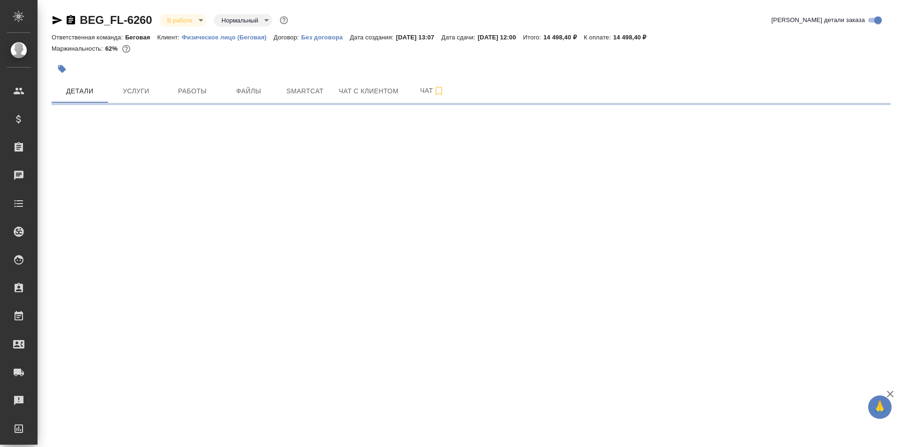
click at [70, 17] on icon "button" at bounding box center [71, 19] width 8 height 9
select select "RU"
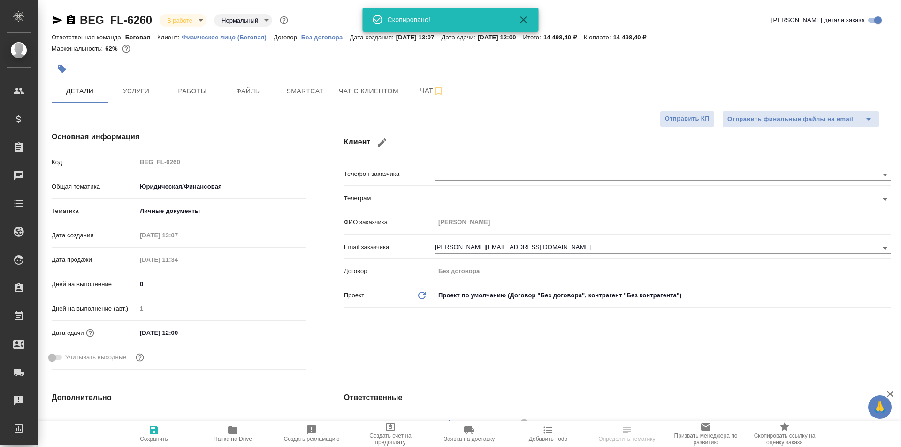
type textarea "x"
type input "[PERSON_NAME]"
type input "Газизов Ринат"
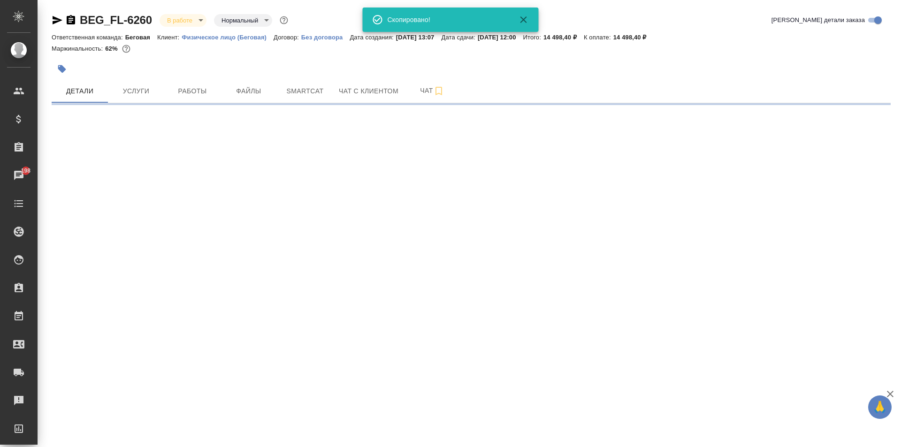
select select "RU"
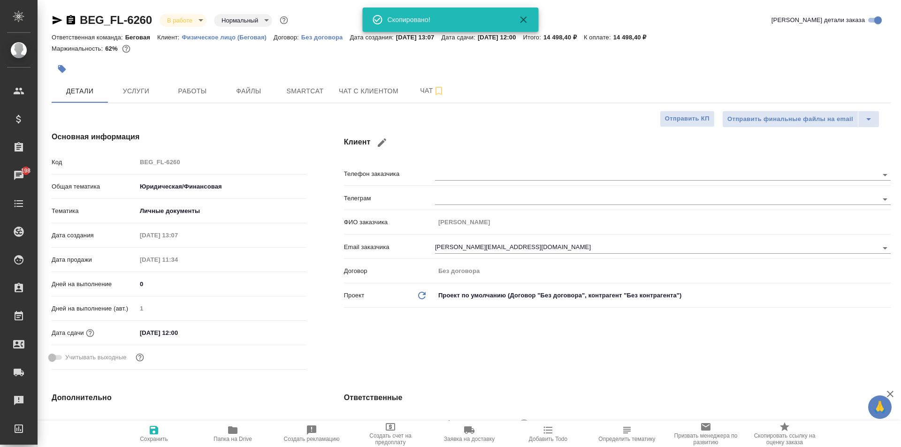
type textarea "x"
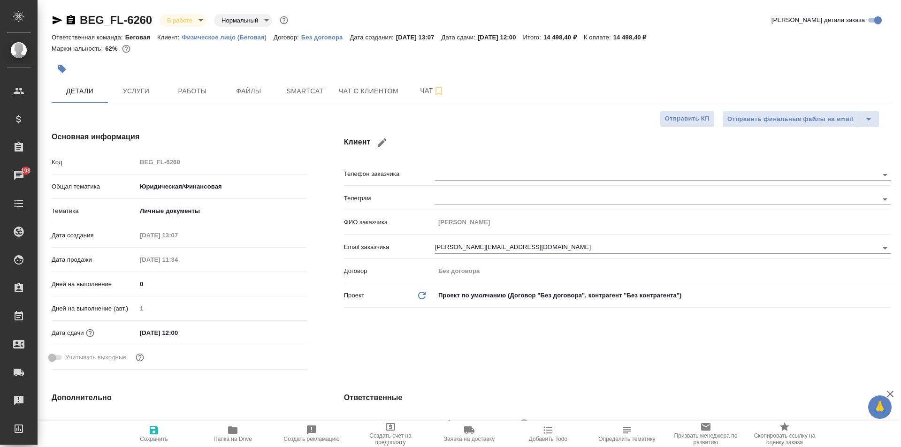
type textarea "x"
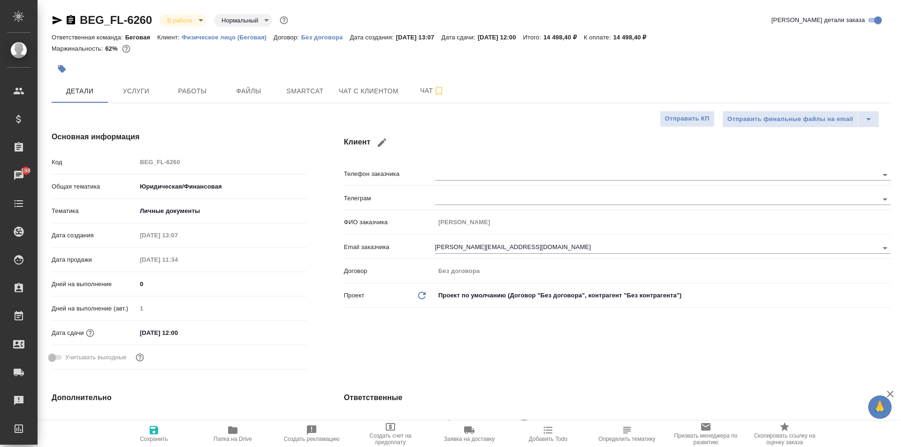
type textarea "x"
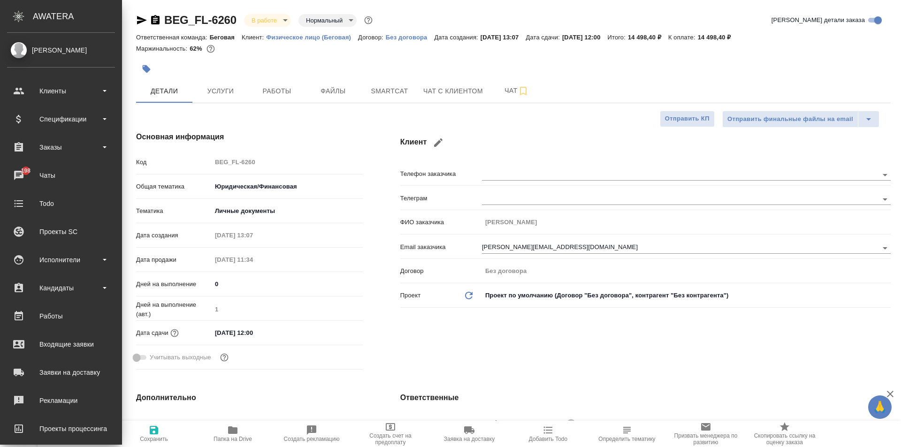
type textarea "x"
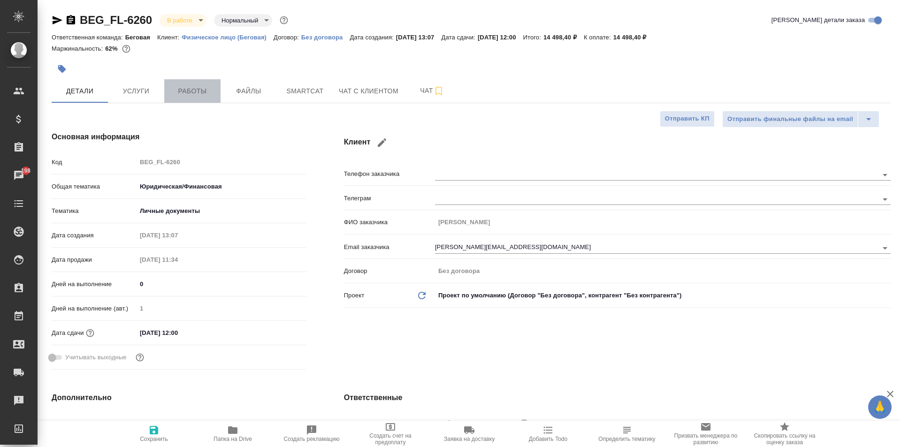
click at [194, 92] on span "Работы" at bounding box center [192, 91] width 45 height 12
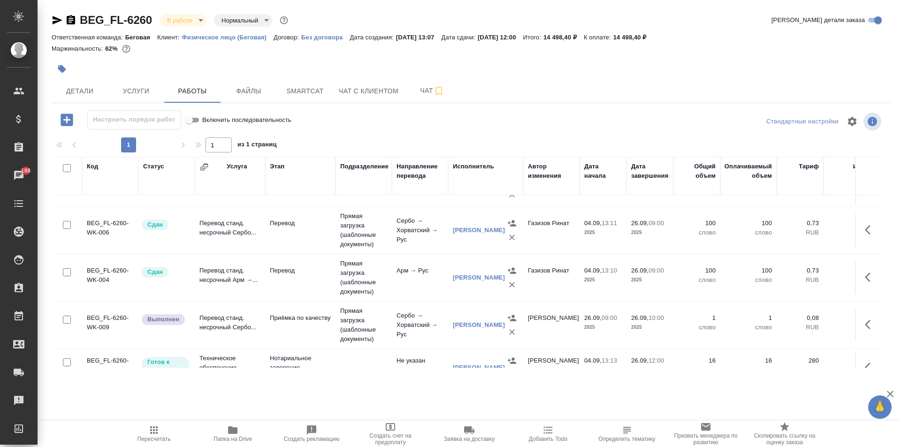
scroll to position [62, 0]
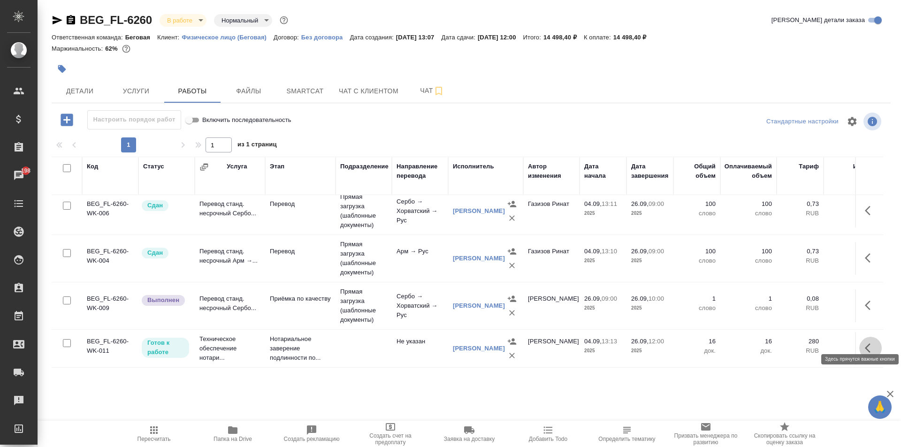
click at [865, 343] on icon "button" at bounding box center [870, 348] width 11 height 11
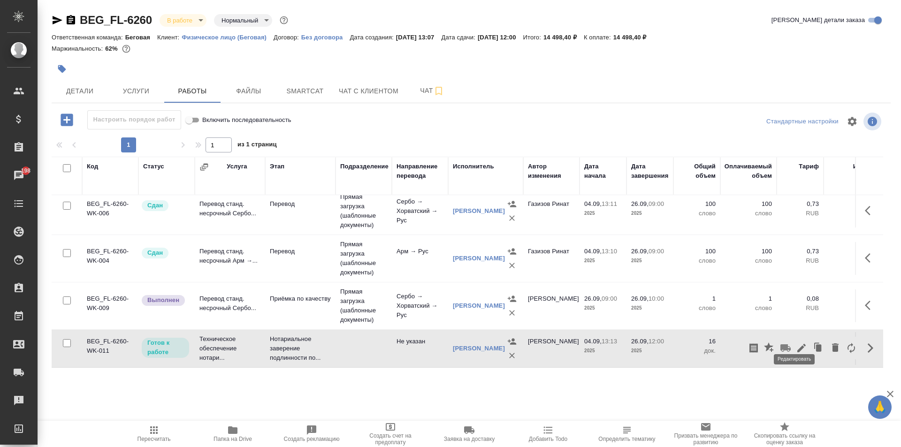
click at [796, 343] on icon "button" at bounding box center [801, 348] width 11 height 11
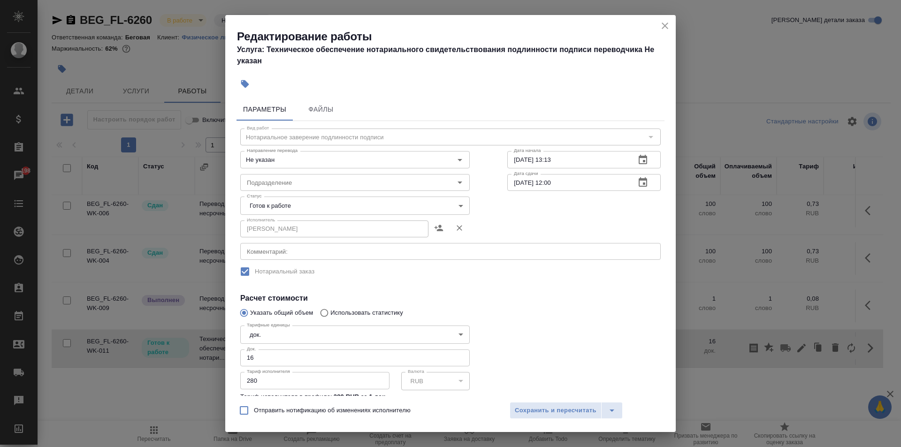
click at [277, 205] on body "🙏 .cls-1 fill:#fff; AWATERA Moskalets Alina Клиенты Спецификации Заказы 198 Чат…" at bounding box center [450, 223] width 901 height 447
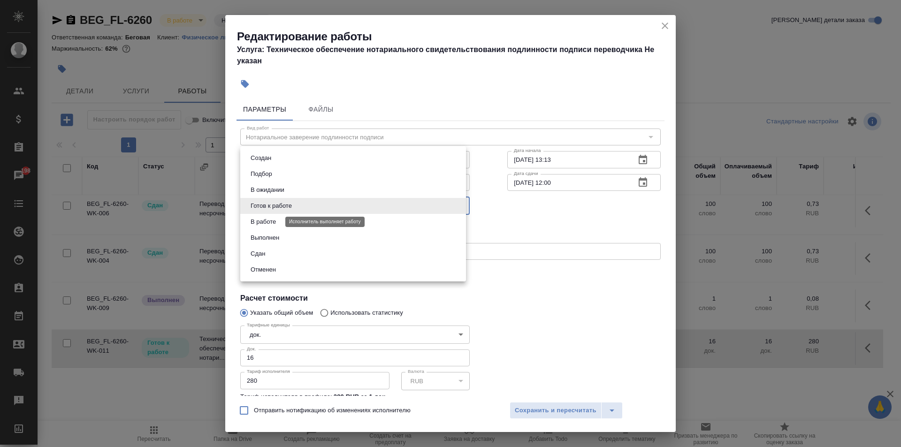
click at [272, 224] on button "В работе" at bounding box center [263, 222] width 31 height 10
type input "inProgress"
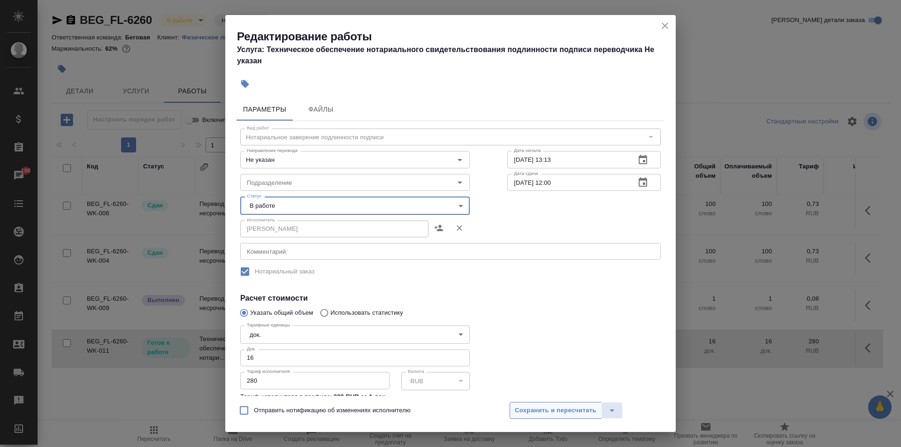
click at [553, 413] on span "Сохранить и пересчитать" at bounding box center [556, 410] width 82 height 11
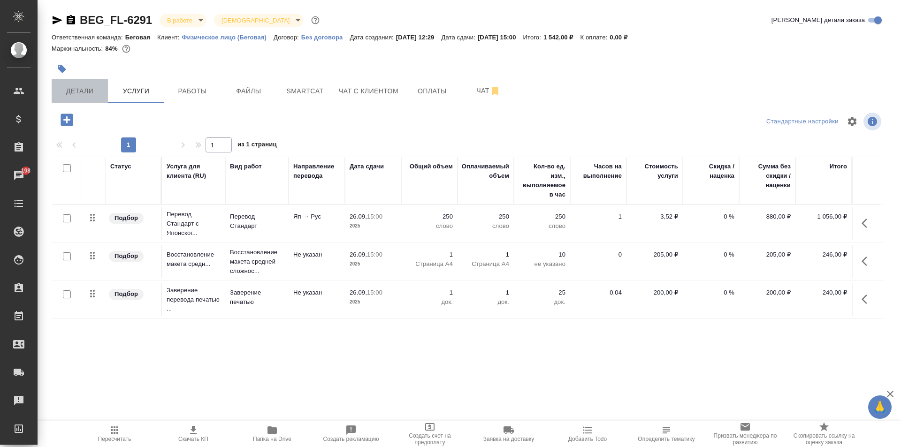
click at [76, 92] on span "Детали" at bounding box center [79, 91] width 45 height 12
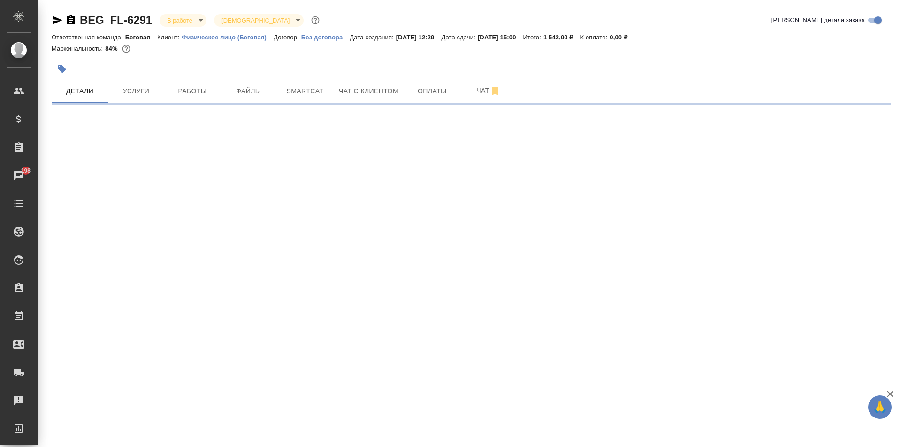
select select "RU"
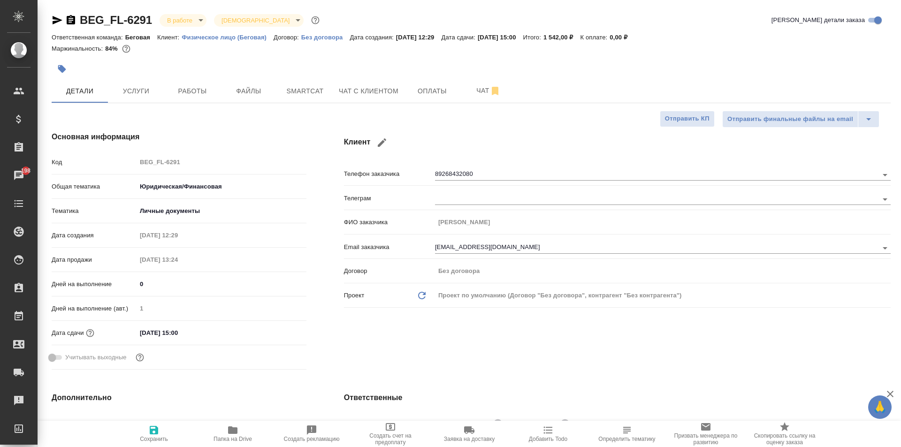
type textarea "x"
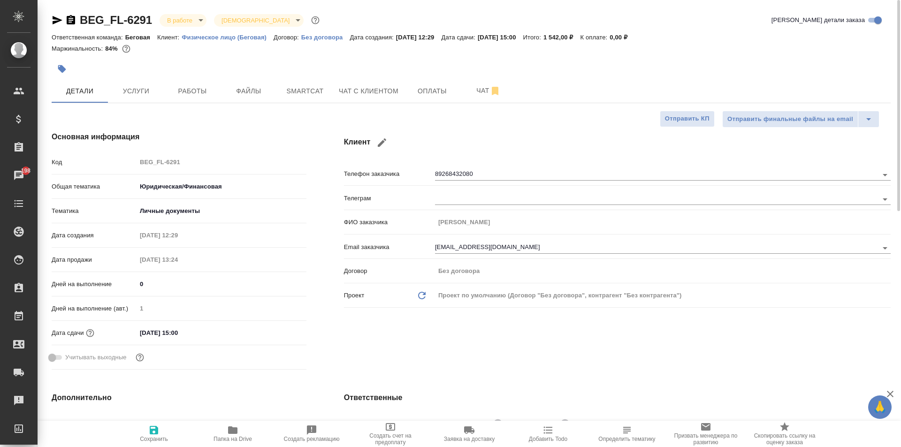
type textarea "x"
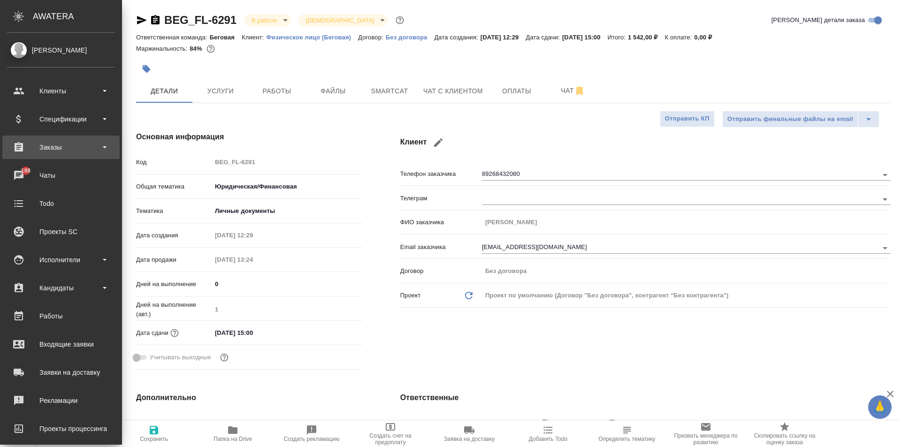
click at [64, 153] on div "Заказы" at bounding box center [61, 147] width 108 height 14
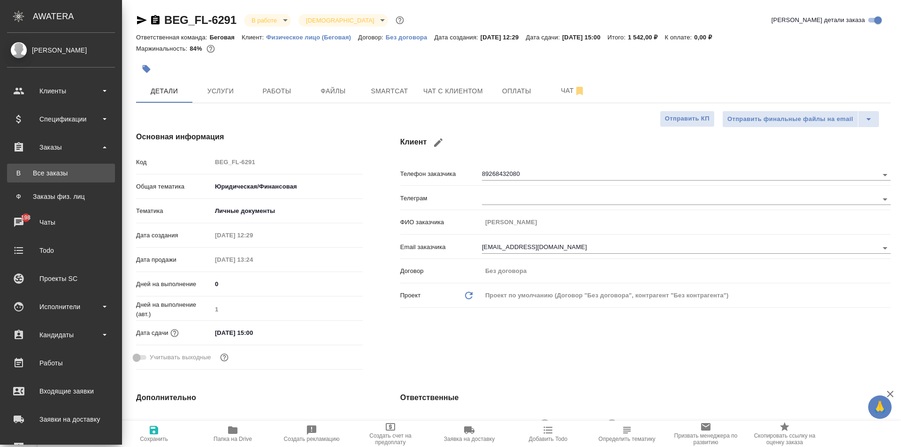
click at [69, 170] on div "Все заказы" at bounding box center [61, 172] width 99 height 9
type textarea "x"
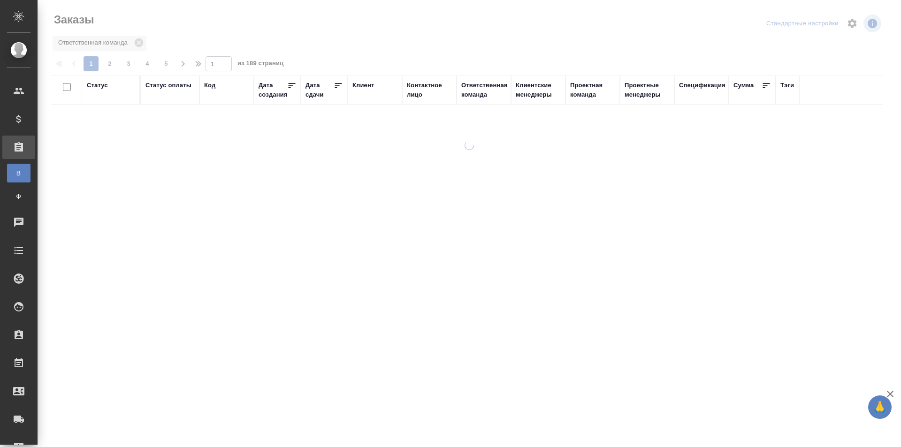
click at [312, 86] on div "Дата сдачи" at bounding box center [319, 90] width 28 height 19
select select "8"
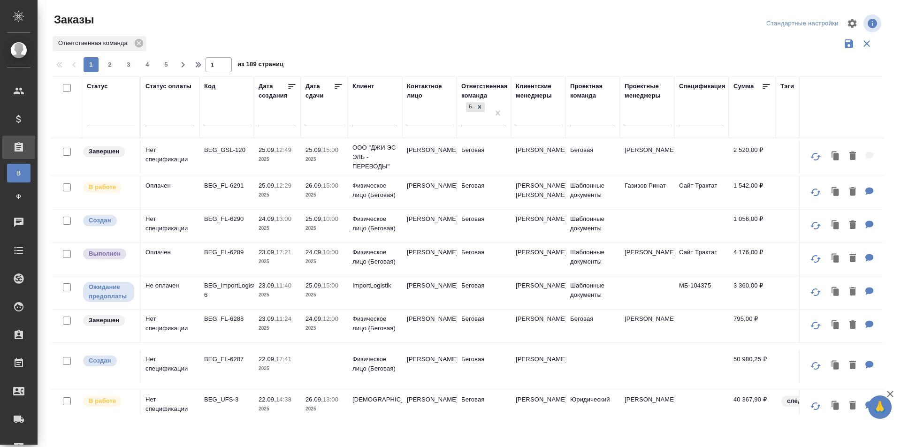
click at [318, 122] on input "text" at bounding box center [327, 118] width 32 height 13
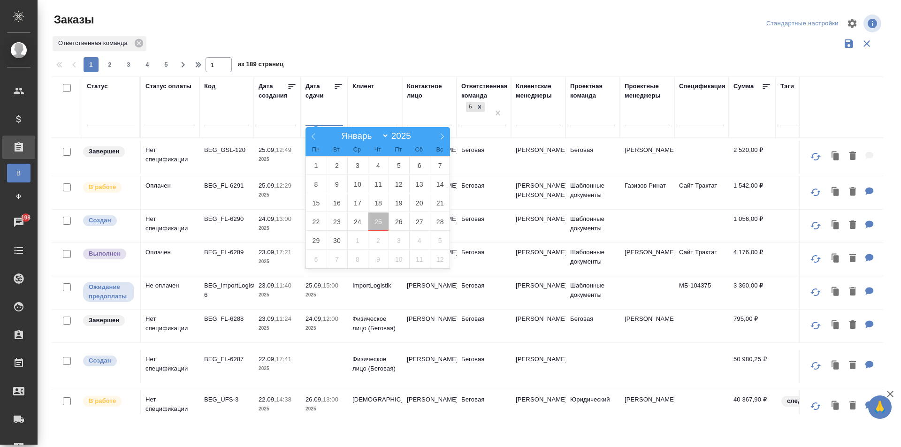
click at [376, 222] on span "25" at bounding box center [378, 222] width 21 height 18
type div "2025-09-24T21:00:00.000Z"
click at [425, 217] on span "27" at bounding box center [419, 222] width 21 height 18
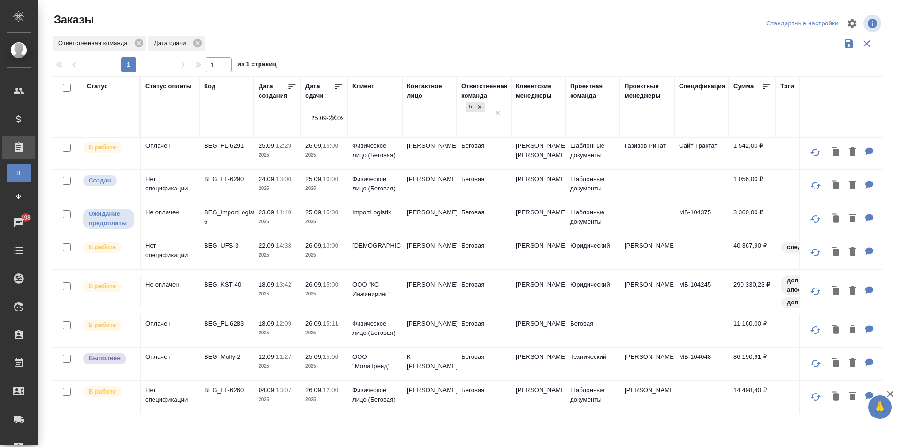
scroll to position [61, 0]
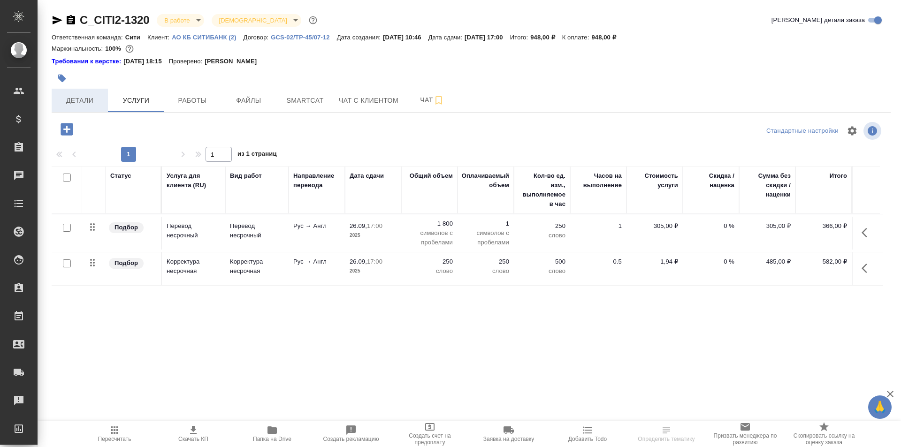
click at [79, 100] on span "Детали" at bounding box center [79, 101] width 45 height 12
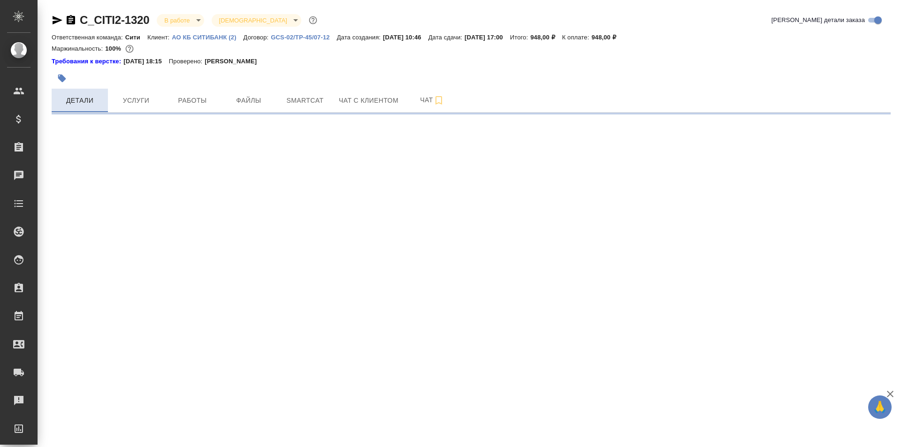
select select "RU"
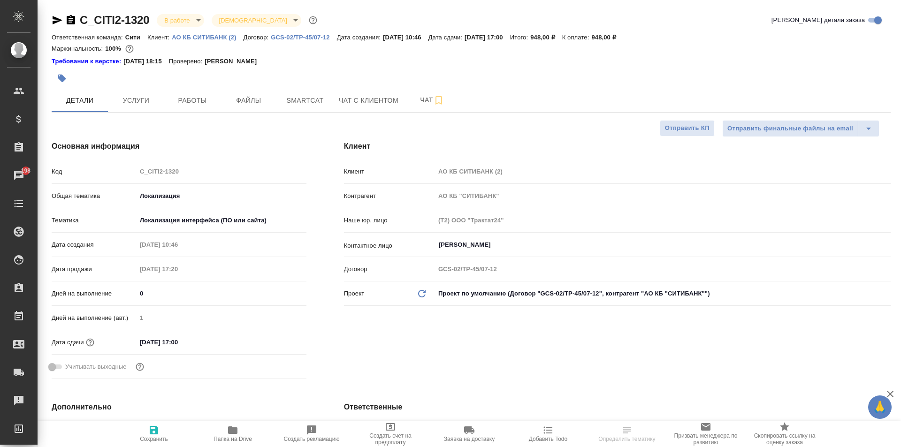
type textarea "x"
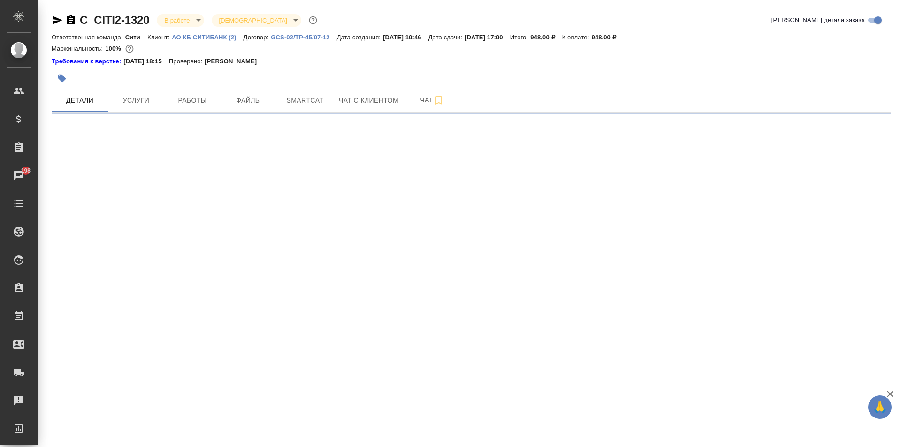
select select "RU"
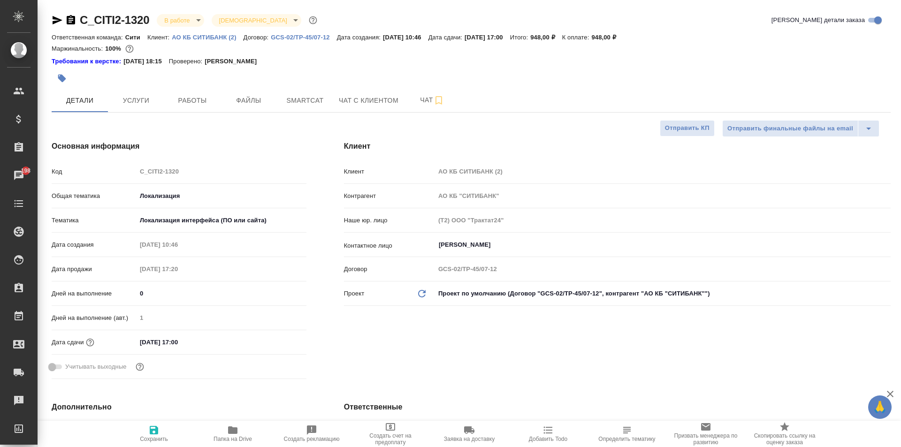
type textarea "x"
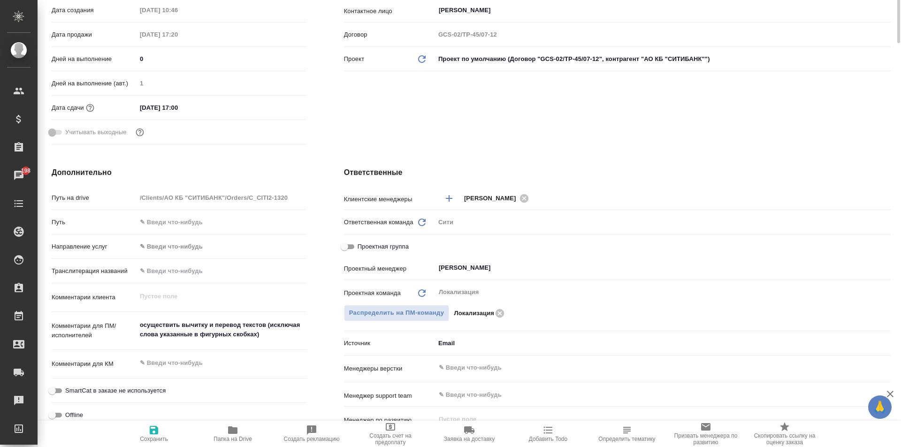
scroll to position [47, 0]
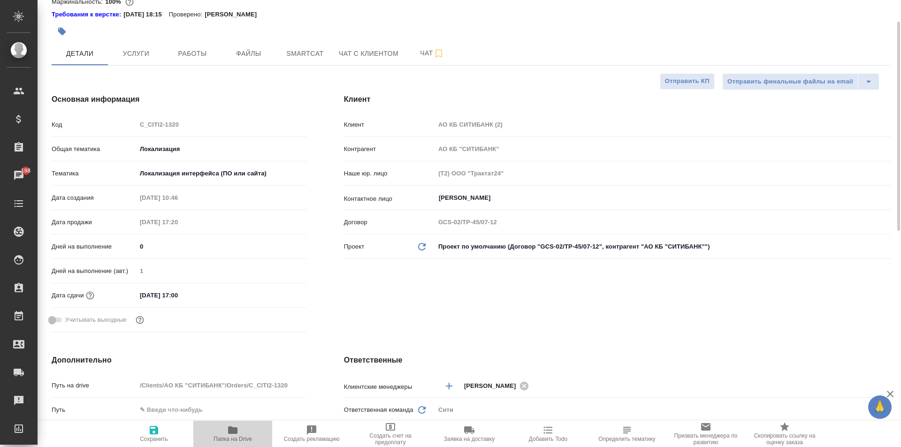
click at [238, 435] on span "Папка на Drive" at bounding box center [233, 434] width 68 height 18
type textarea "x"
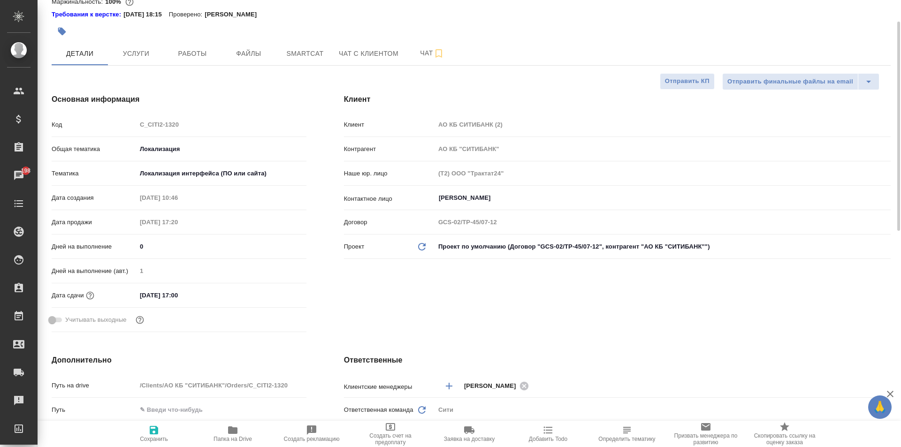
type textarea "x"
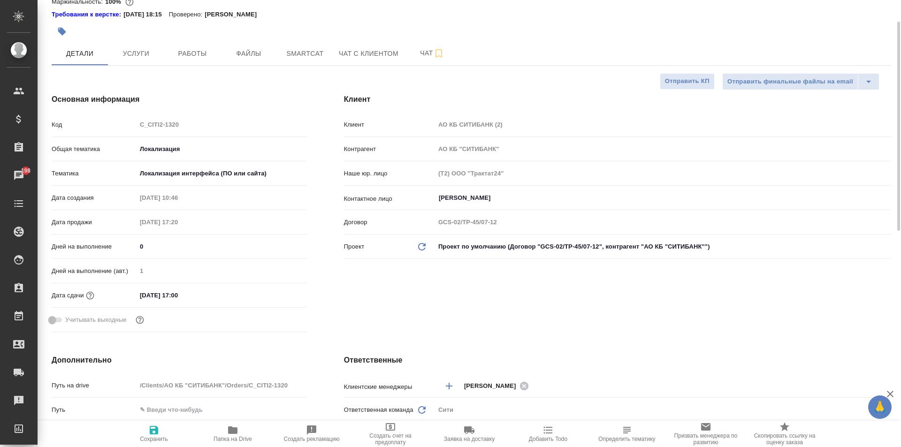
type textarea "x"
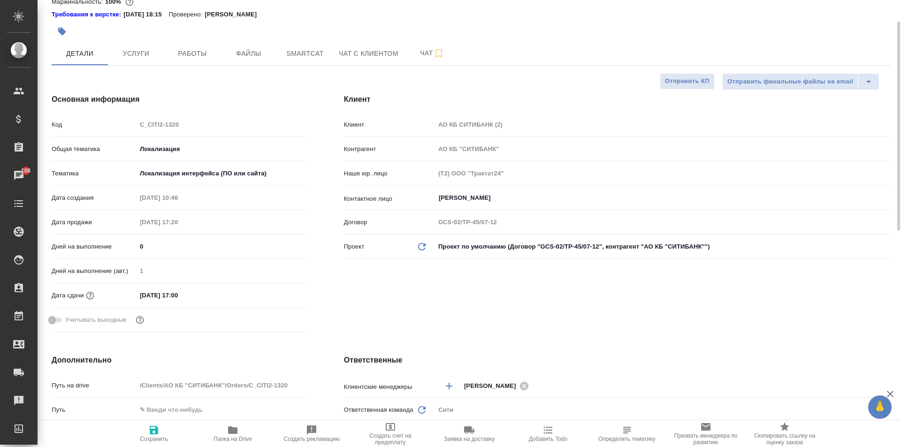
type textarea "x"
